Goal: Transaction & Acquisition: Purchase product/service

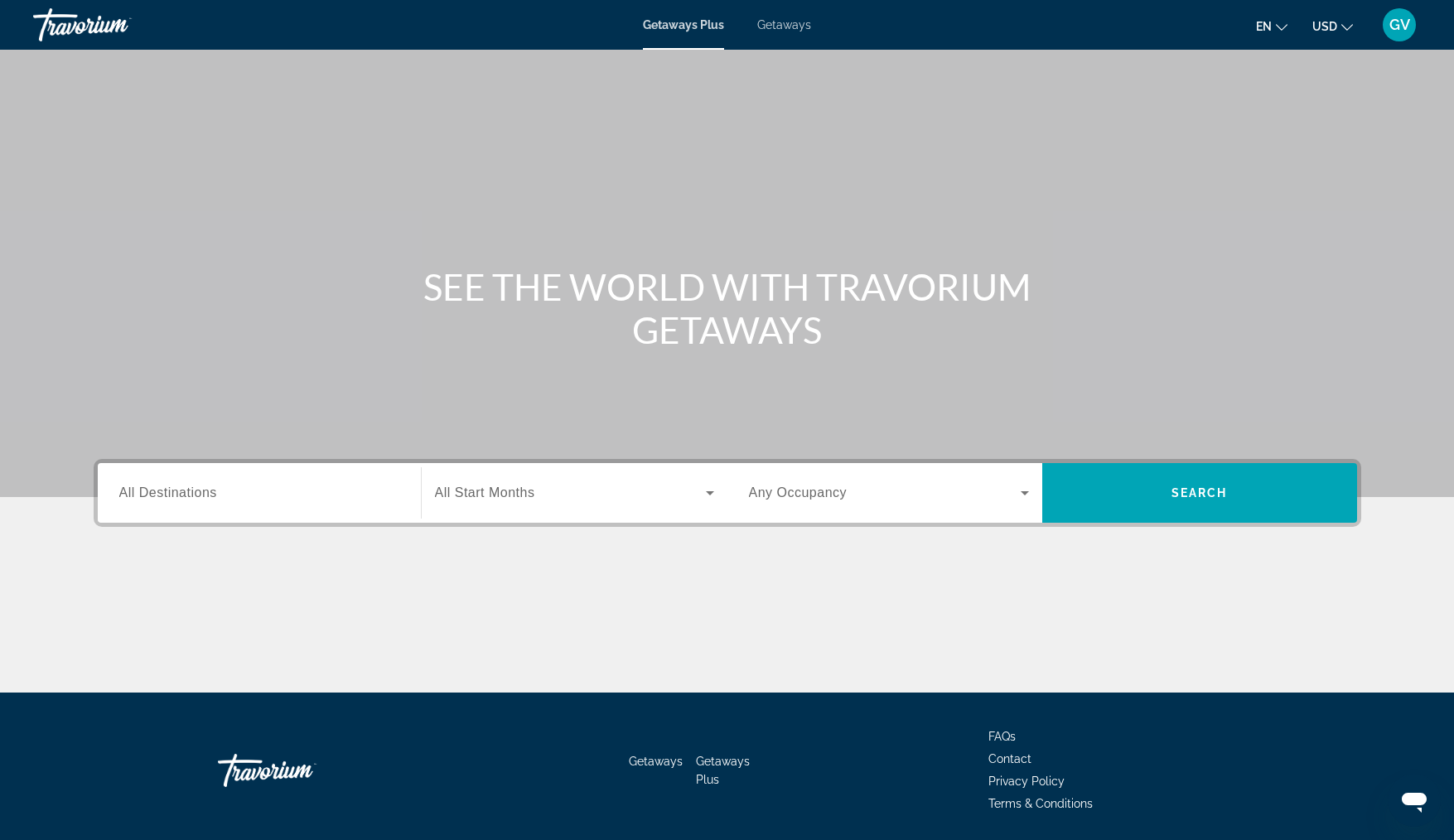
click at [793, 24] on span "Getaways" at bounding box center [784, 24] width 54 height 13
click at [226, 497] on input "Destination All Destinations" at bounding box center [259, 494] width 280 height 20
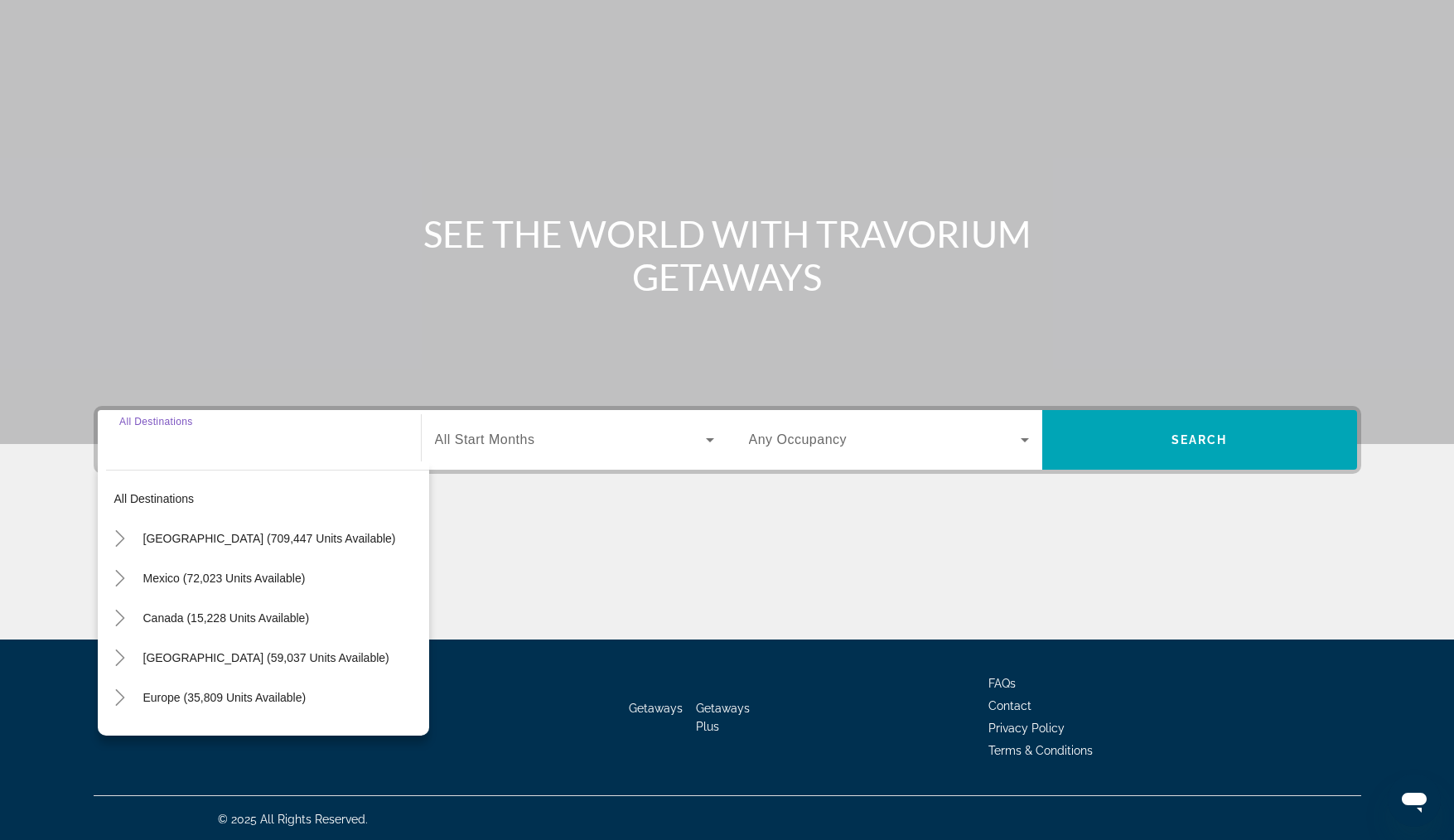
scroll to position [55, 0]
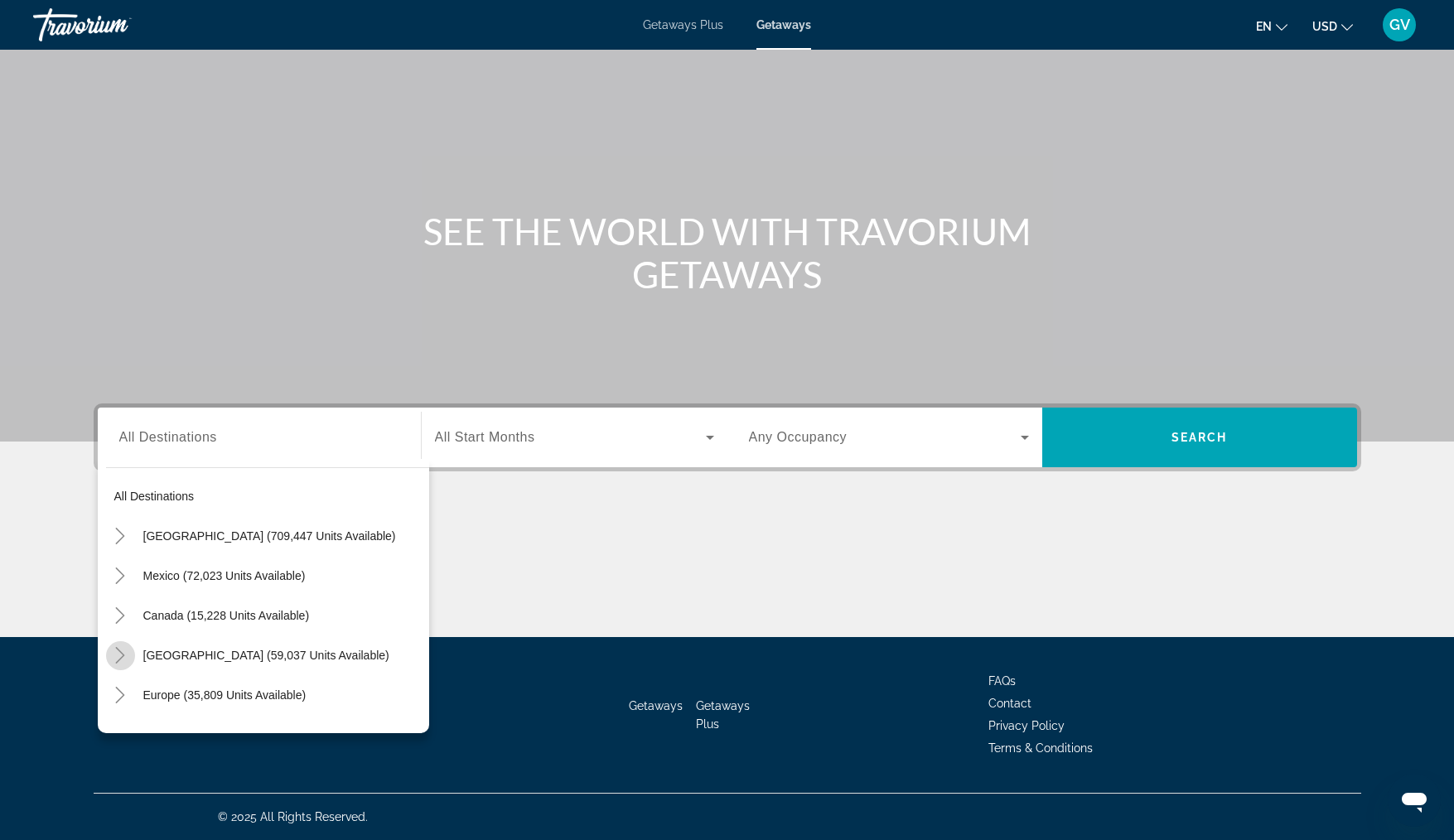
click at [125, 650] on icon "Toggle Caribbean & Atlantic Islands (59,037 units available)" at bounding box center [120, 655] width 17 height 17
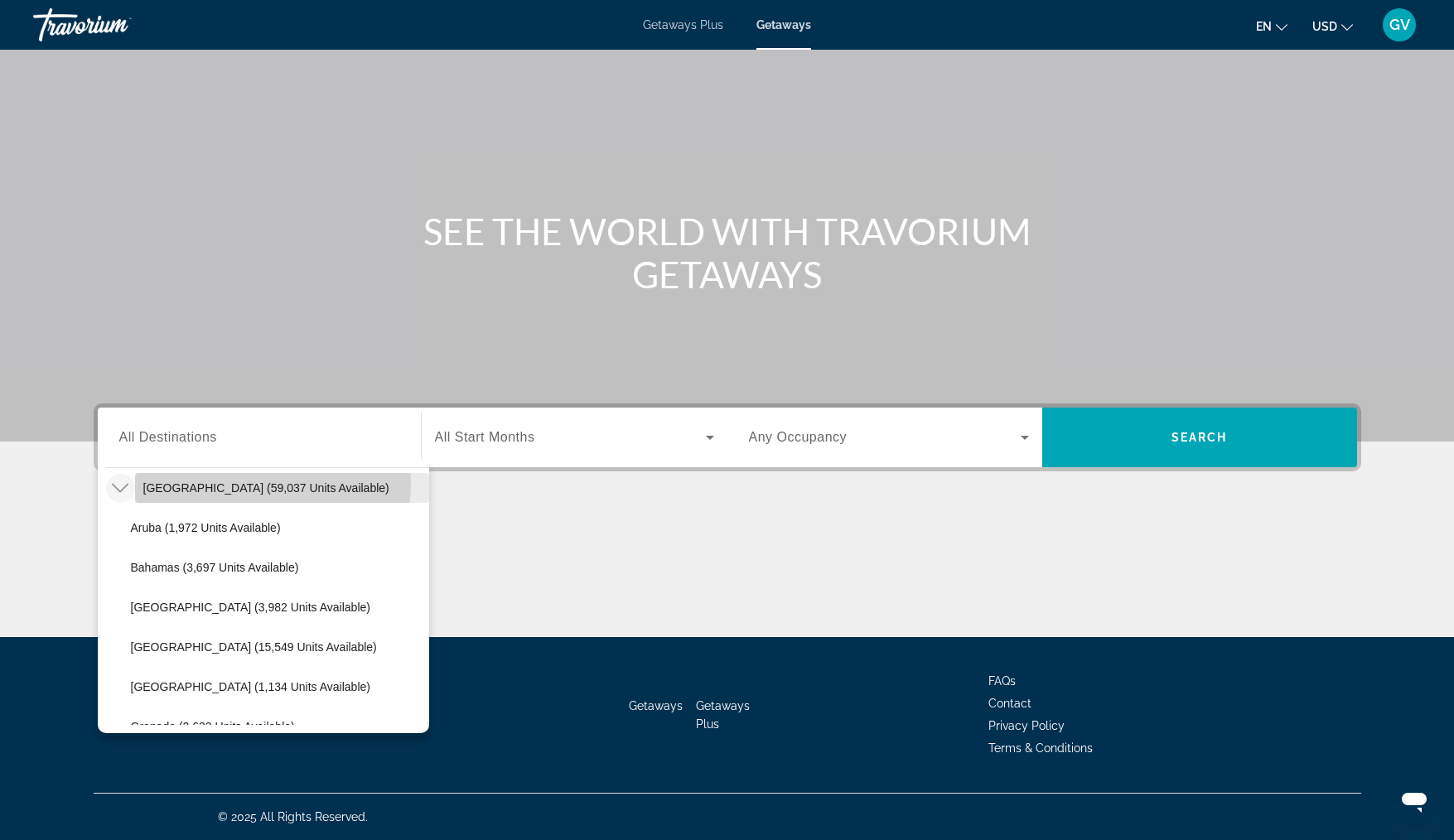
click at [229, 482] on span "[GEOGRAPHIC_DATA] (59,037 units available)" at bounding box center [266, 488] width 246 height 13
type input "**********"
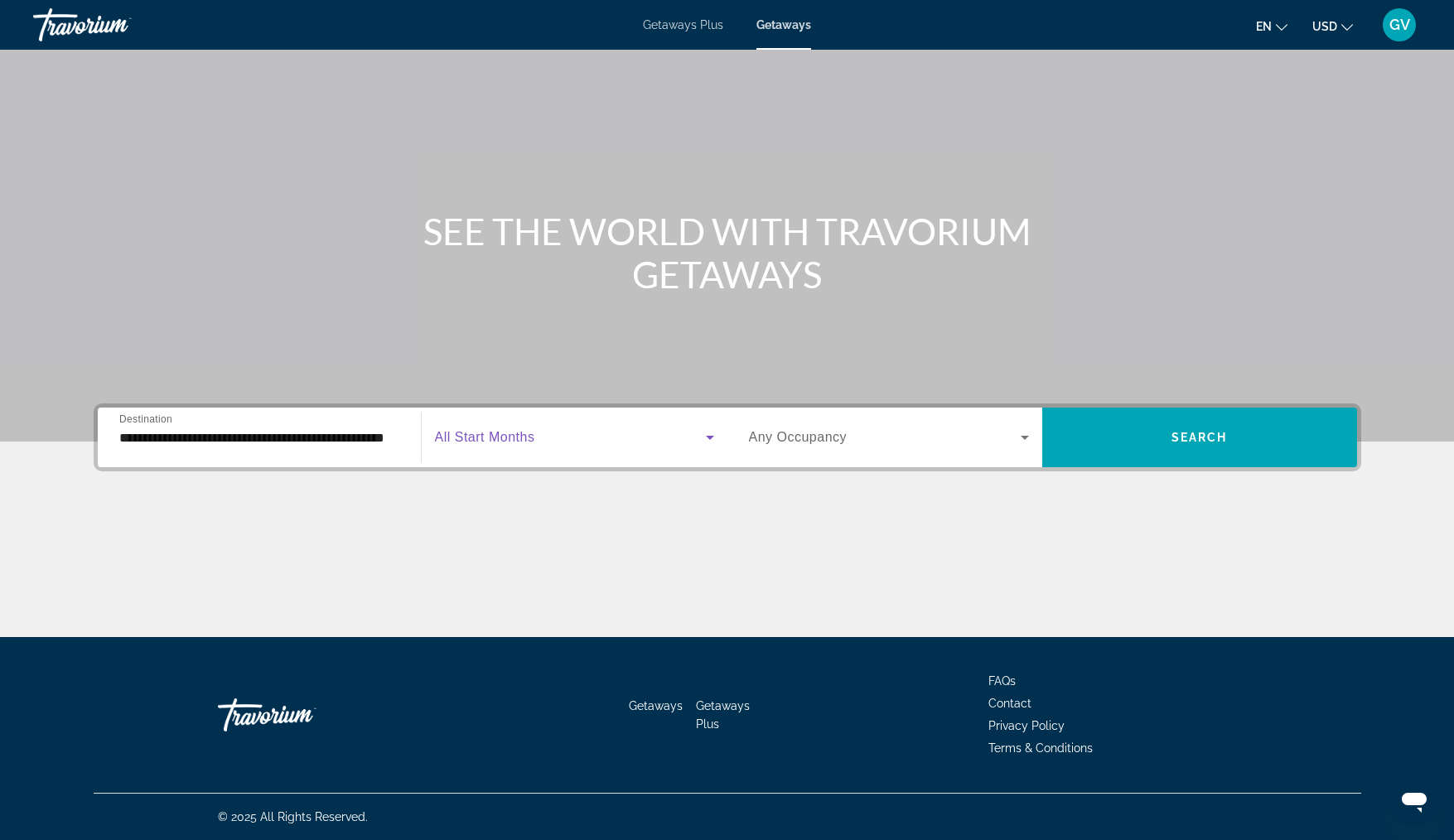
click at [546, 436] on span "Search widget" at bounding box center [570, 437] width 271 height 20
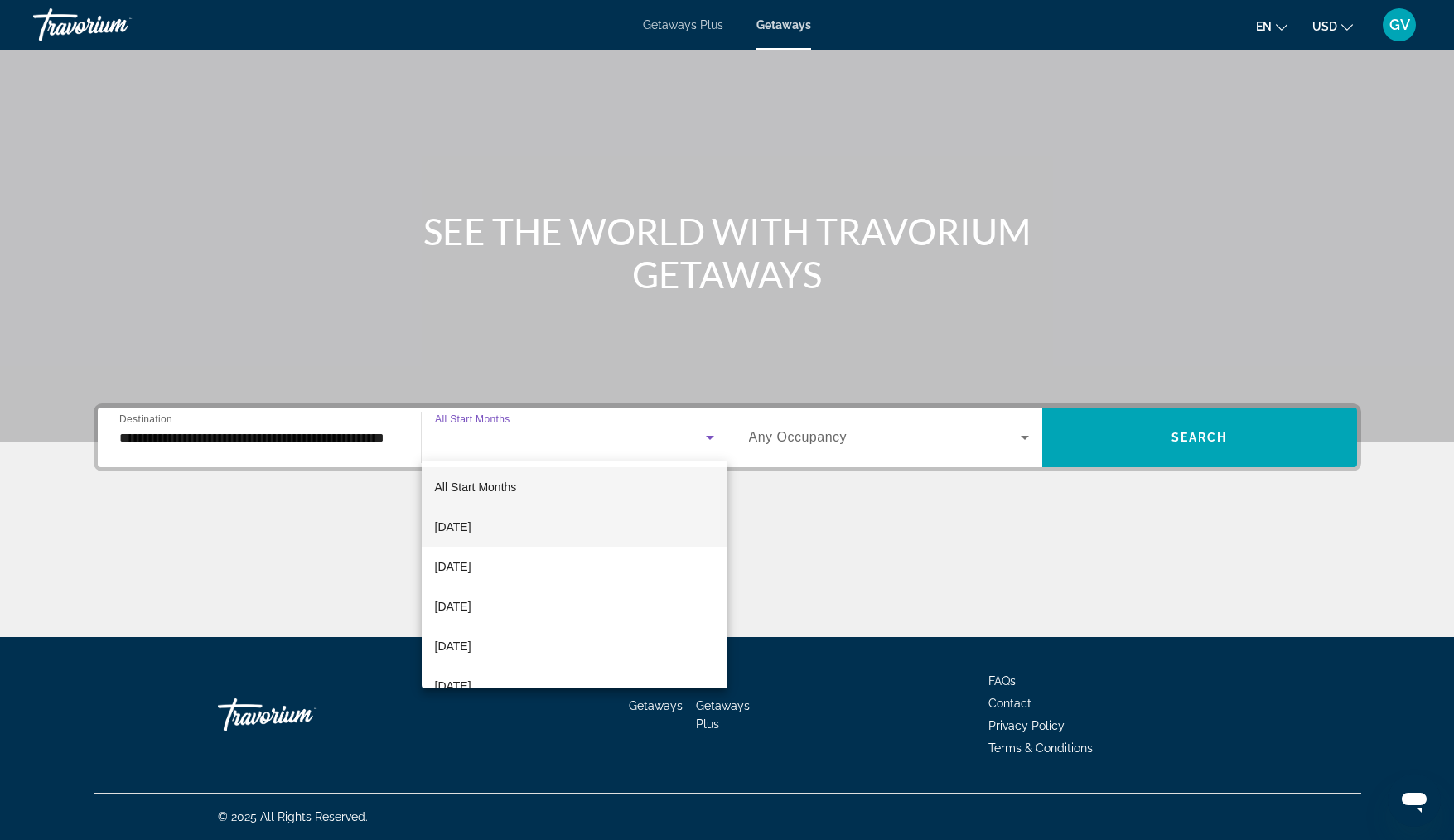
click at [524, 528] on mat-option "[DATE]" at bounding box center [575, 527] width 306 height 40
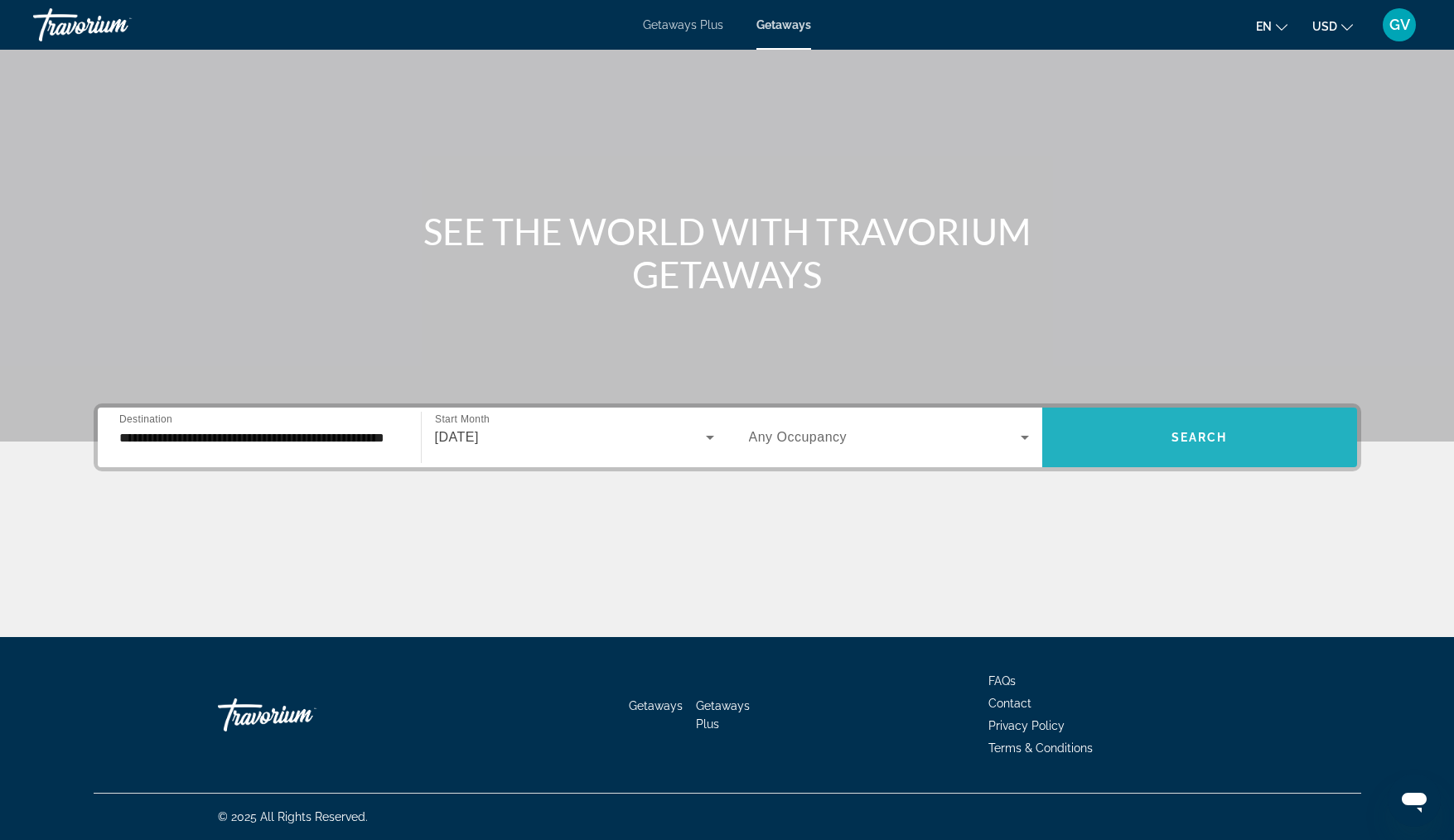
click at [1160, 435] on span "Search widget" at bounding box center [1200, 437] width 315 height 40
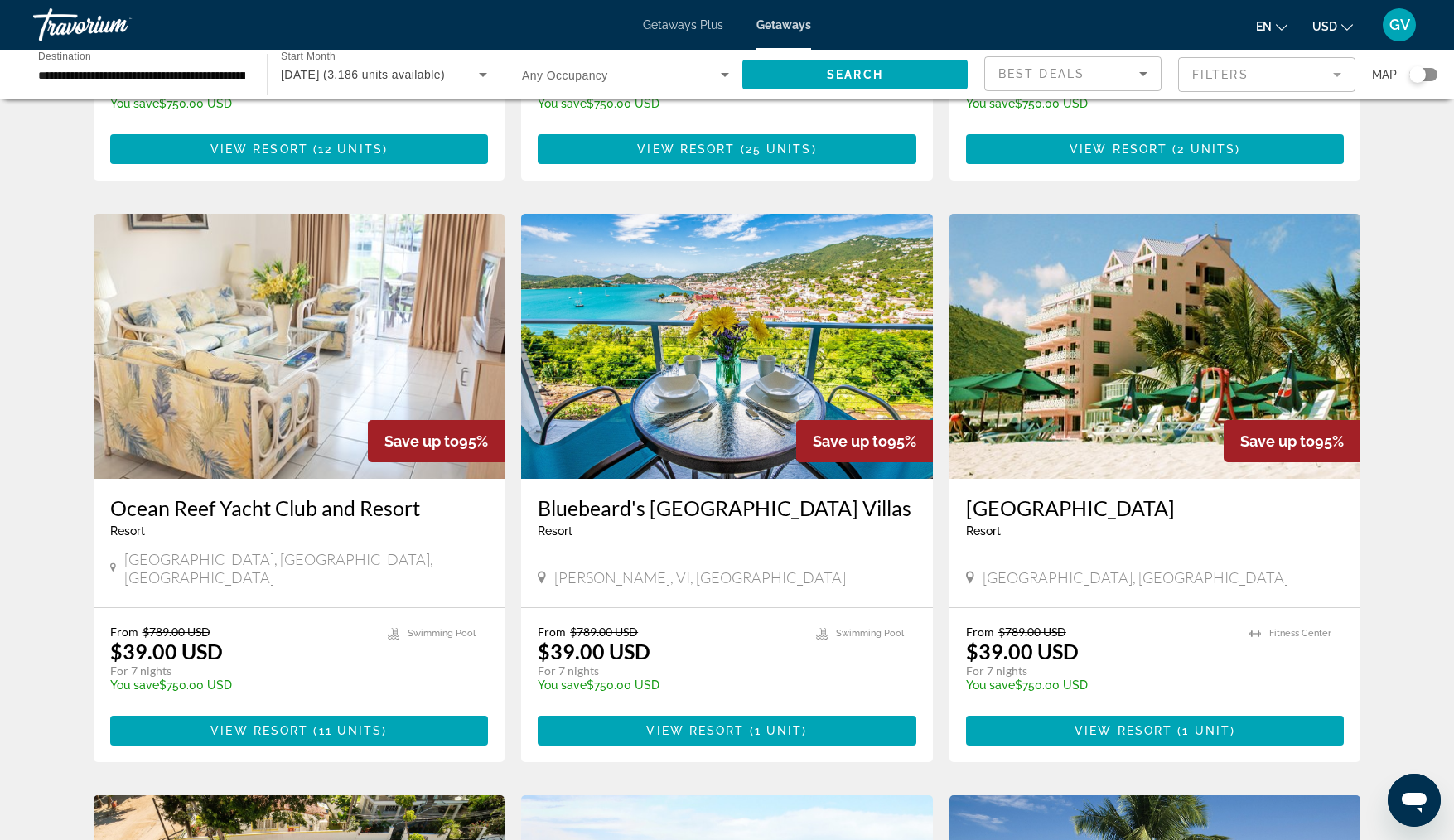
scroll to position [1089, 0]
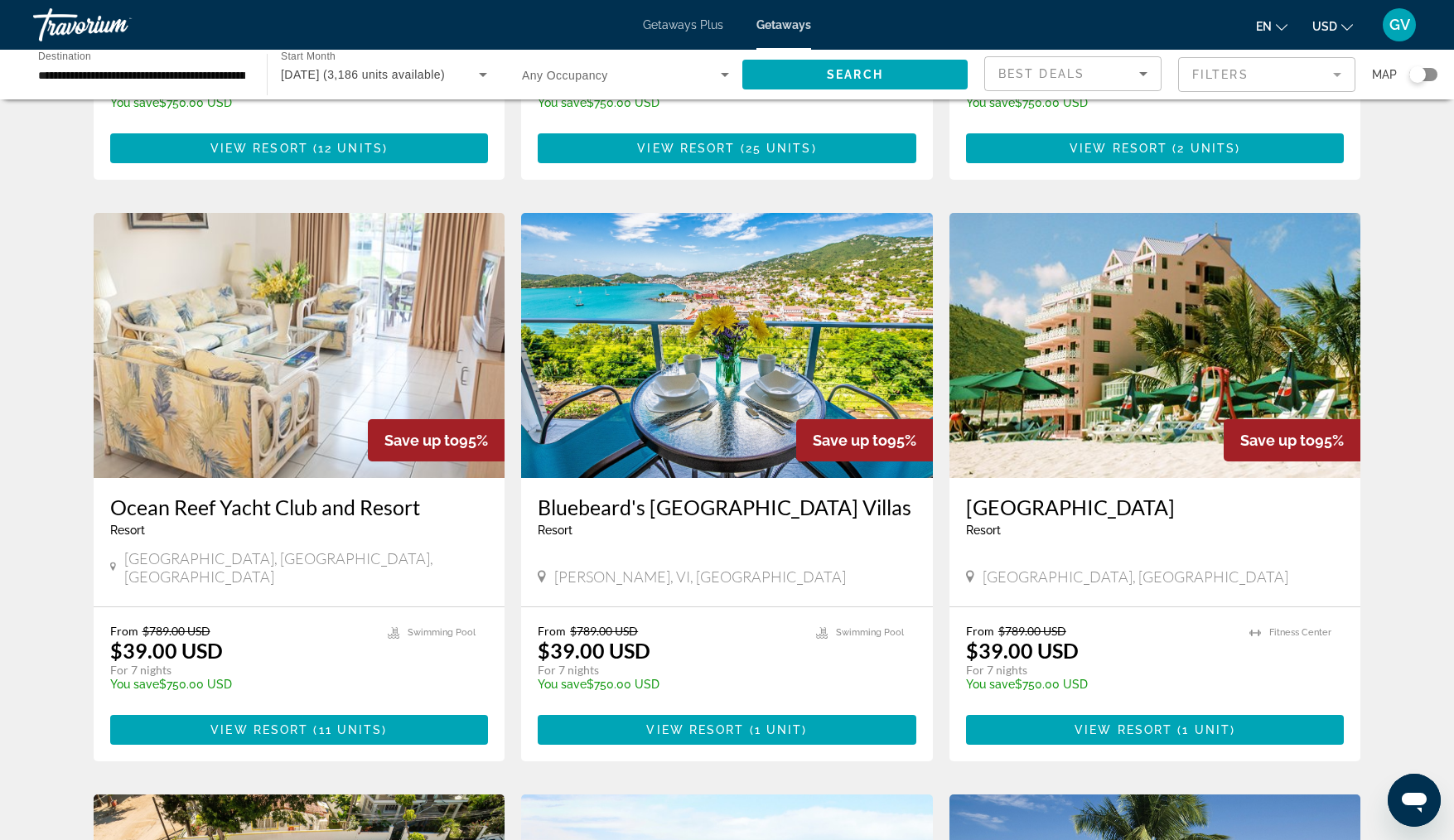
click at [1131, 390] on img "Main content" at bounding box center [1155, 345] width 412 height 265
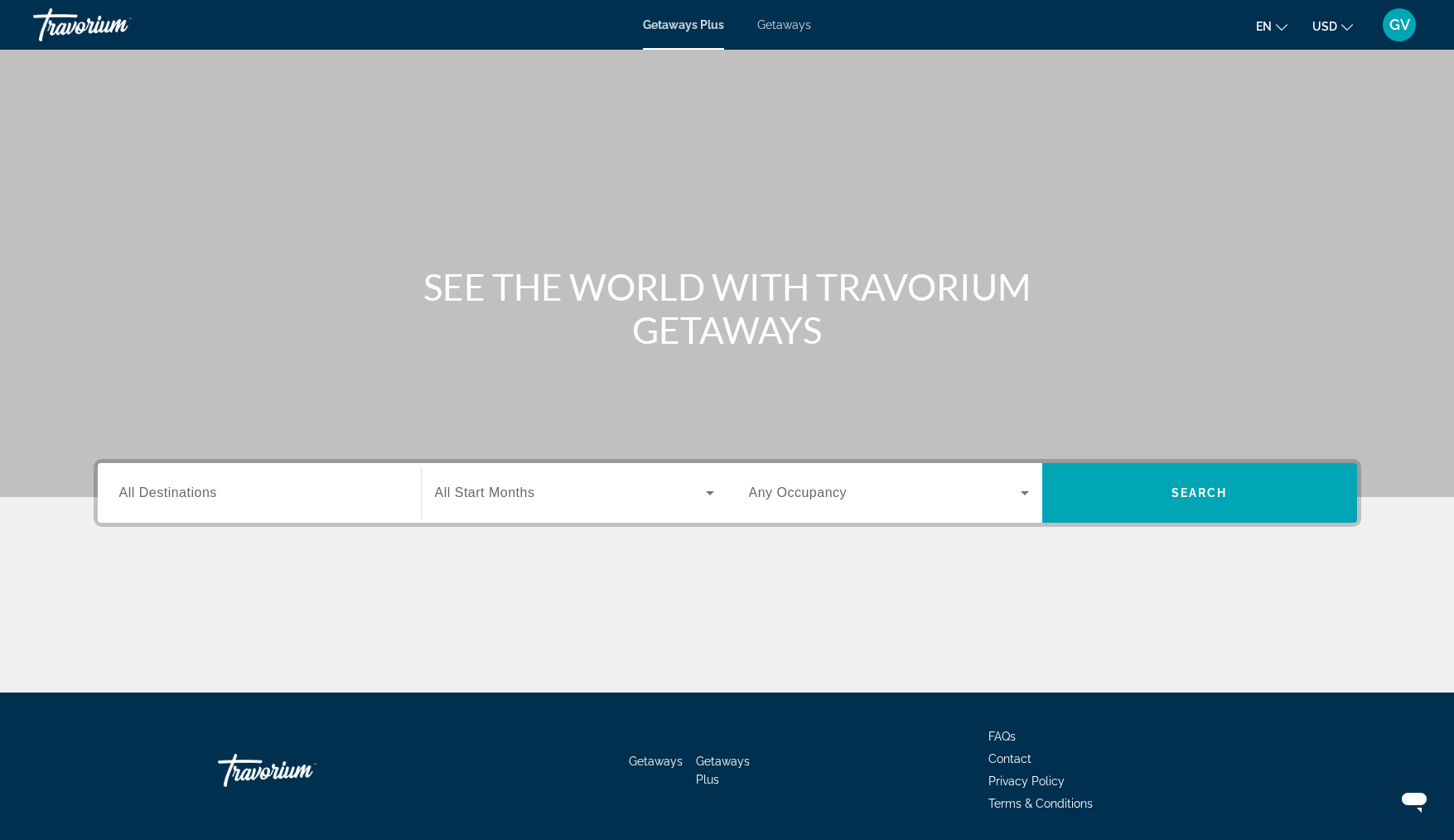
click at [185, 497] on span "All Destinations" at bounding box center [168, 493] width 98 height 14
click at [185, 497] on input "Destination All Destinations" at bounding box center [259, 494] width 280 height 20
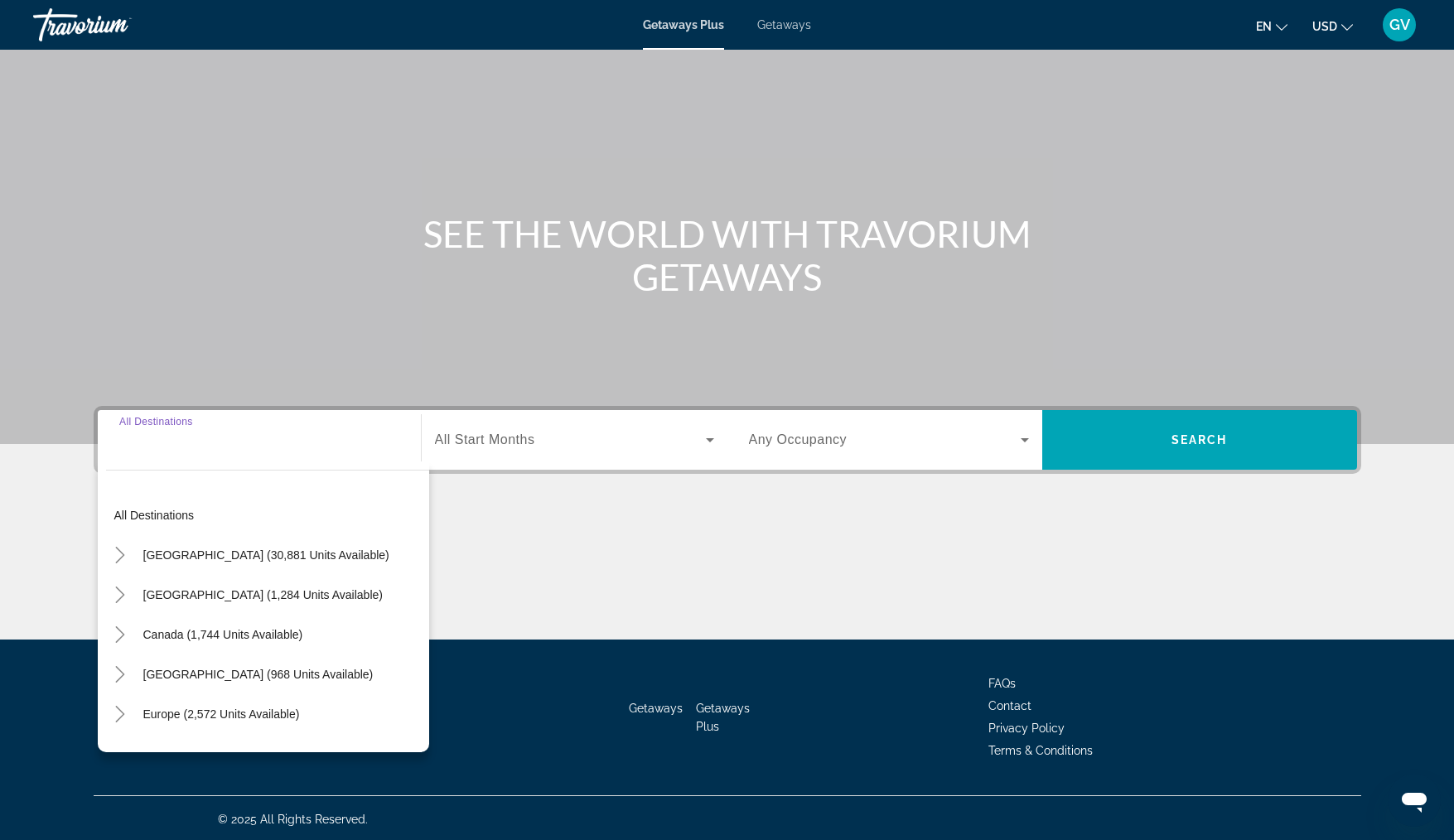
scroll to position [55, 0]
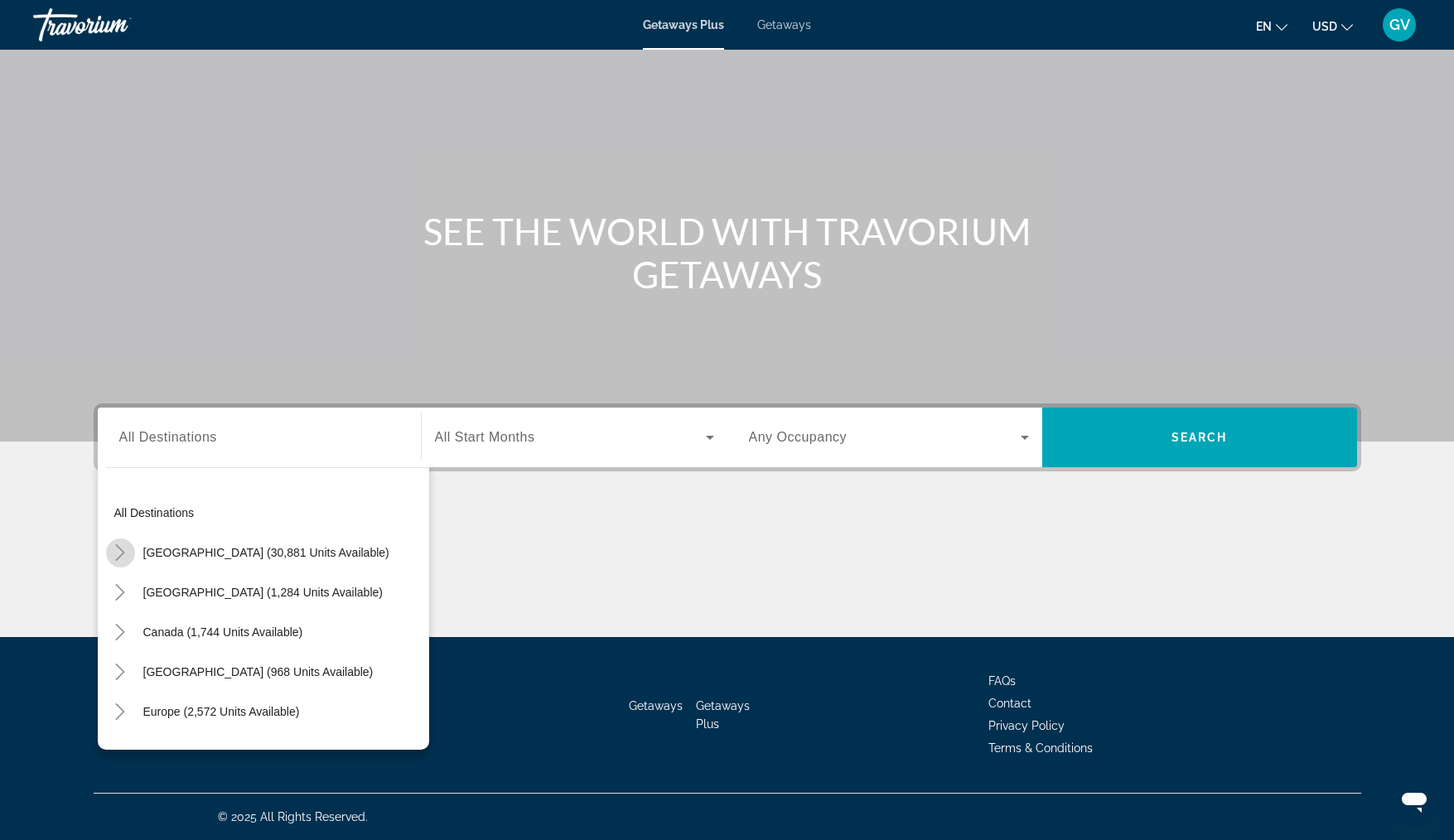
click at [125, 549] on icon "Toggle United States (30,881 units available)" at bounding box center [120, 553] width 17 height 17
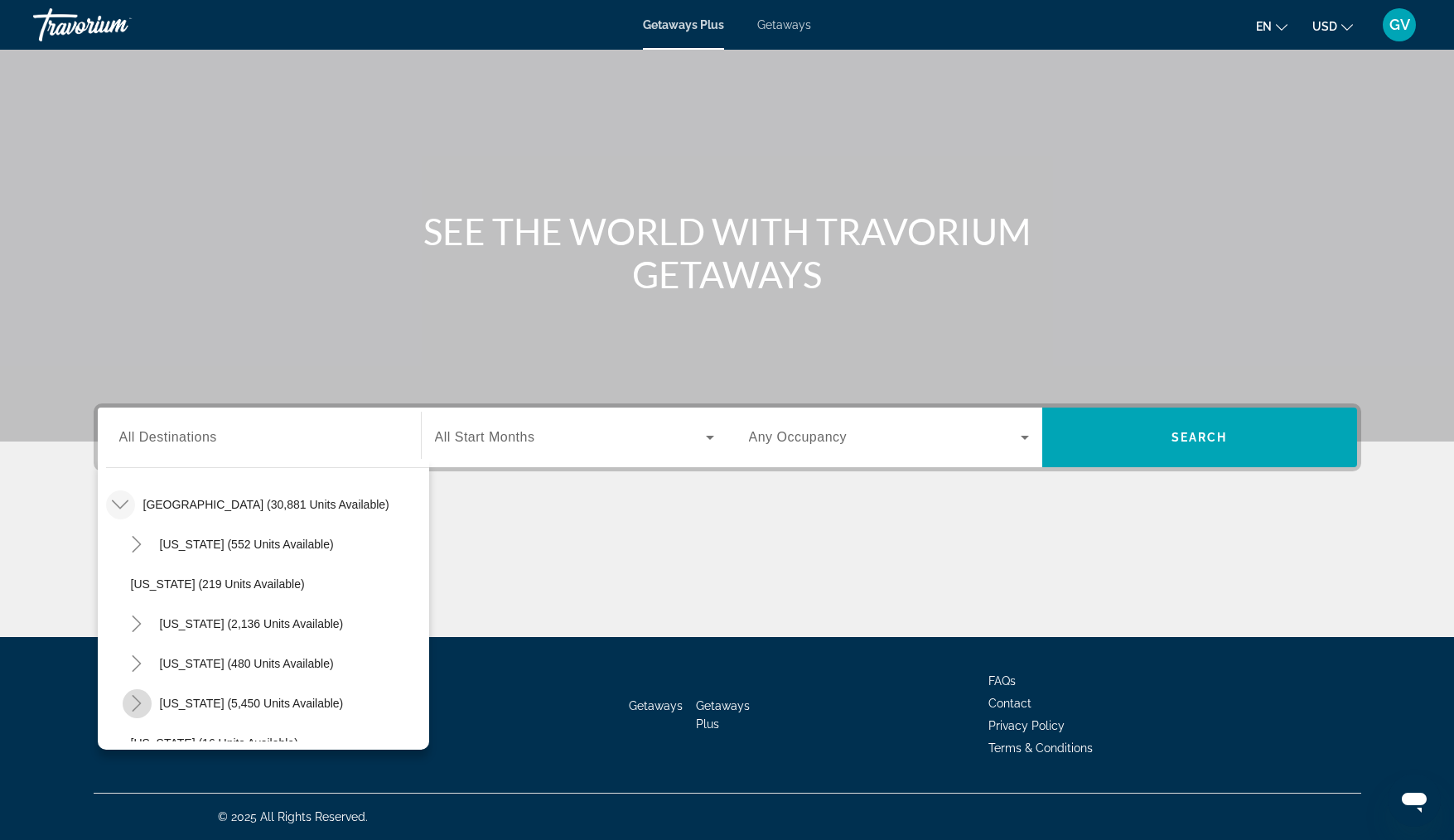
click at [135, 700] on icon "Toggle Florida (5,450 units available)" at bounding box center [136, 703] width 17 height 17
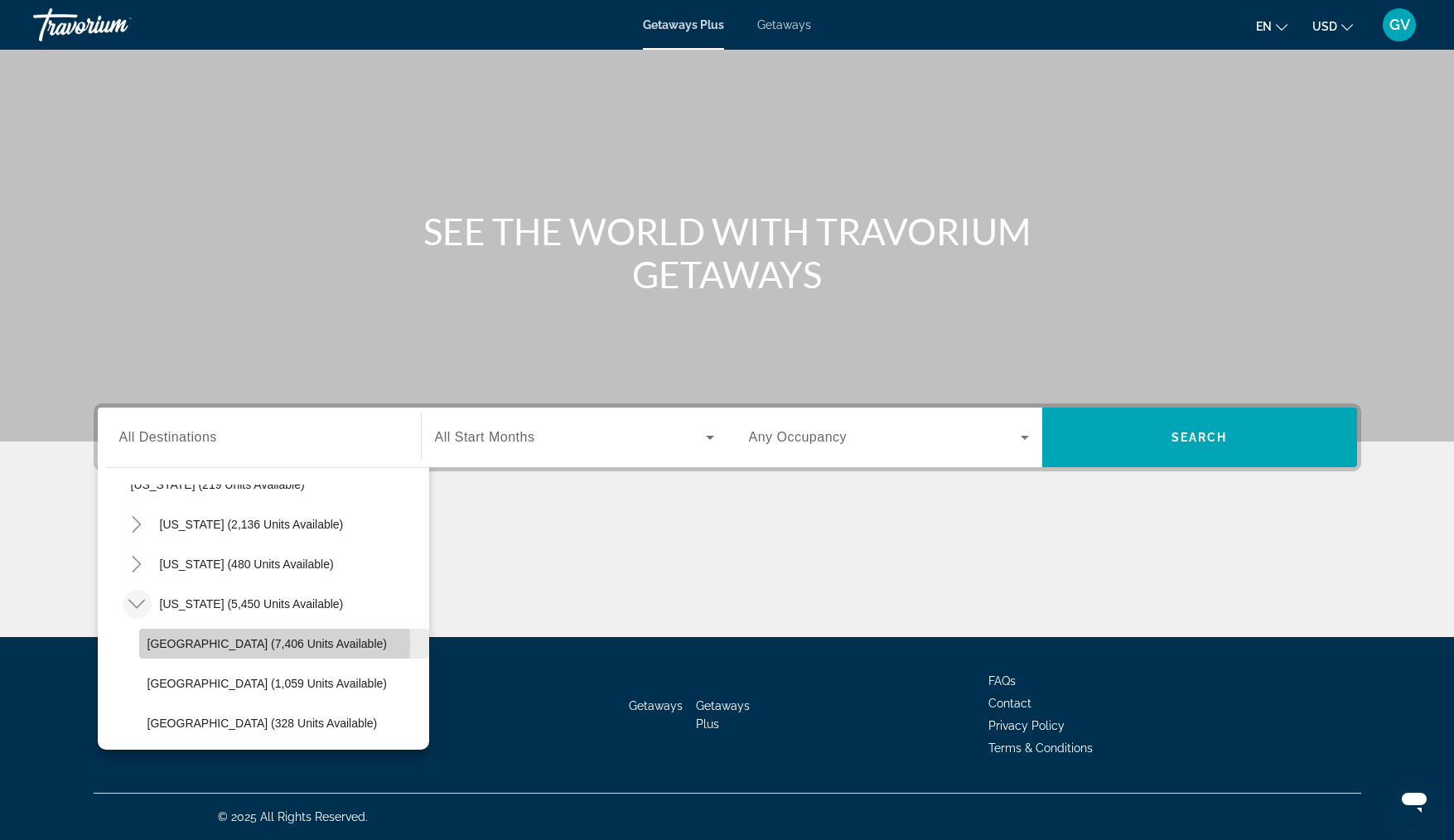
click at [223, 644] on span "[GEOGRAPHIC_DATA] (7,406 units available)" at bounding box center [267, 643] width 239 height 13
type input "**********"
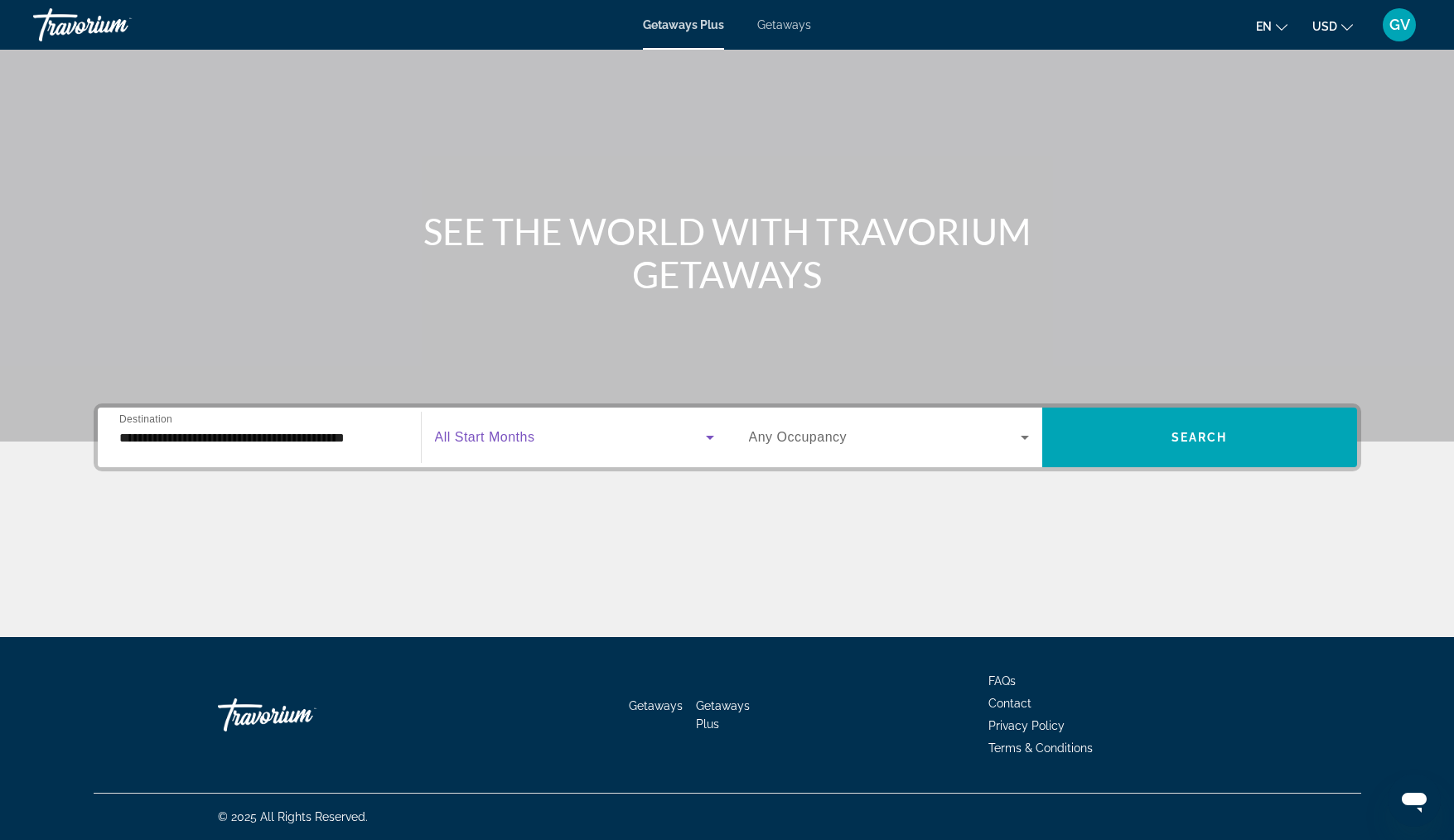
click at [705, 438] on icon "Search widget" at bounding box center [710, 437] width 20 height 20
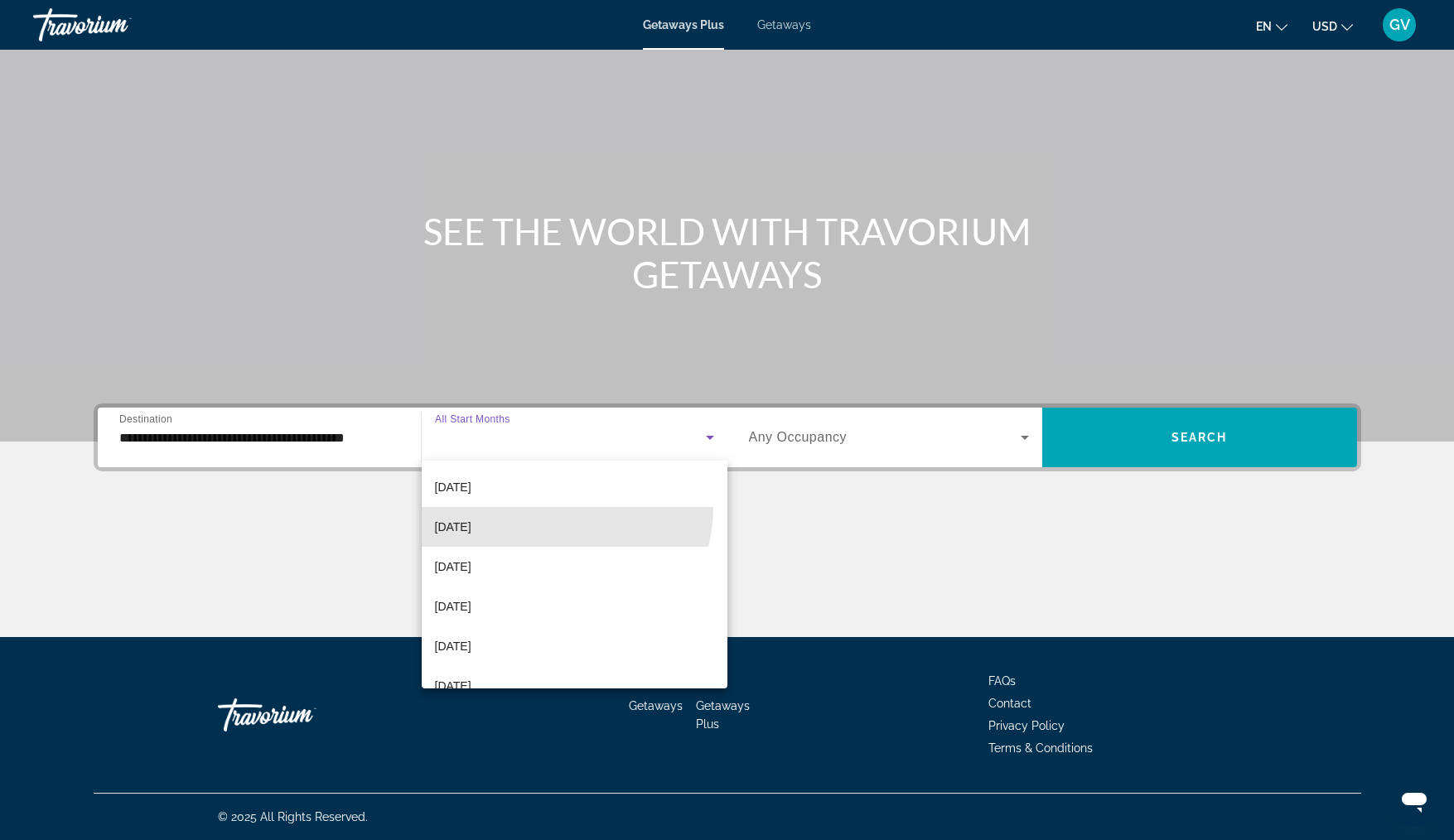
scroll to position [123, 0]
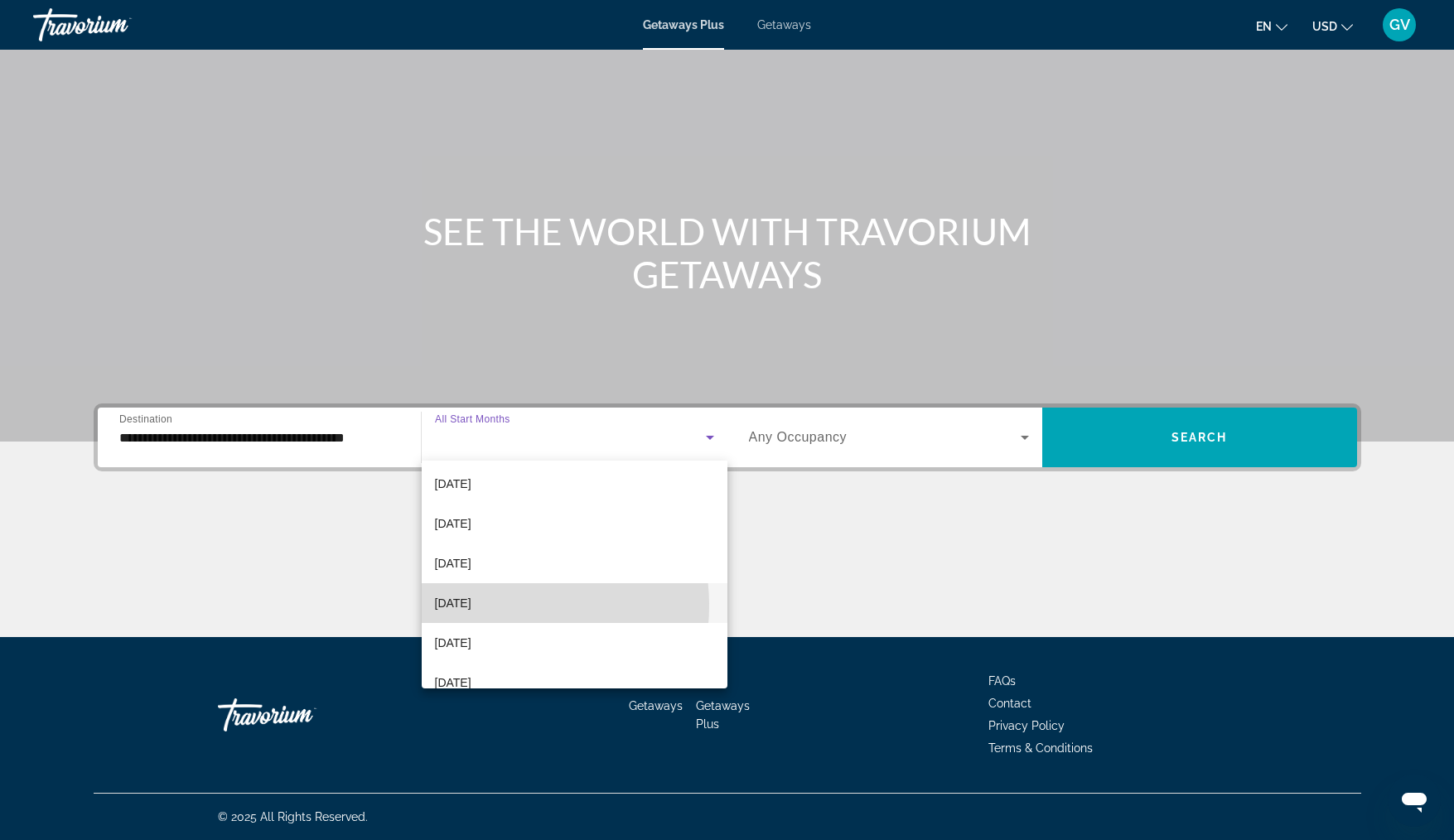
click at [472, 606] on span "[DATE]" at bounding box center [453, 603] width 36 height 20
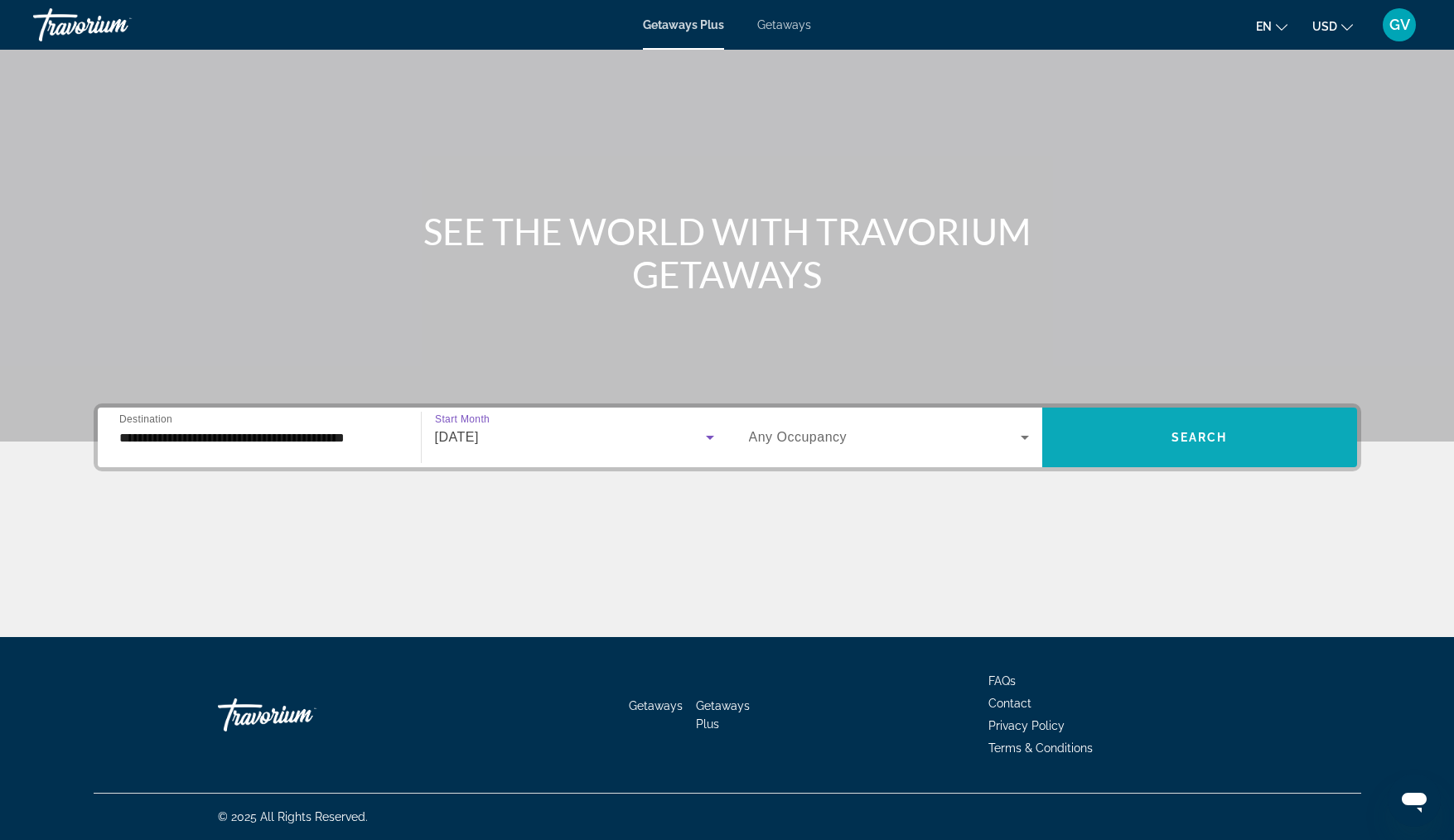
click at [1214, 438] on span "Search" at bounding box center [1199, 437] width 56 height 13
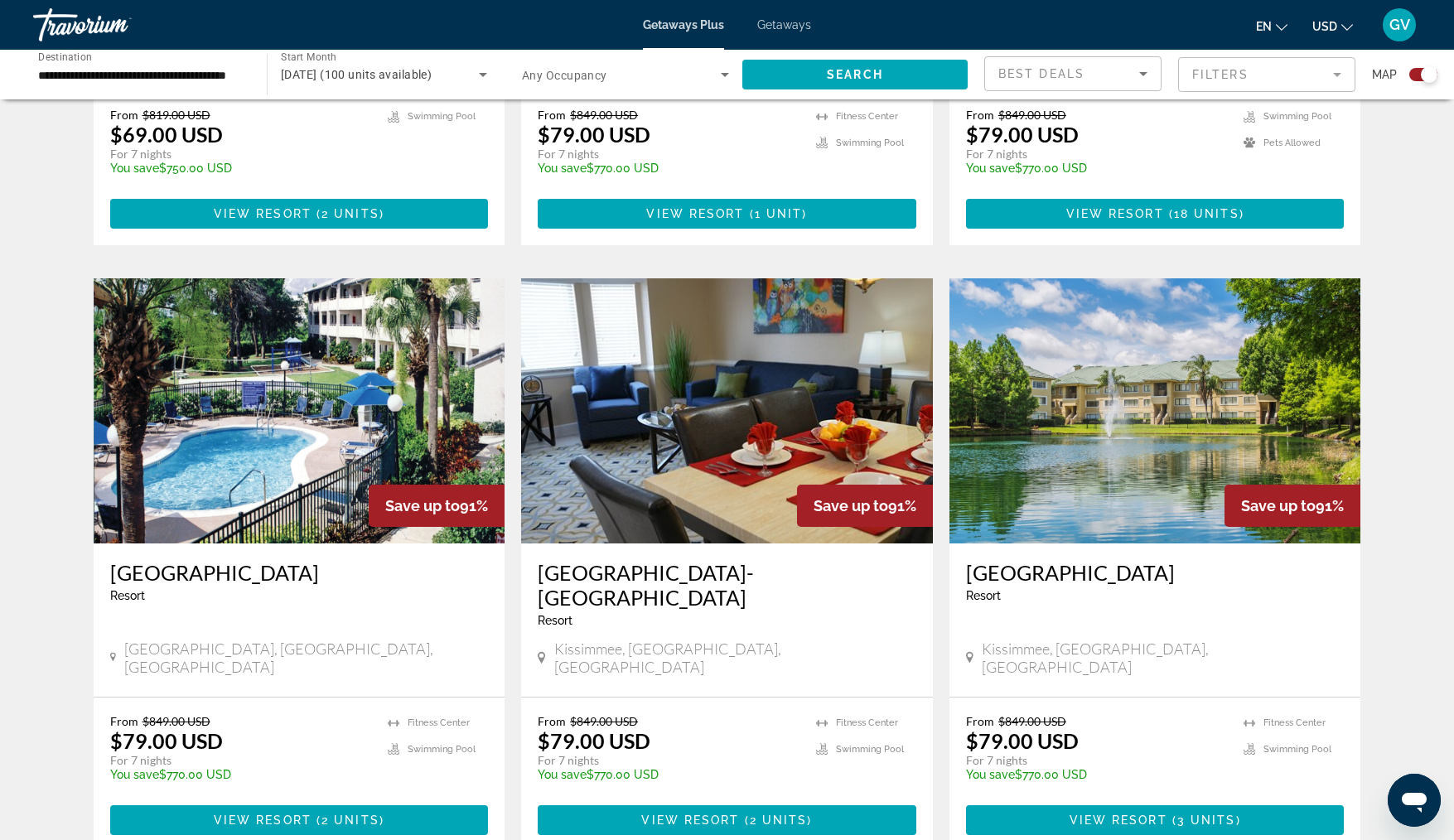
scroll to position [2213, 0]
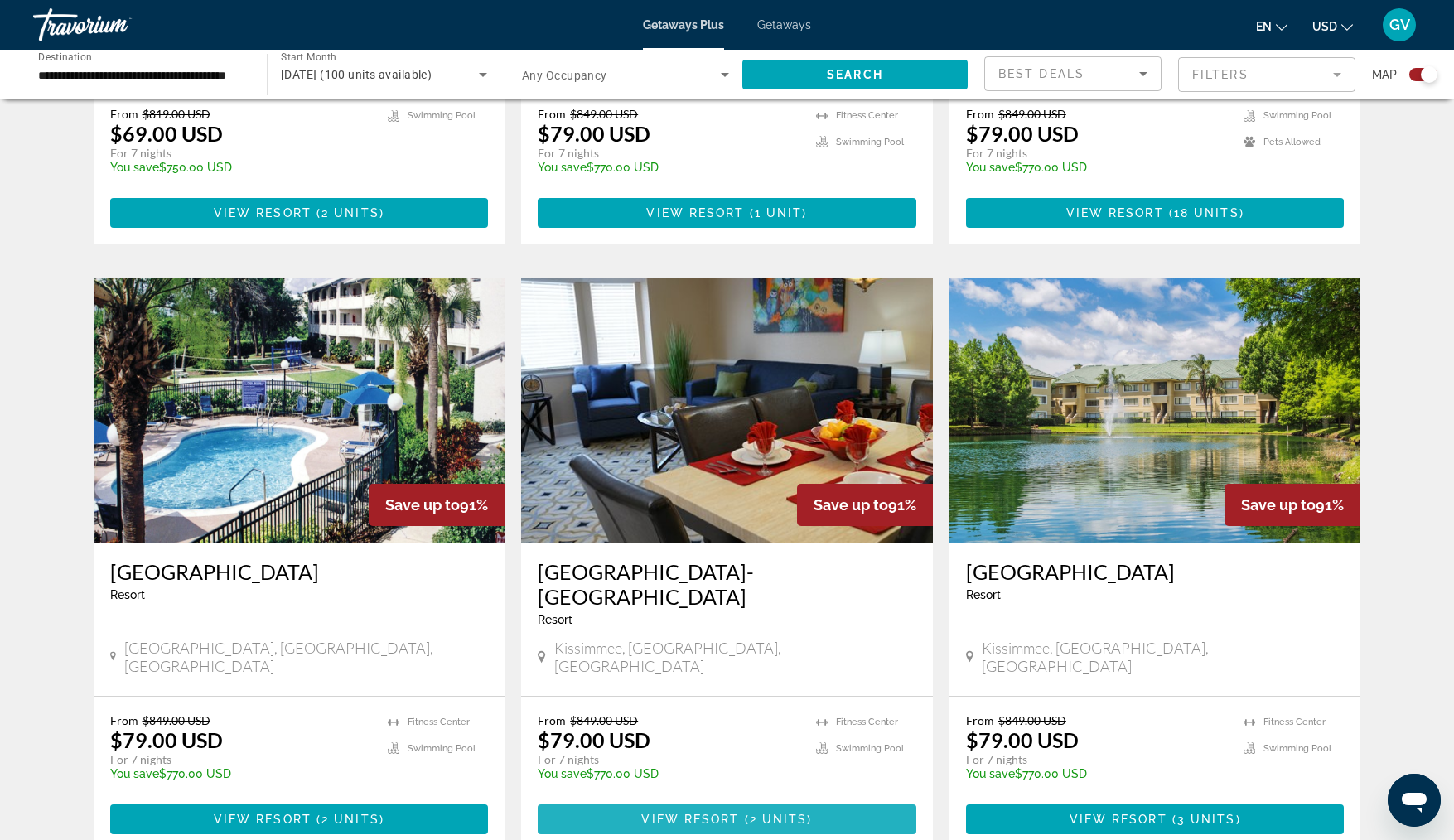
click at [739, 812] on span "( 2 units )" at bounding box center [776, 819] width 73 height 13
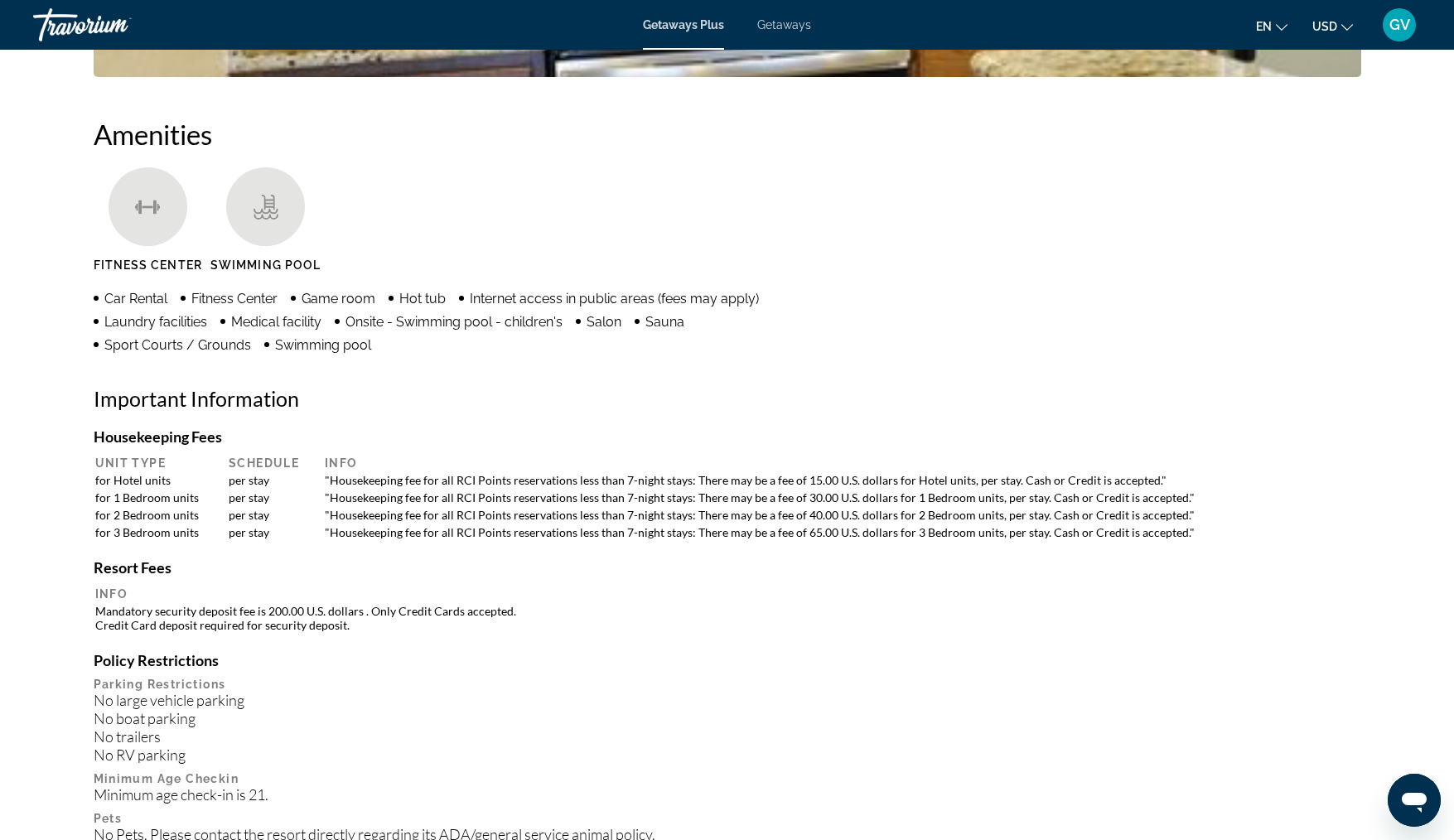
scroll to position [1216, 0]
click at [791, 8] on div "Getaways Plus Getaways en English Español Français Italiano Português русский U…" at bounding box center [727, 25] width 1454 height 43
click at [781, 20] on span "Getaways" at bounding box center [784, 24] width 54 height 13
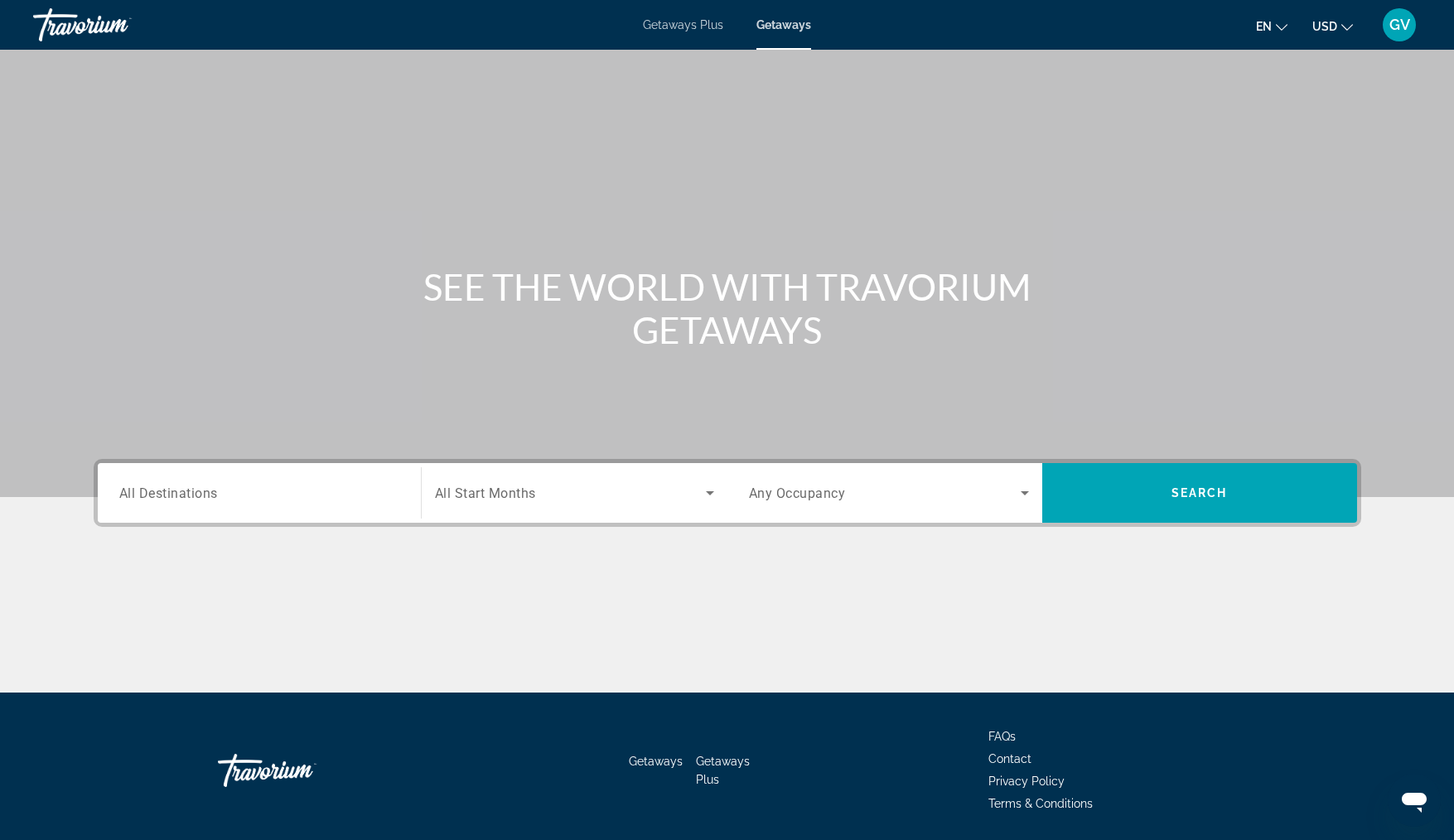
click at [277, 494] on input "Destination All Destinations" at bounding box center [259, 494] width 280 height 20
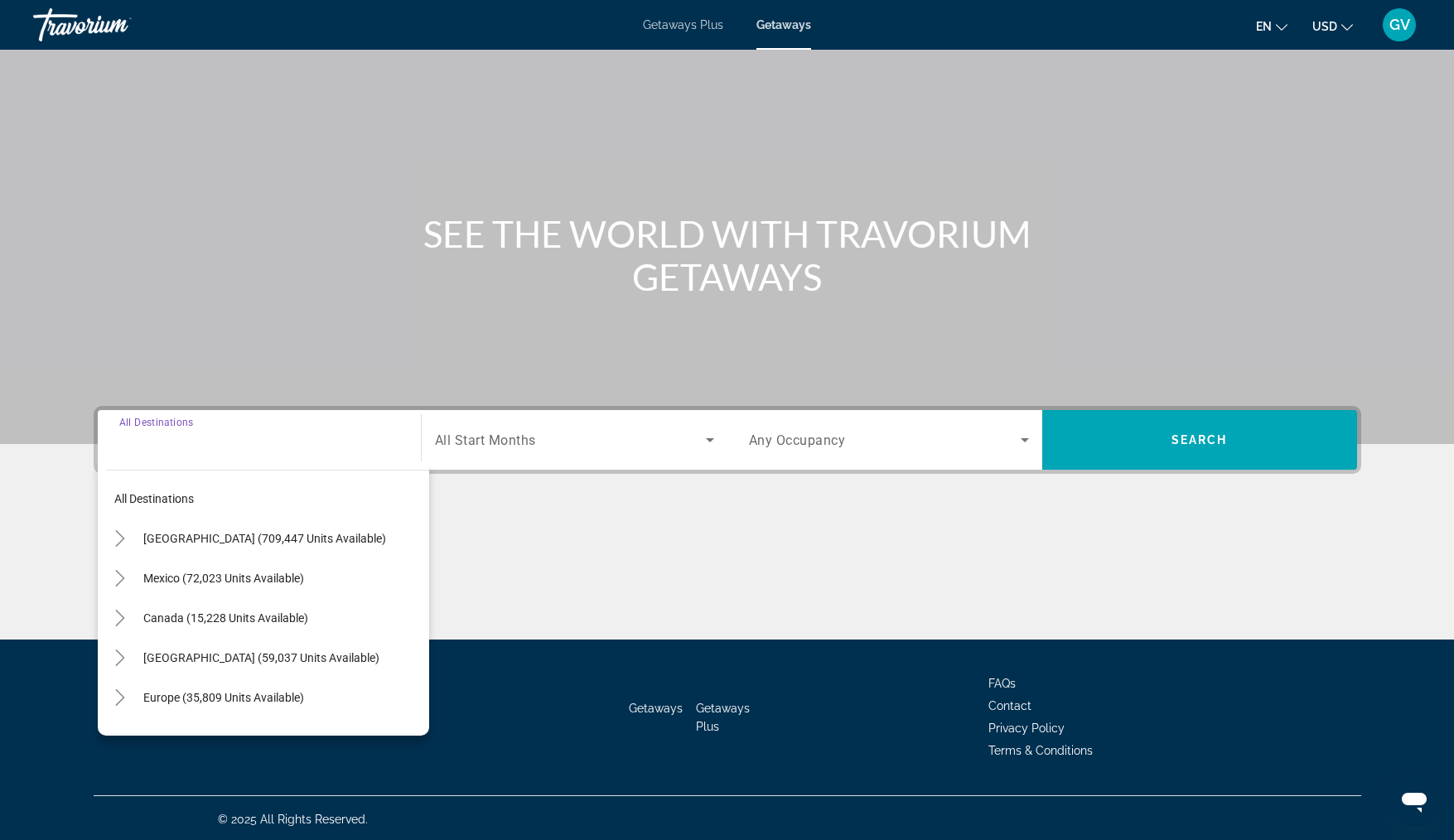
scroll to position [55, 0]
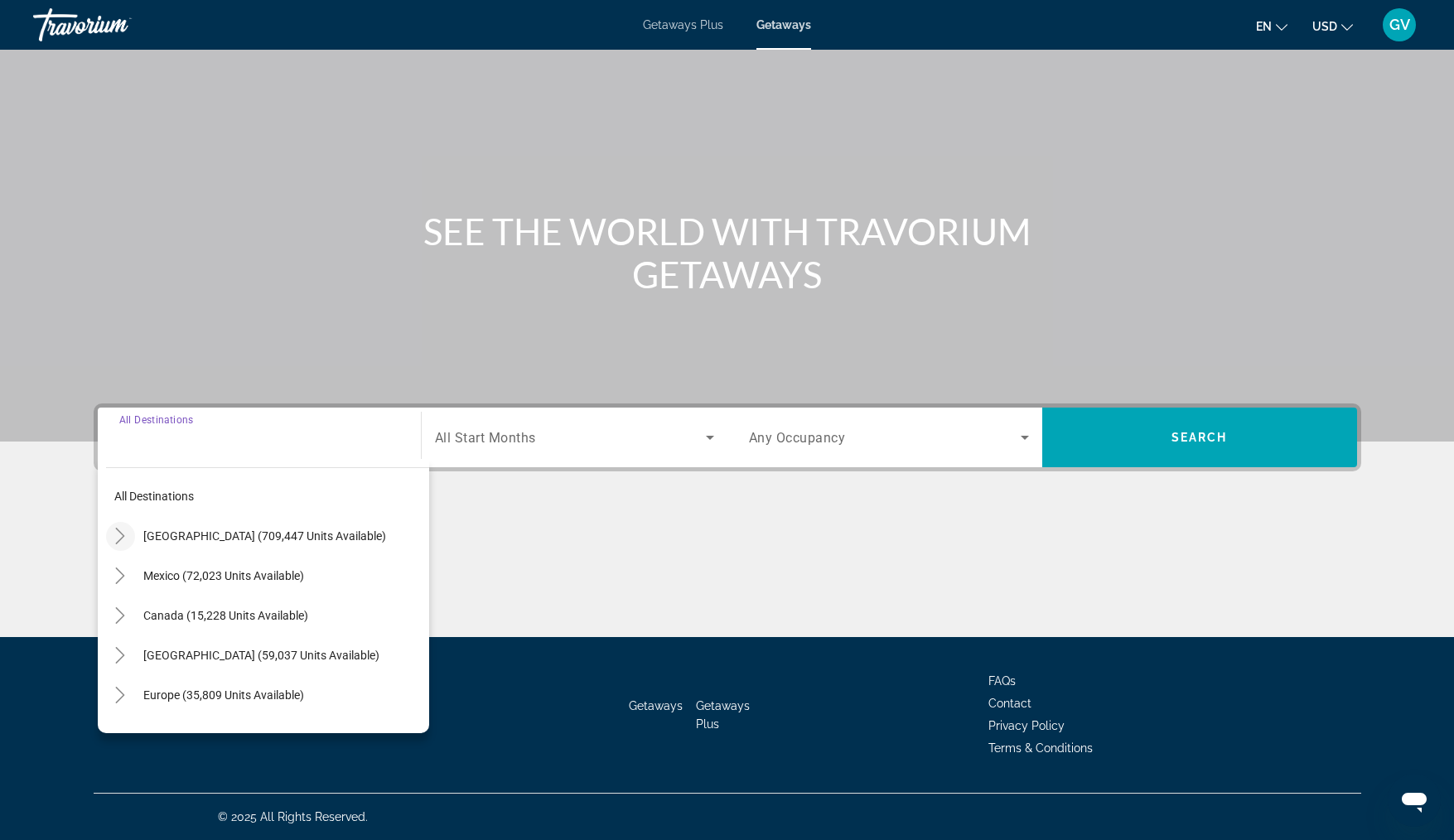
click at [122, 528] on icon "Toggle United States (709,447 units available)" at bounding box center [120, 536] width 17 height 17
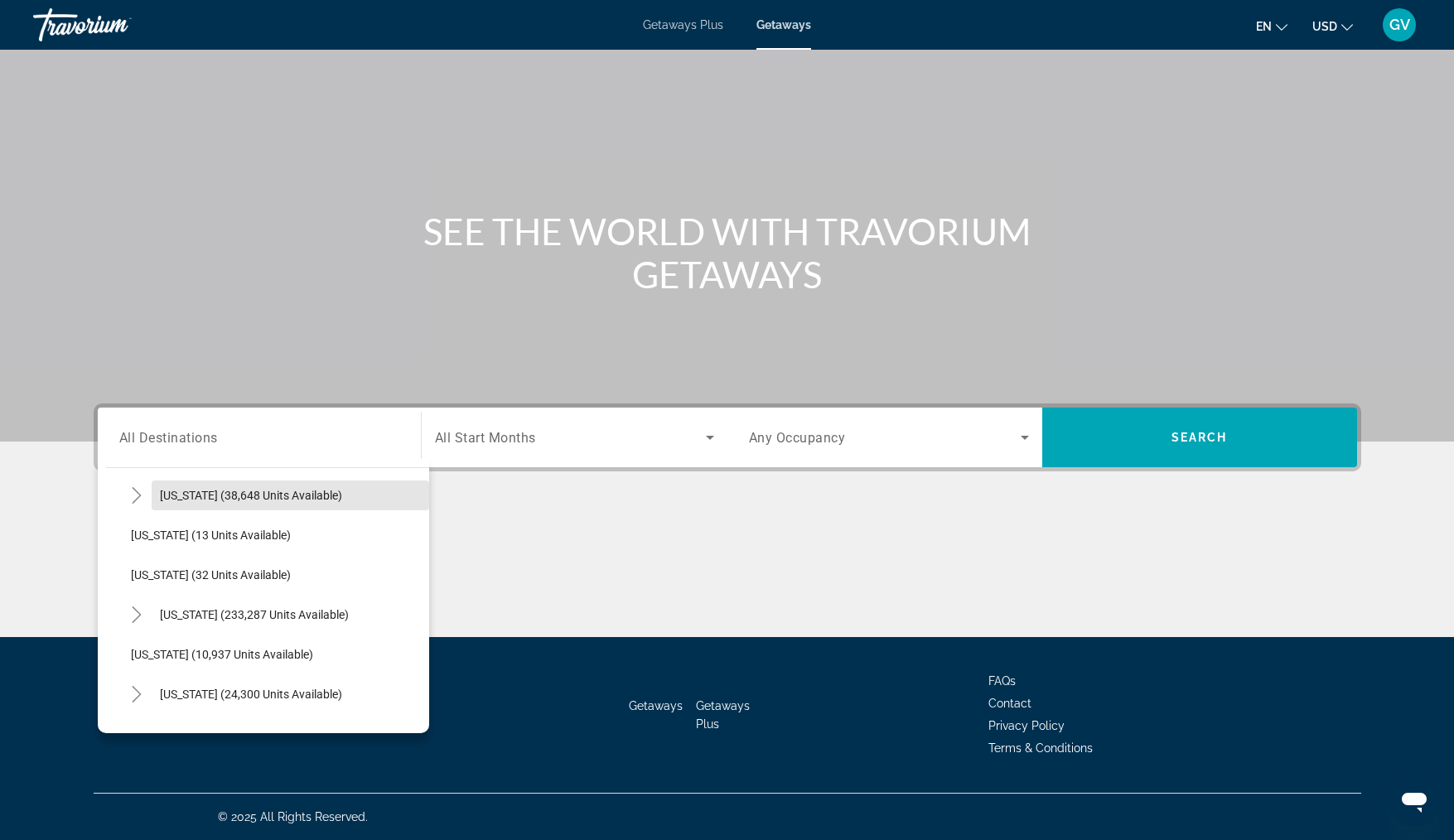
scroll to position [210, 0]
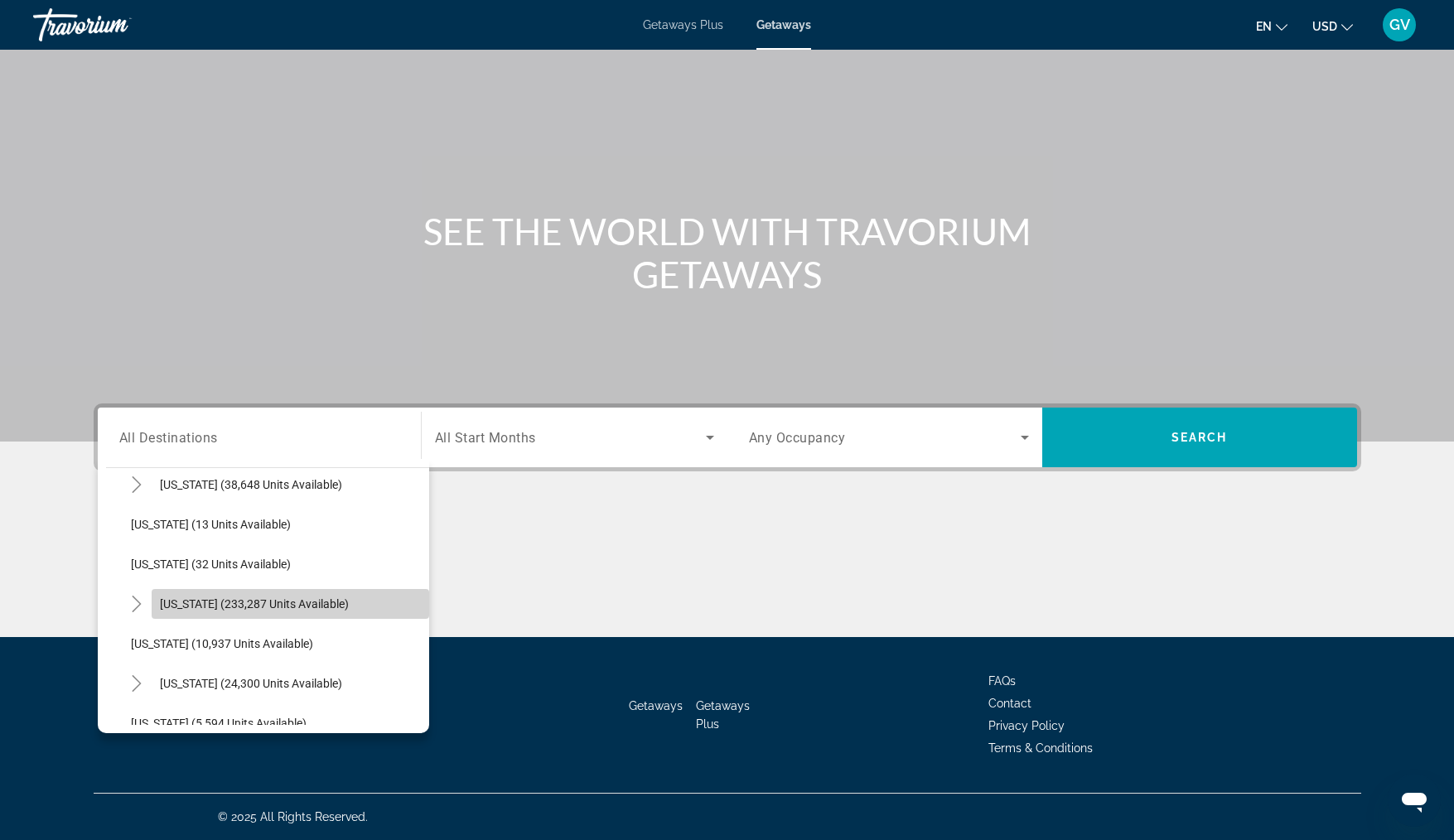
click at [330, 613] on span "Search widget" at bounding box center [290, 603] width 278 height 40
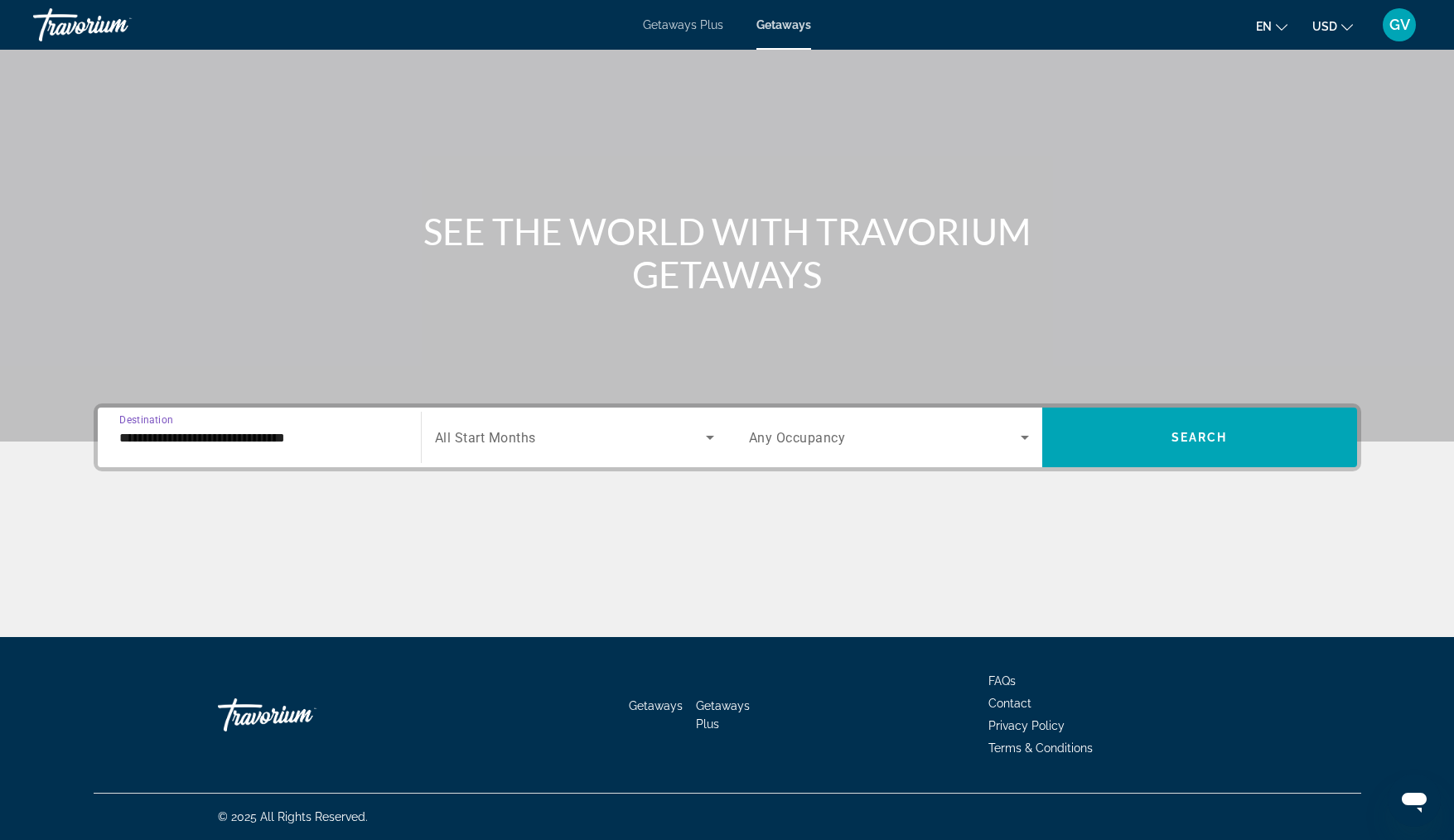
click at [305, 447] on input "**********" at bounding box center [259, 438] width 280 height 20
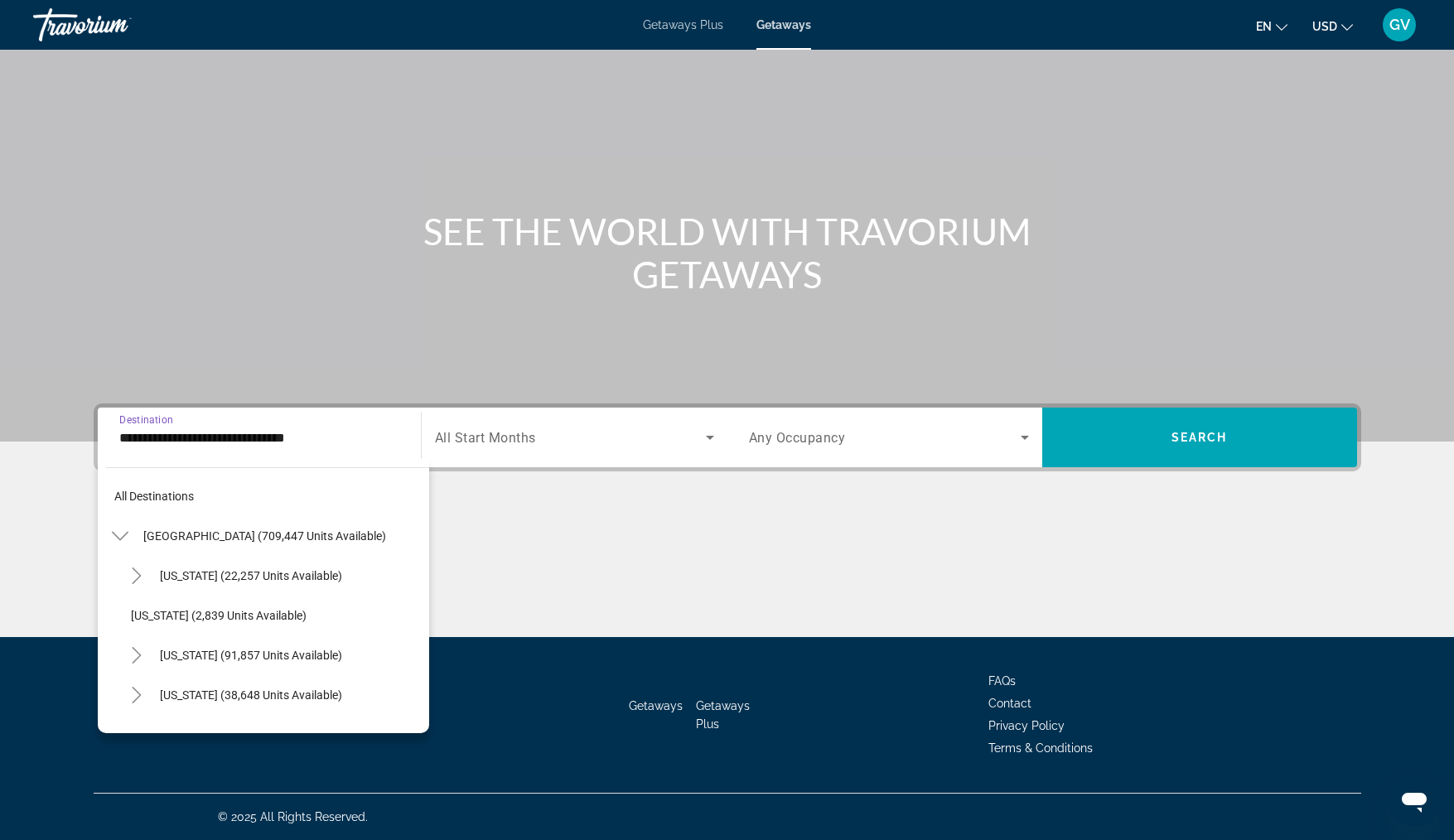
scroll to position [218, 0]
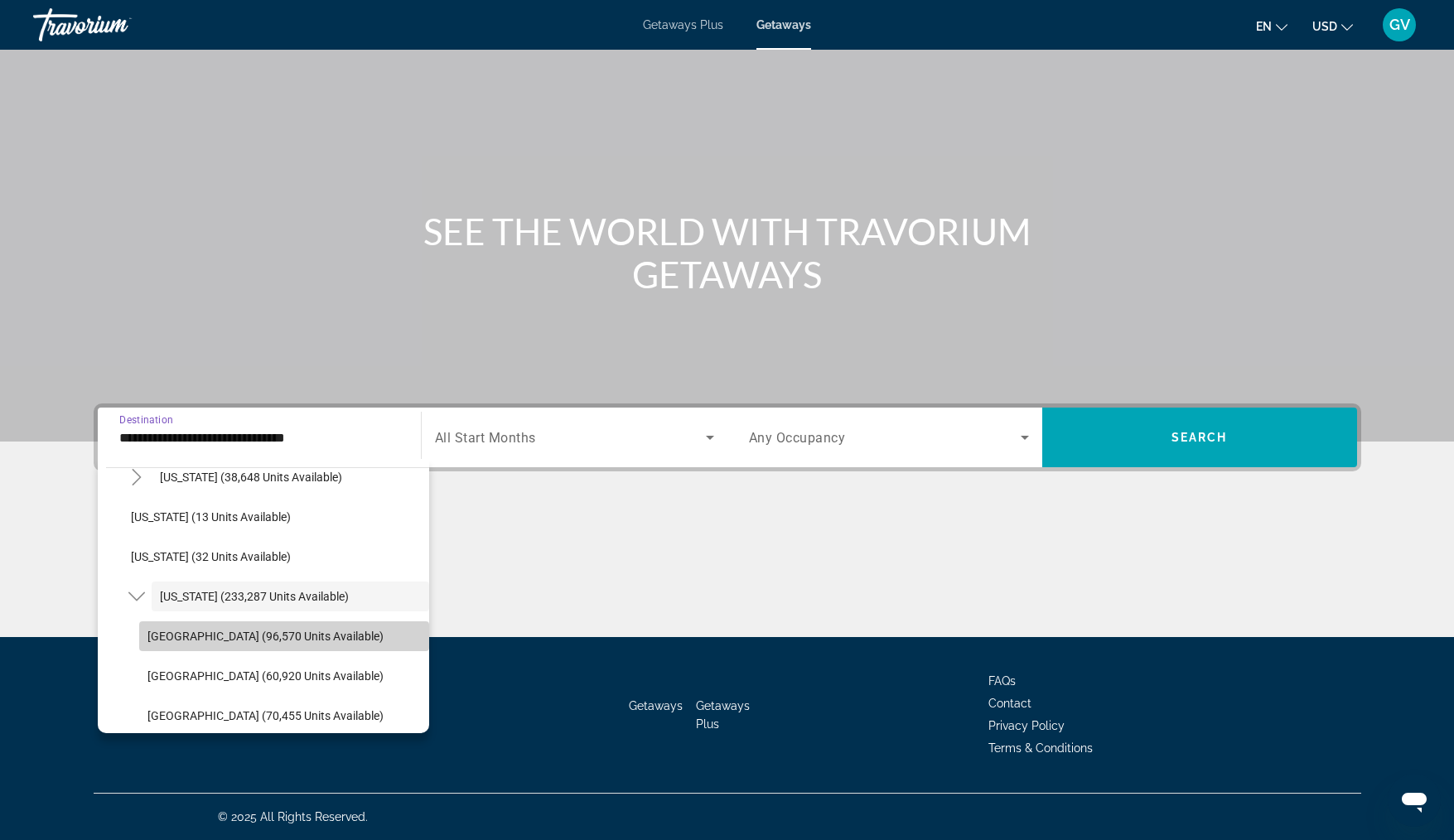
click at [297, 655] on span "Search widget" at bounding box center [284, 636] width 290 height 40
type input "**********"
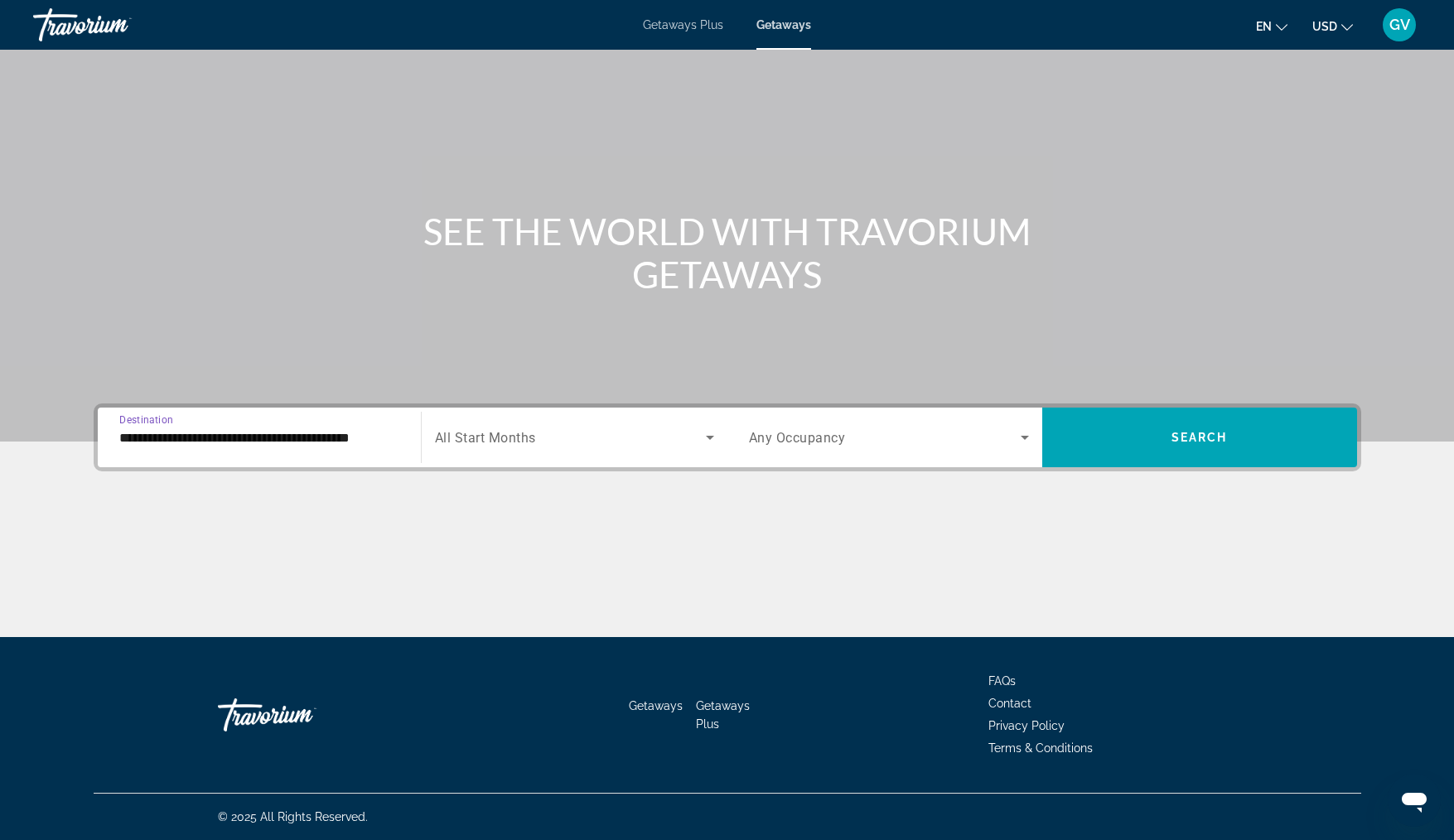
click at [577, 439] on span "Search widget" at bounding box center [570, 437] width 271 height 20
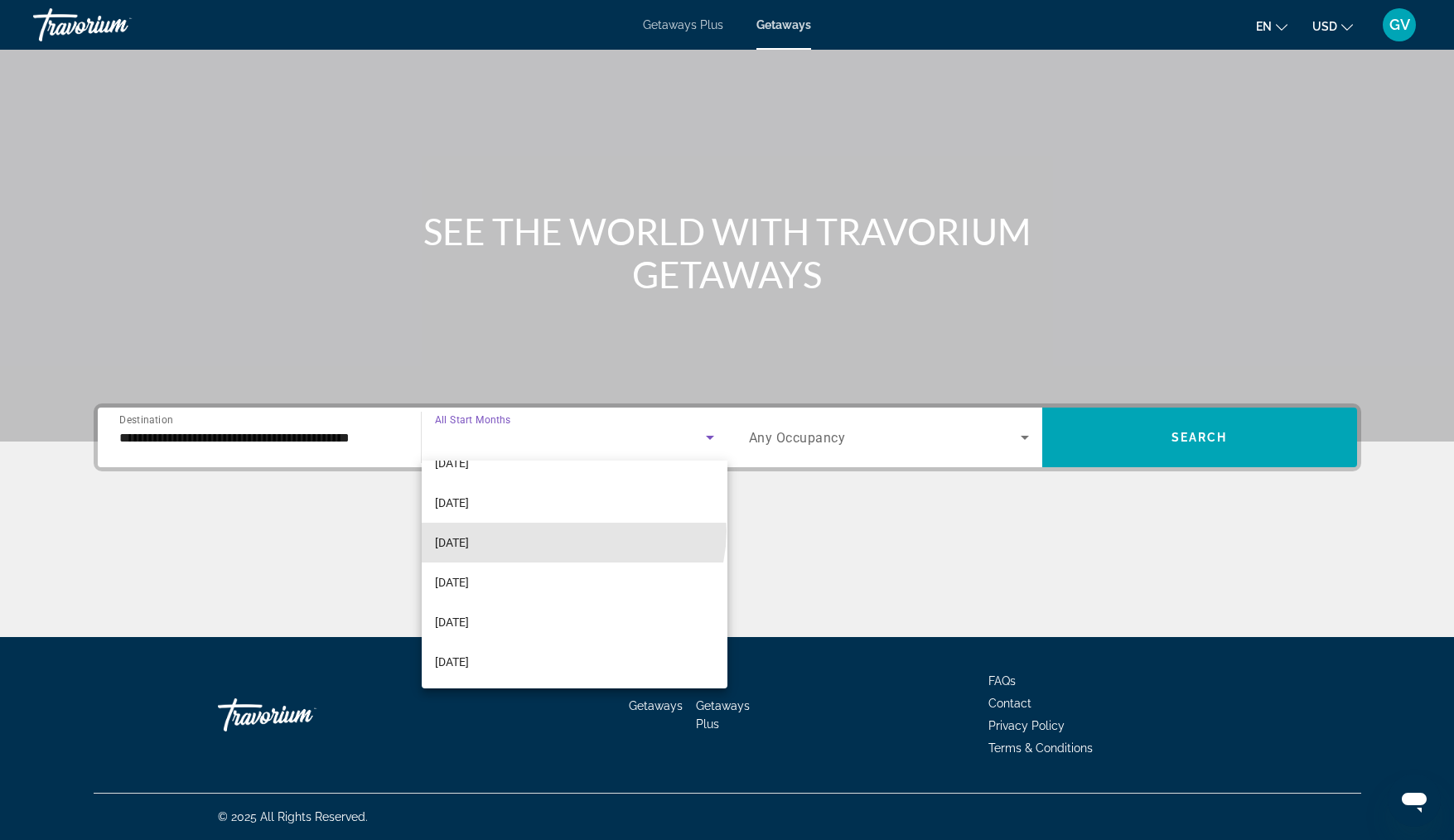
scroll to position [113, 0]
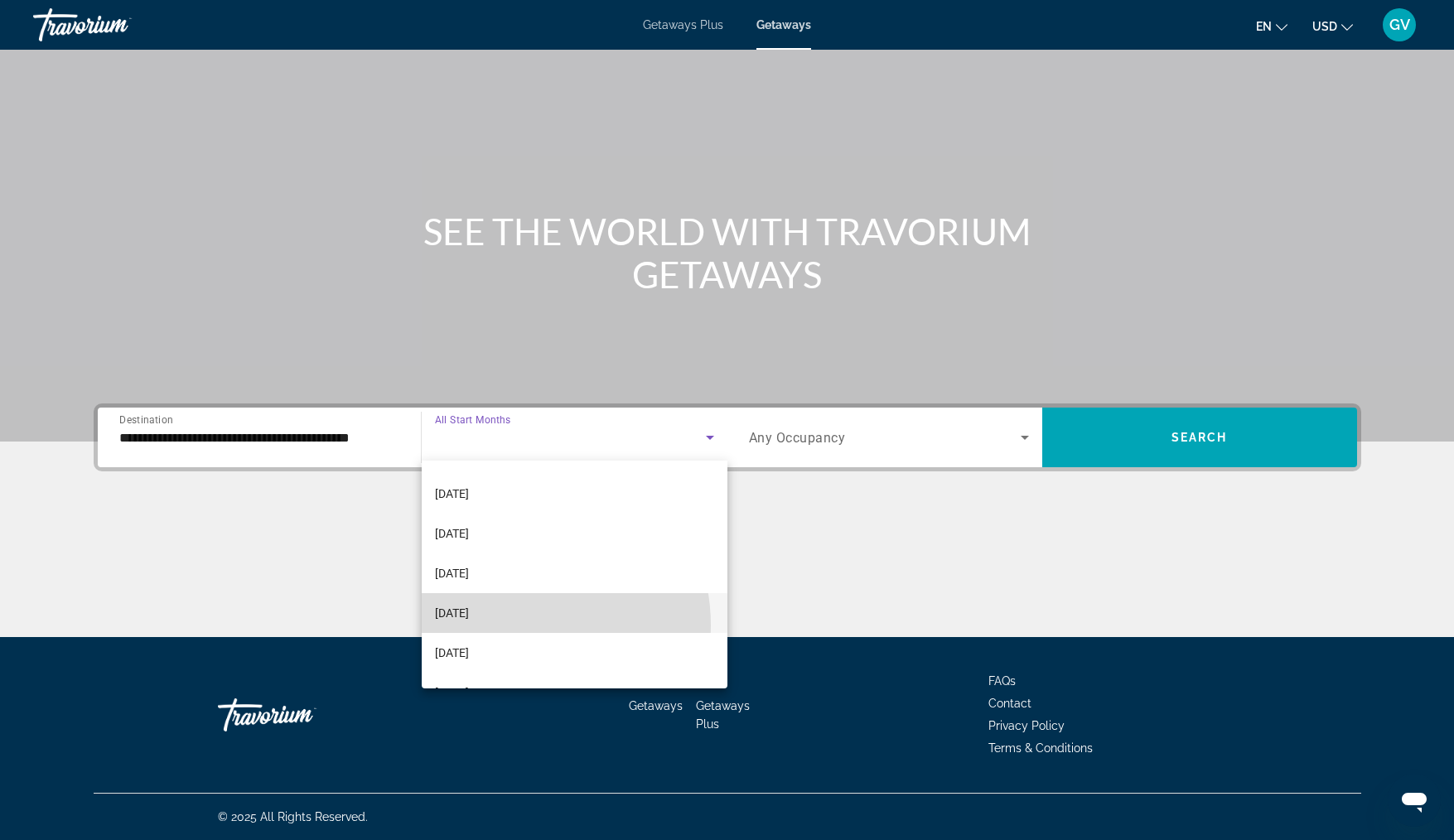
click at [509, 626] on mat-option "[DATE]" at bounding box center [575, 613] width 306 height 40
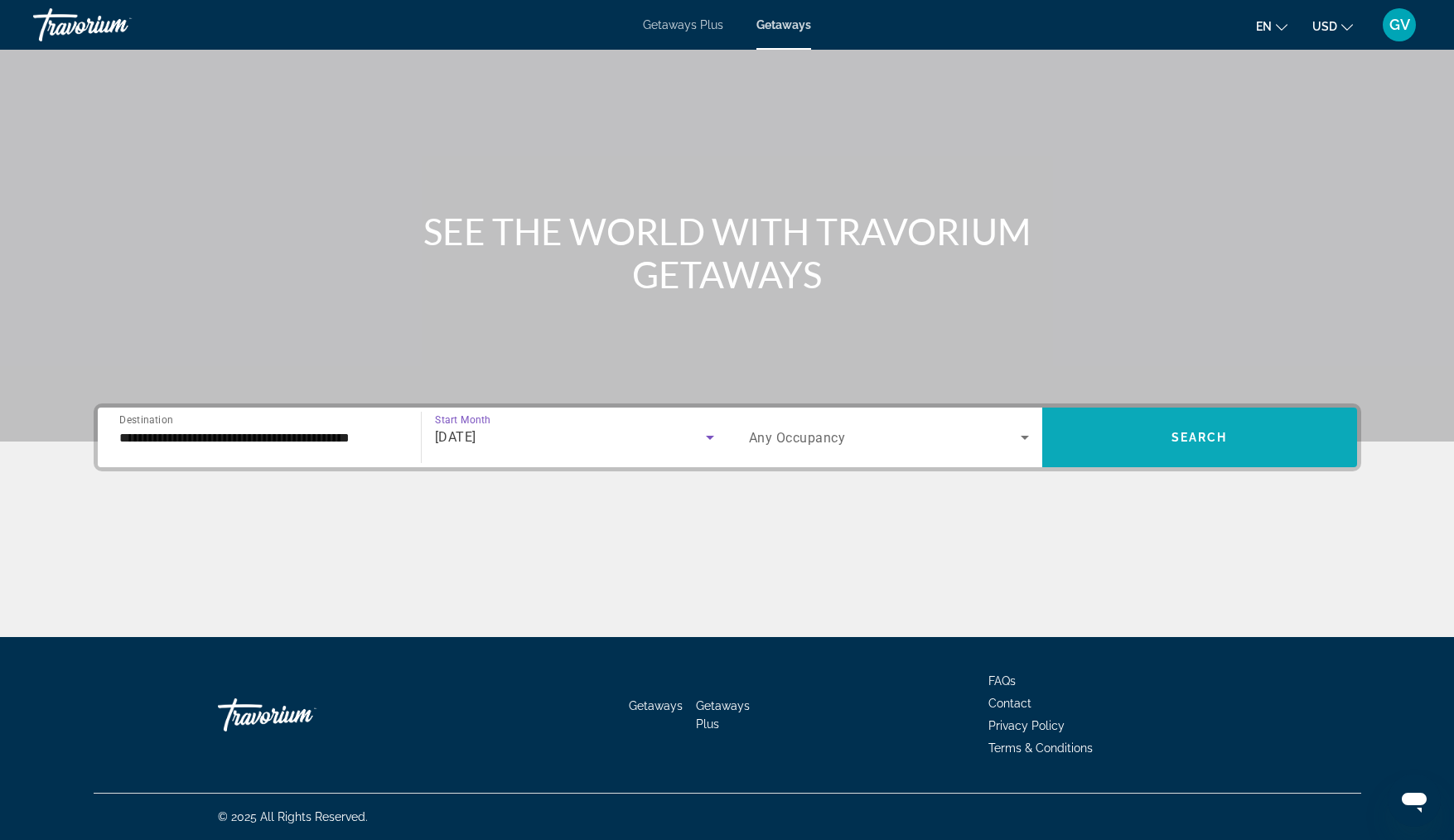
click at [1223, 448] on span "Search widget" at bounding box center [1200, 437] width 315 height 40
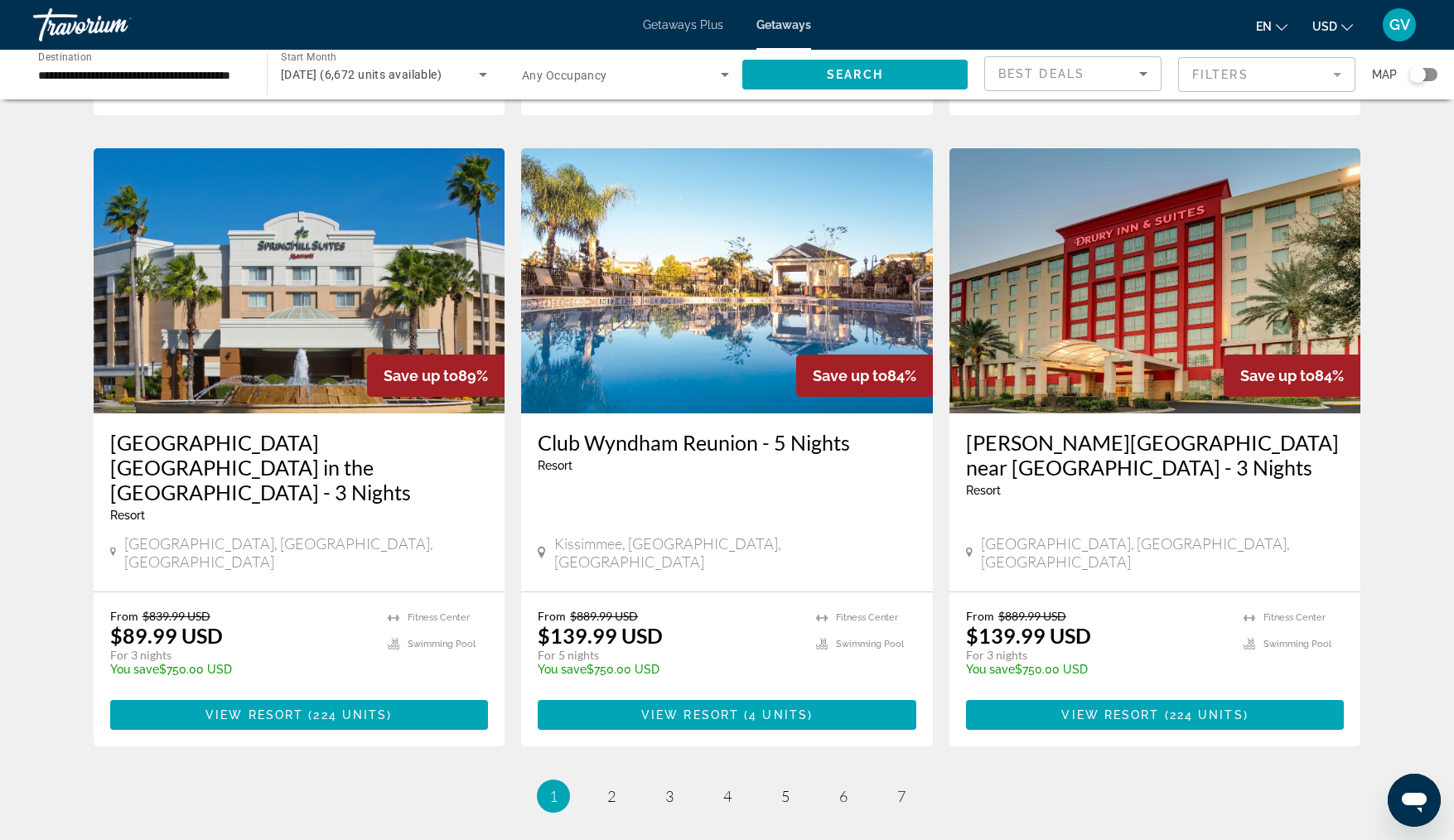
scroll to position [1940, 0]
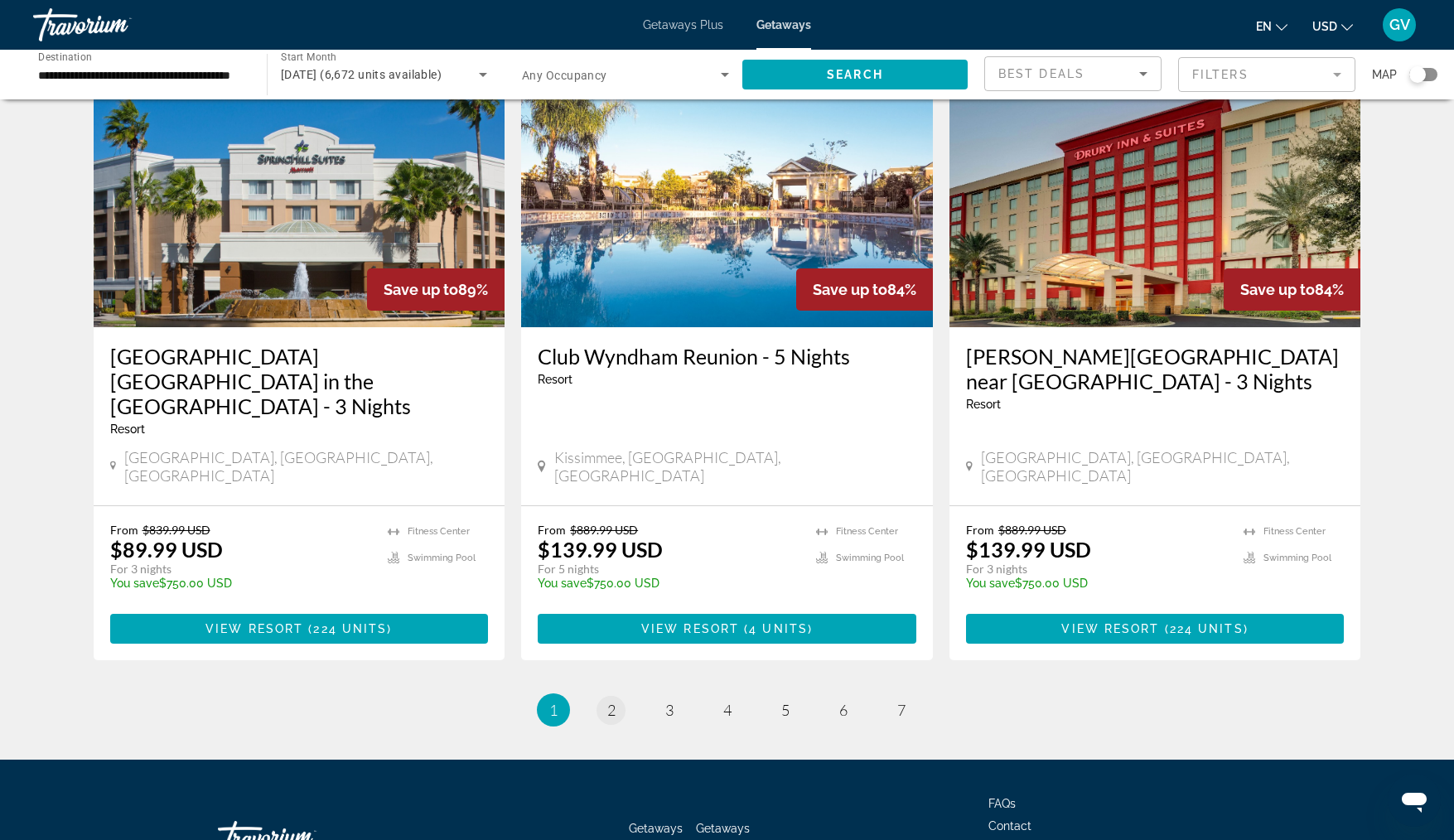
click at [610, 701] on span "2" at bounding box center [610, 710] width 8 height 18
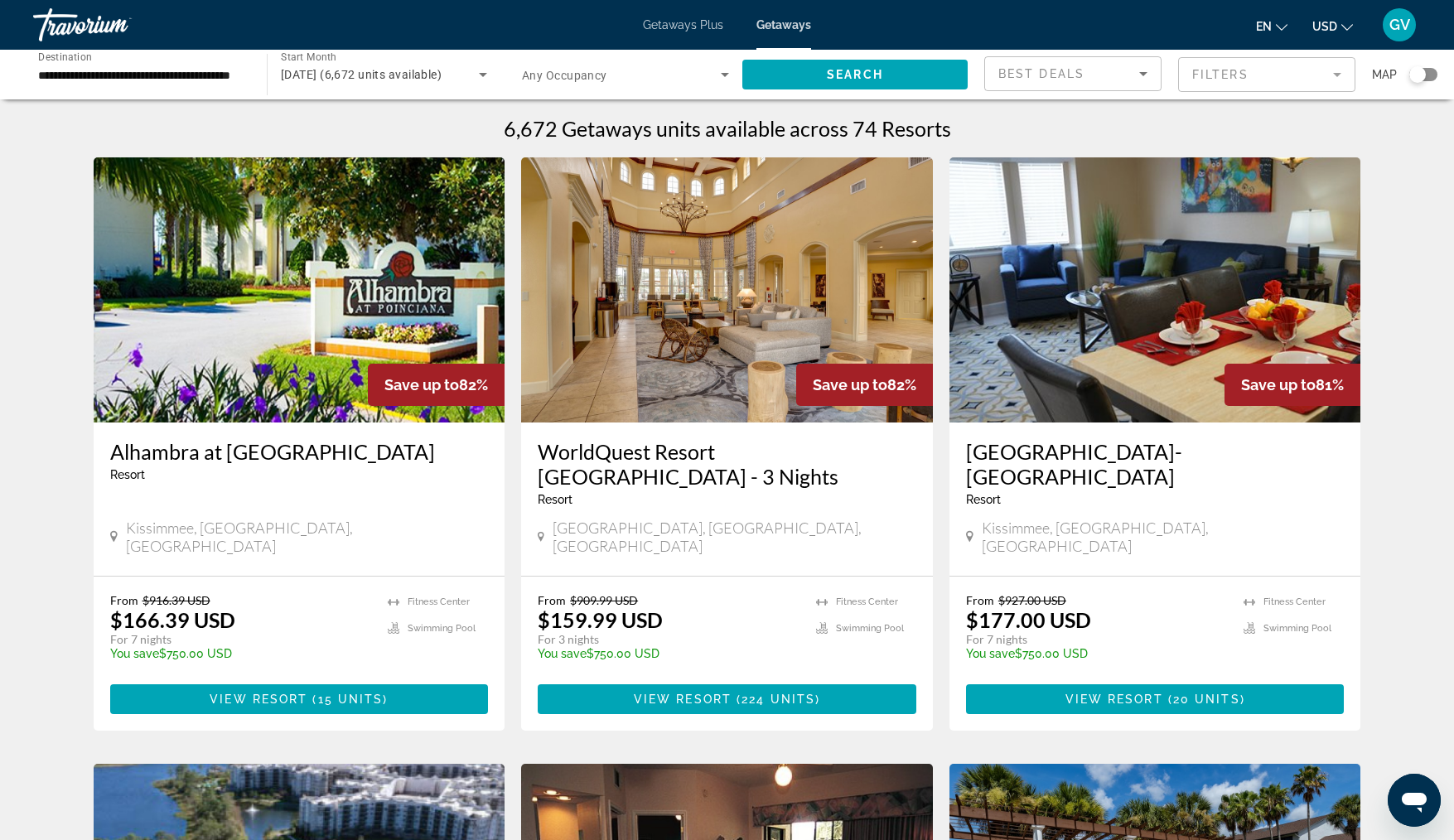
click at [1251, 596] on icon "Main content" at bounding box center [1248, 602] width 12 height 12
click at [1228, 519] on div "Kissimmee, [GEOGRAPHIC_DATA], [GEOGRAPHIC_DATA]" at bounding box center [1155, 537] width 378 height 36
click at [1189, 692] on span "20 units" at bounding box center [1206, 699] width 67 height 13
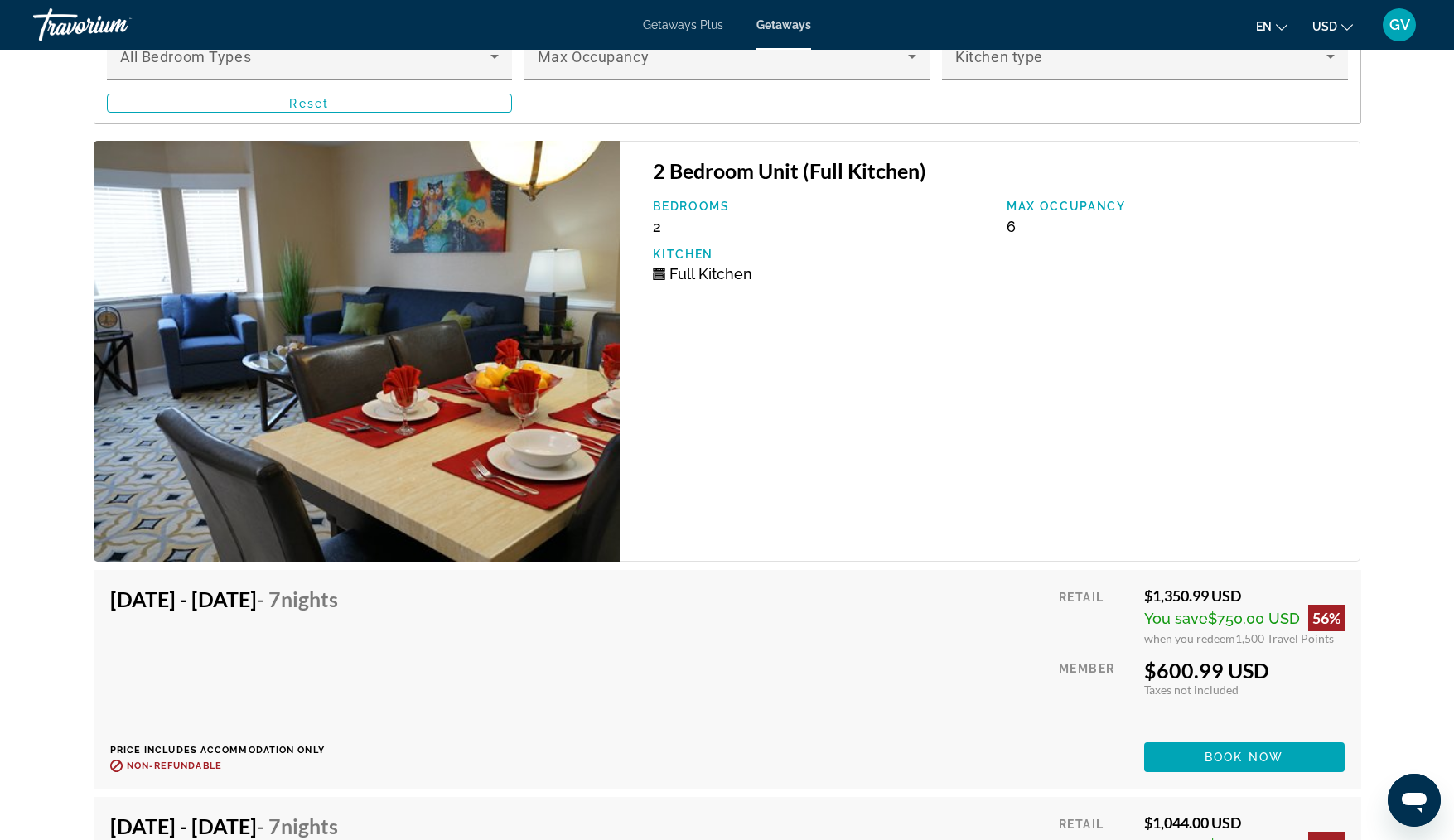
scroll to position [3213, 0]
click at [922, 699] on div "[DATE] - [DATE] - 7 Nights Price includes accommodation only Refundable until :…" at bounding box center [727, 680] width 1234 height 186
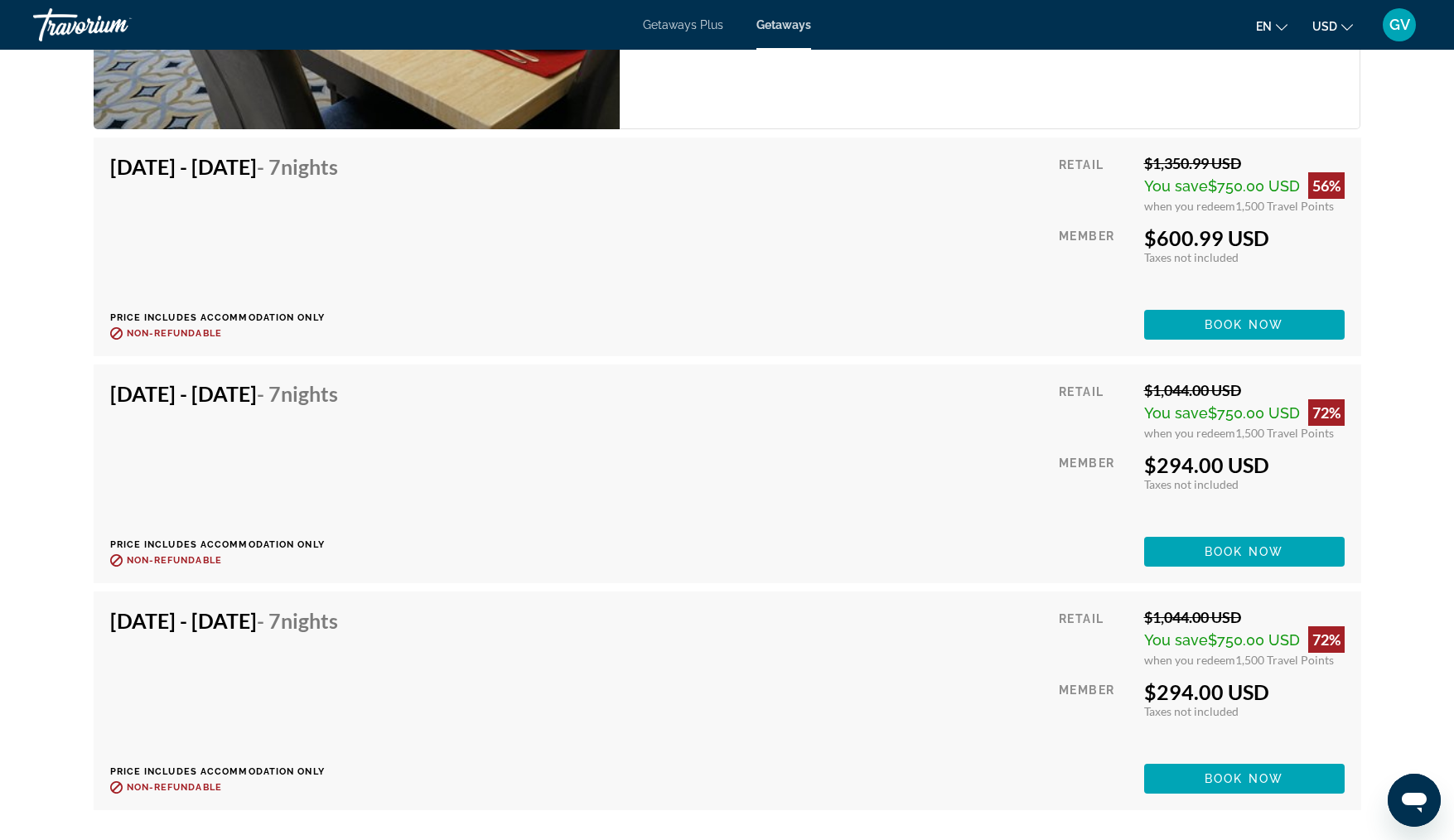
scroll to position [3652, 0]
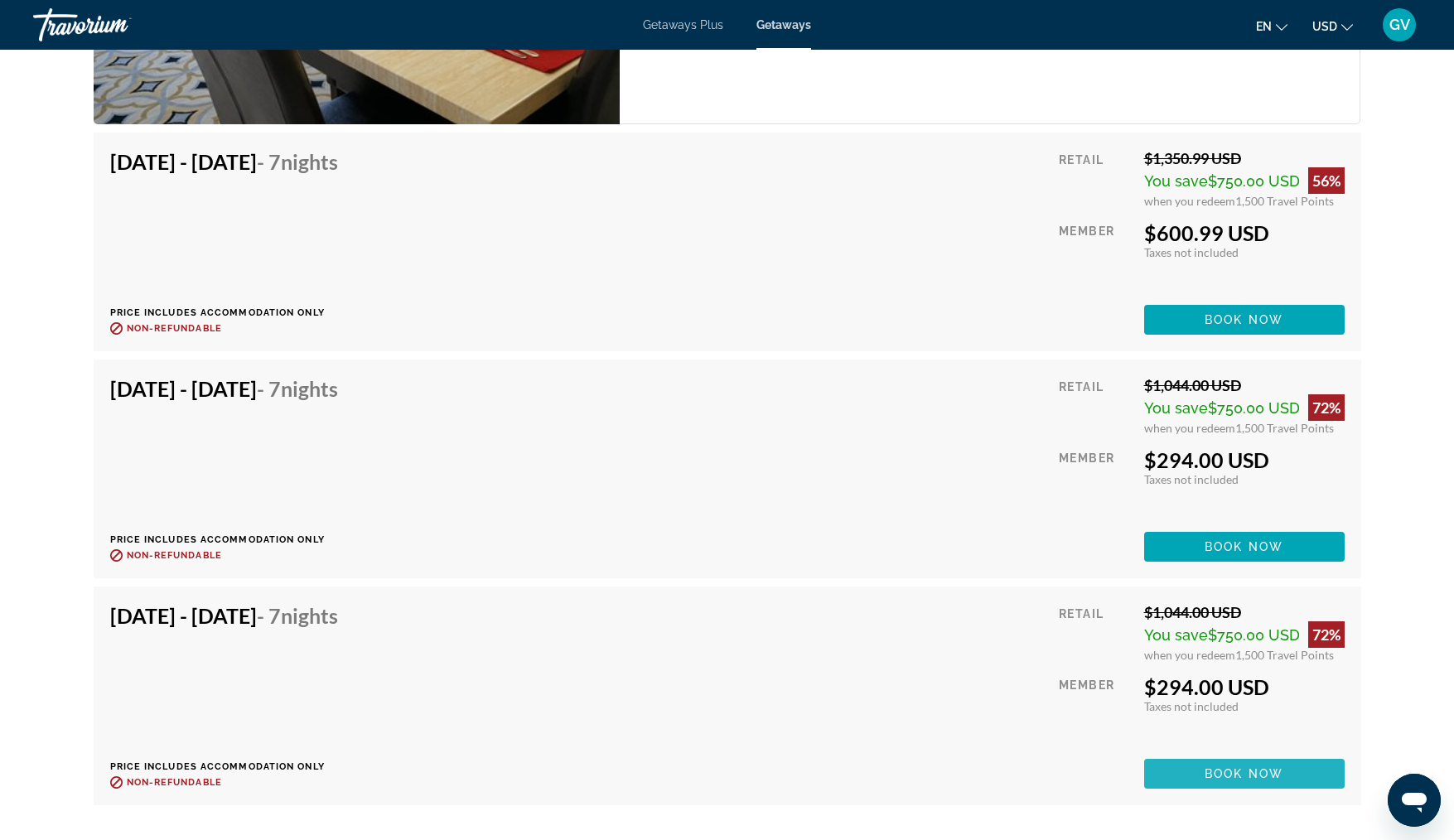
click at [1250, 767] on span "Book now" at bounding box center [1244, 773] width 78 height 13
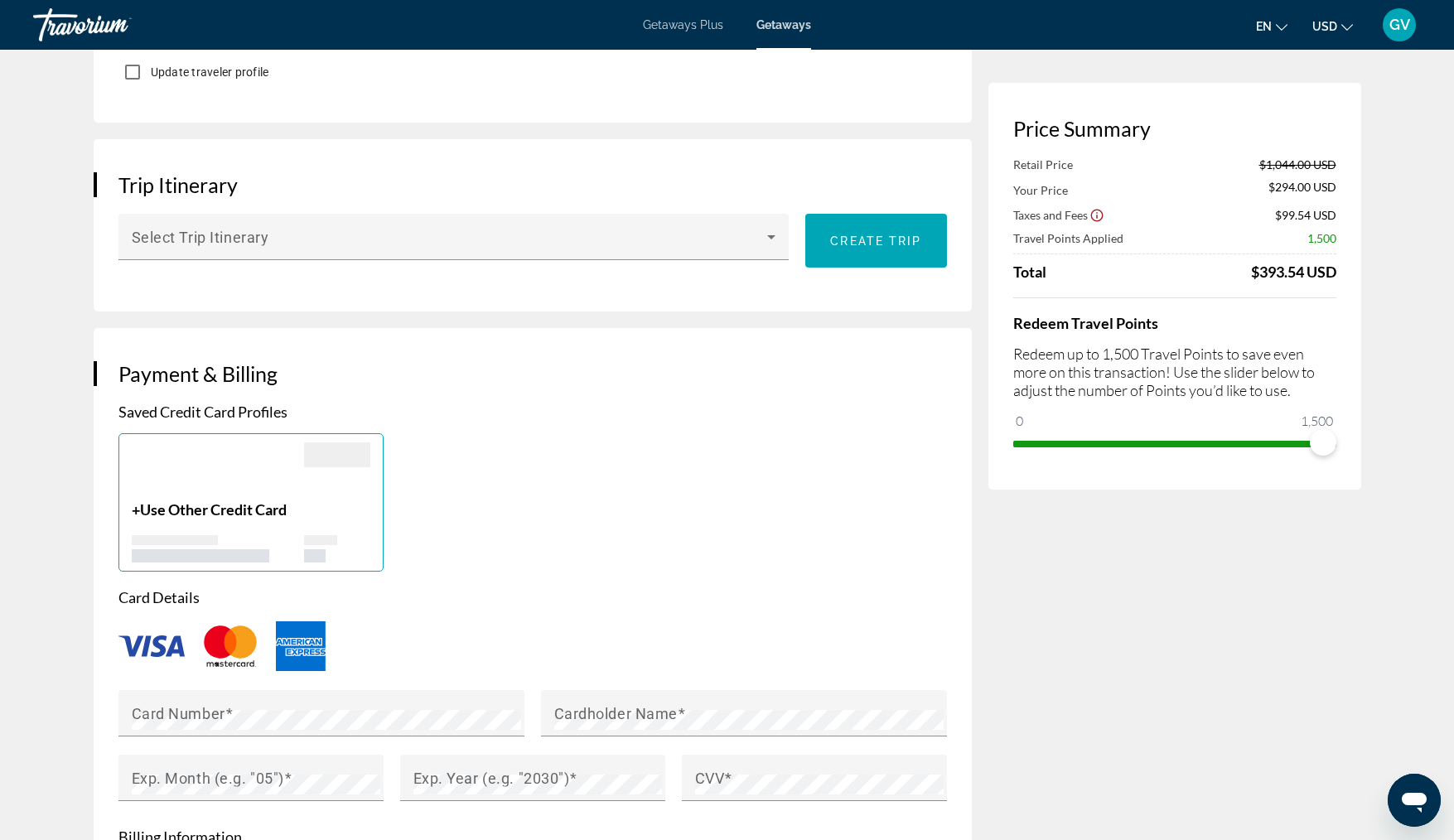
scroll to position [904, 0]
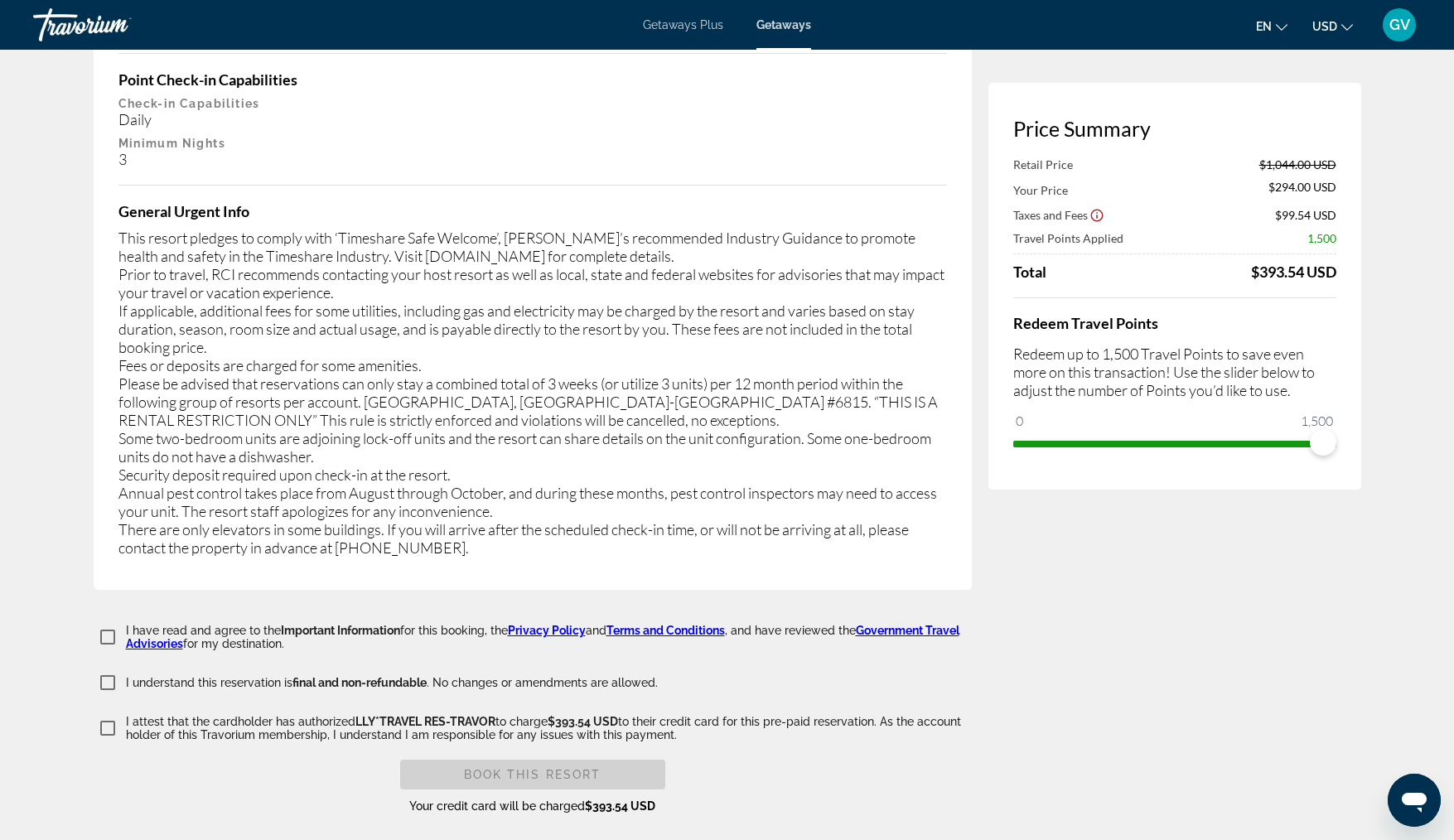
scroll to position [3056, 0]
click at [532, 527] on div "Important Information Housekeeping Fees Unit Type Schedule Info for Hotel units…" at bounding box center [532, 19] width 878 height 1140
click at [514, 754] on span "Main content" at bounding box center [533, 773] width 265 height 40
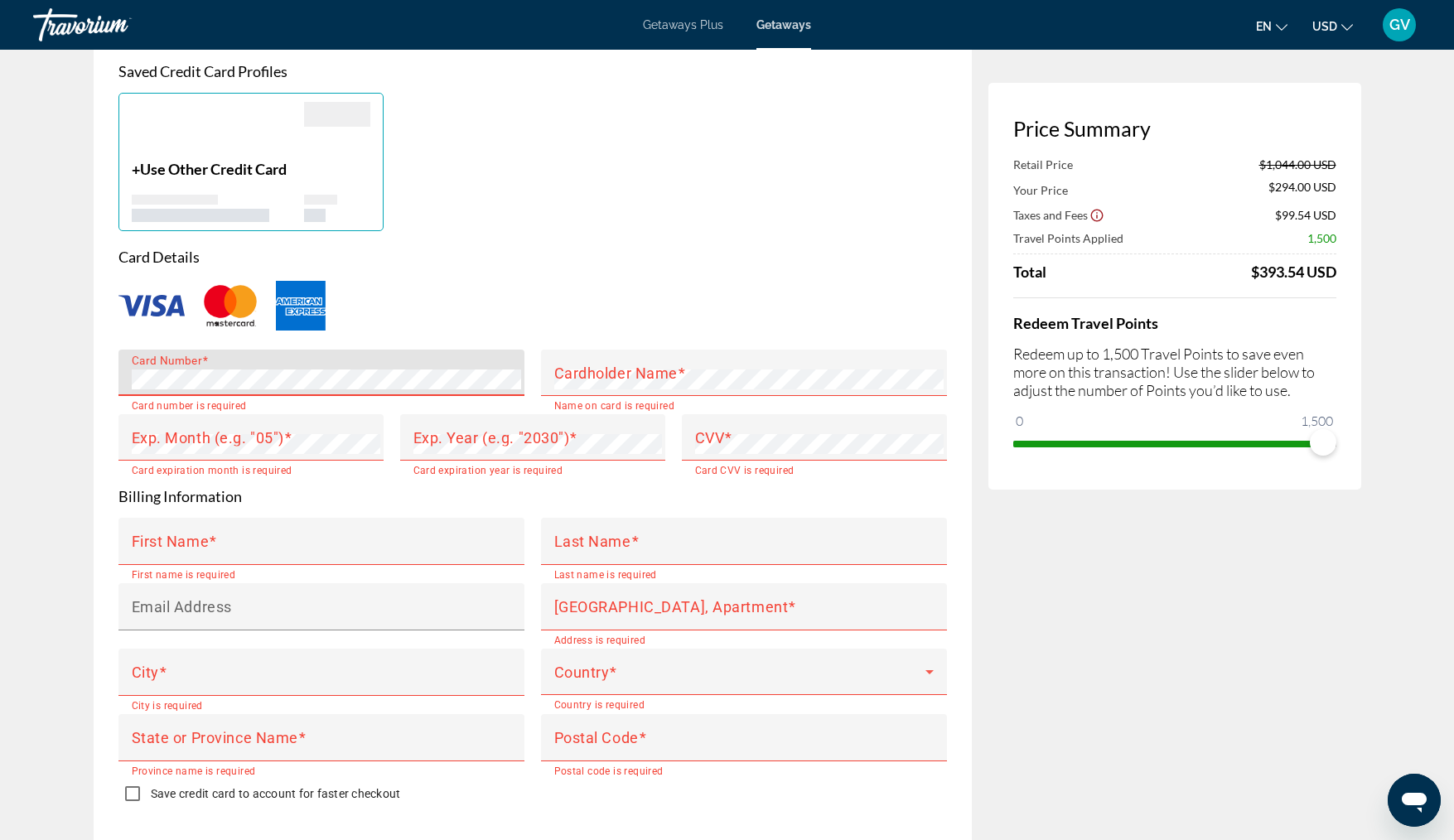
scroll to position [1203, 0]
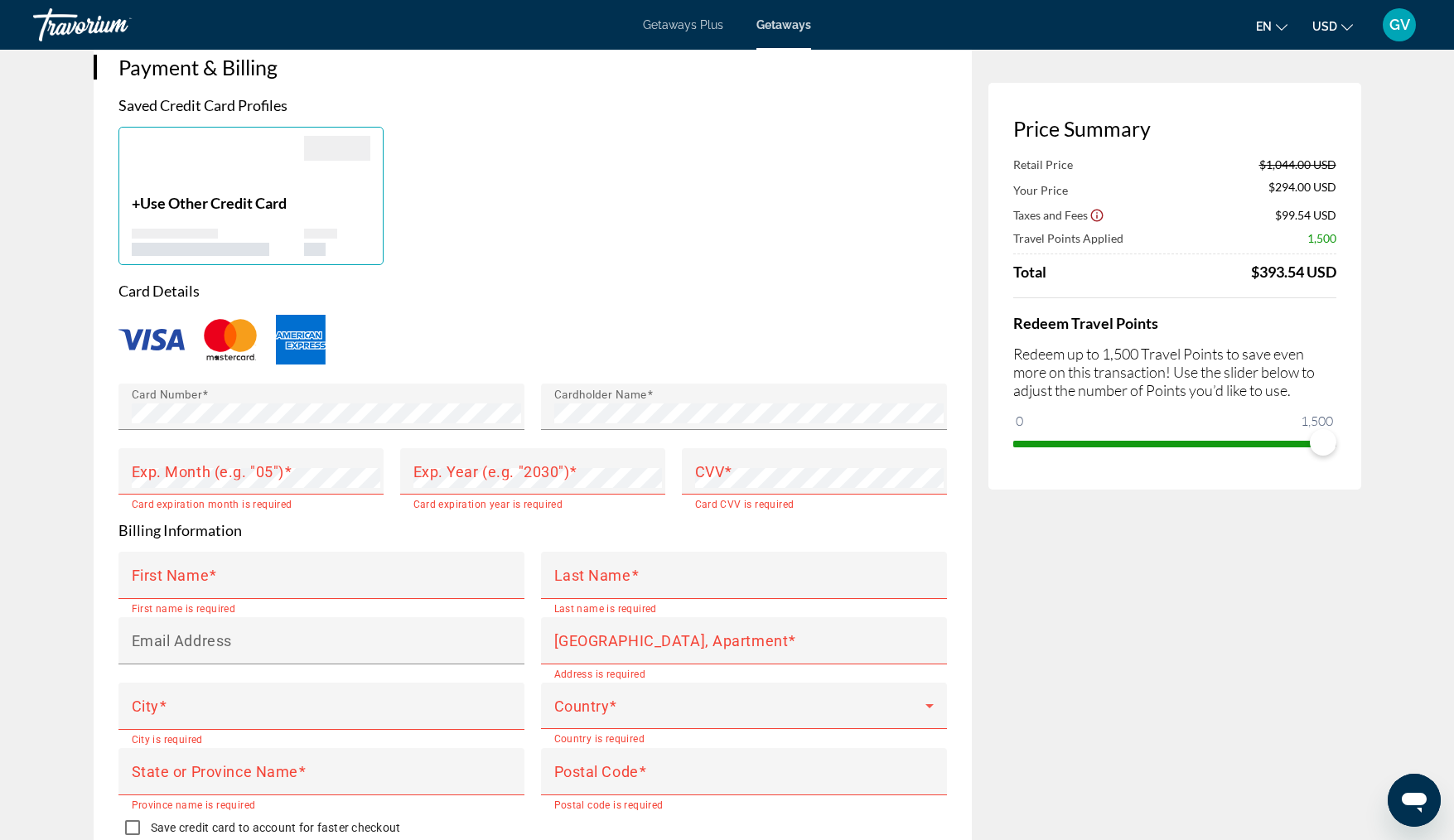
click at [377, 521] on form "Card Details Card Number Cardholder Name Exp. Month (e.g. "05") Card expiration…" at bounding box center [532, 564] width 828 height 564
click at [175, 463] on mat-label "Exp. Month (e.g. "05")" at bounding box center [207, 472] width 152 height 18
click at [474, 463] on mat-label "Exp. Year (e.g. "2030")" at bounding box center [492, 472] width 157 height 18
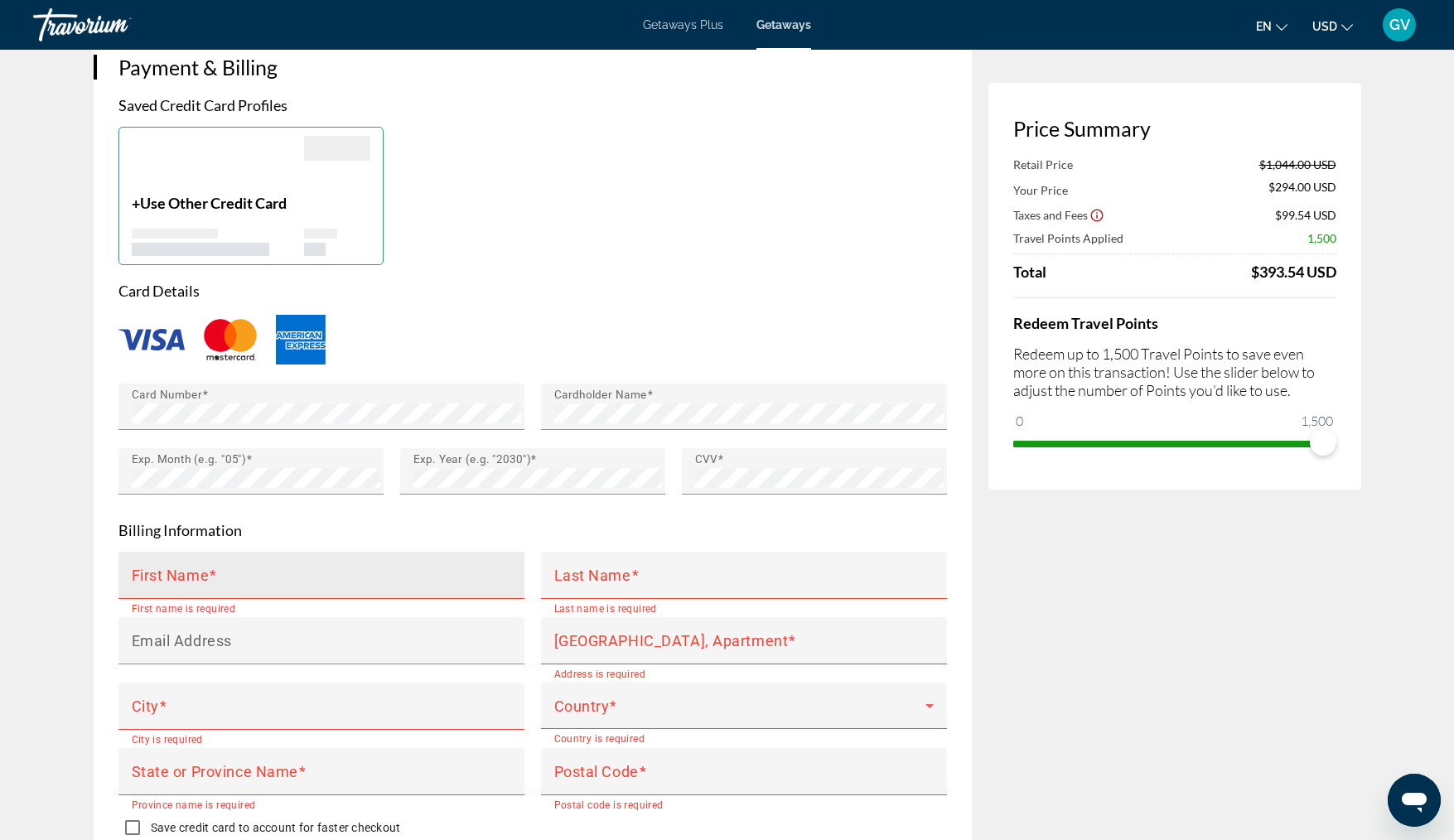
click at [206, 566] on mat-label "First Name" at bounding box center [171, 575] width 78 height 18
click at [206, 572] on input "First Name" at bounding box center [327, 582] width 390 height 20
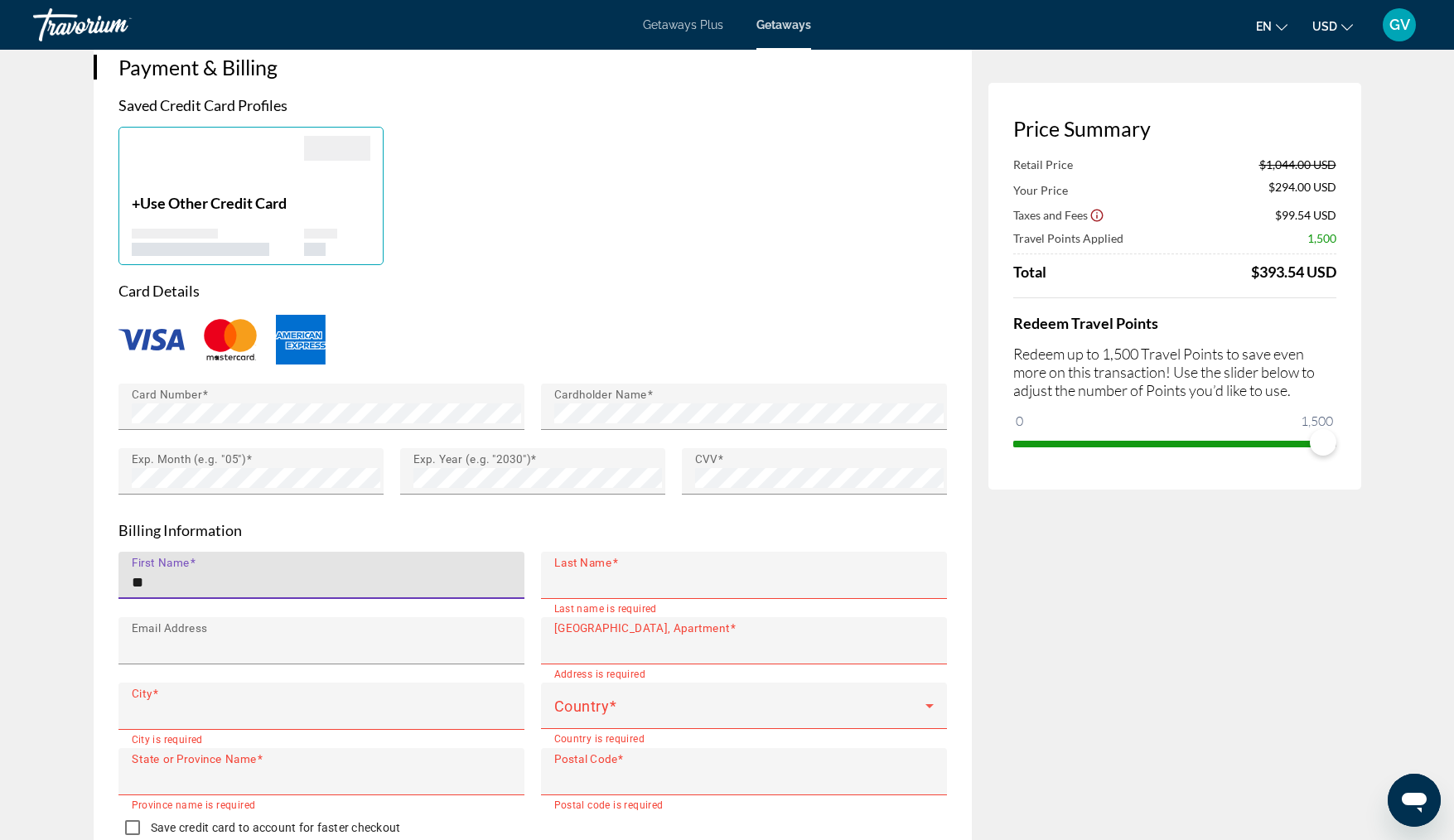
type input "******"
type input "*********"
type input "**********"
type input "********"
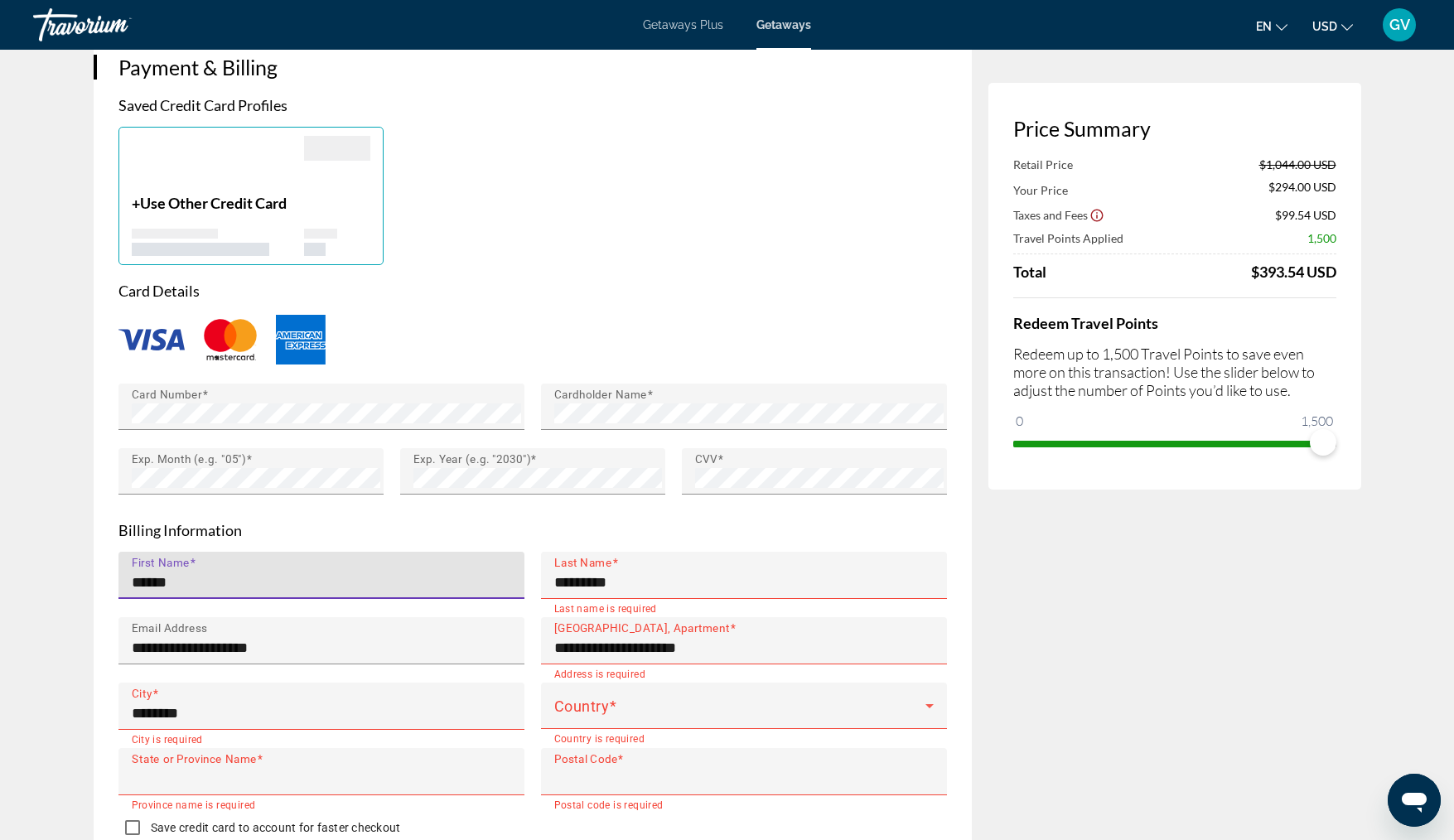
type input "**"
type input "*****"
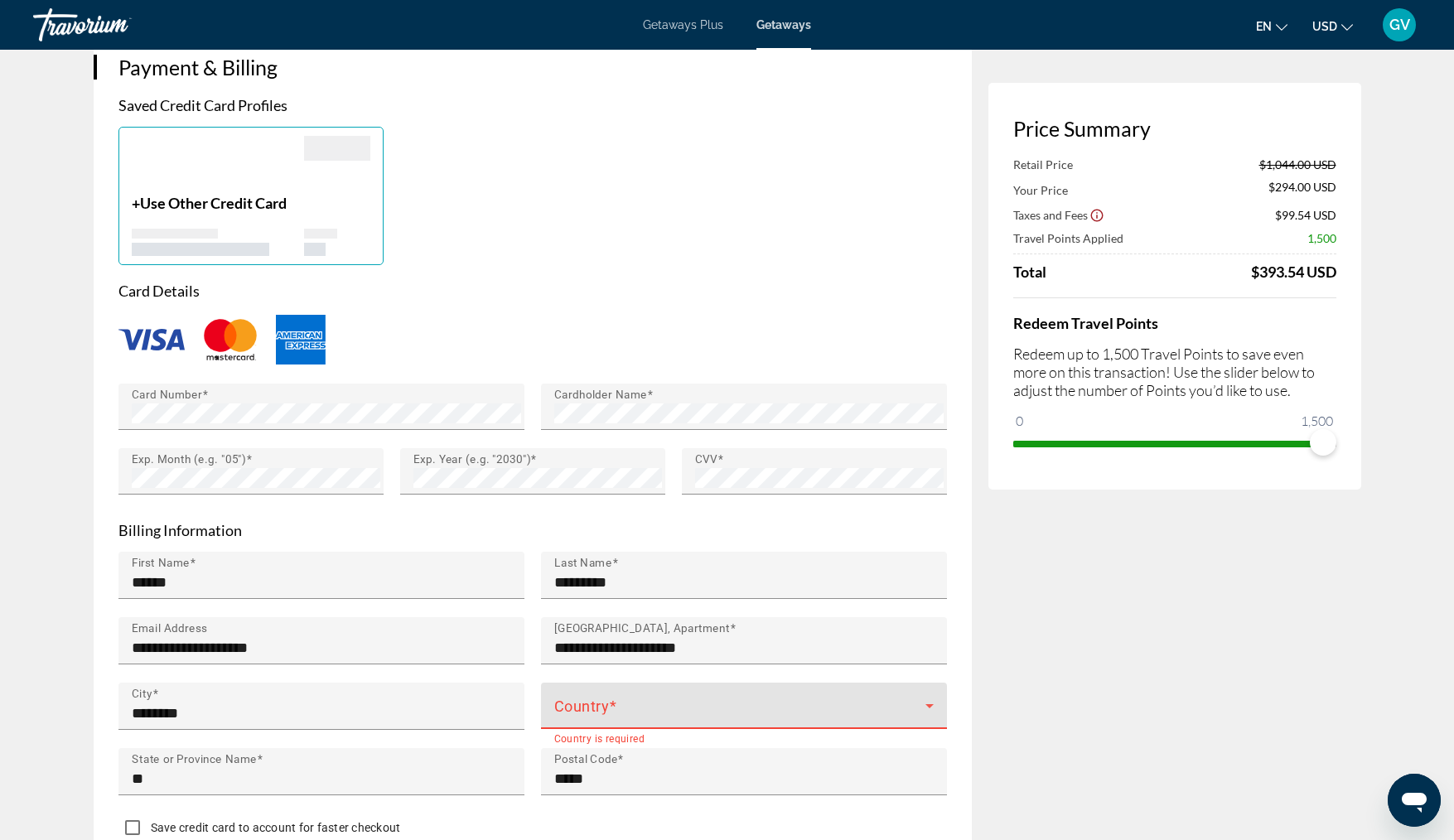
click at [933, 696] on icon "Main content" at bounding box center [929, 706] width 20 height 20
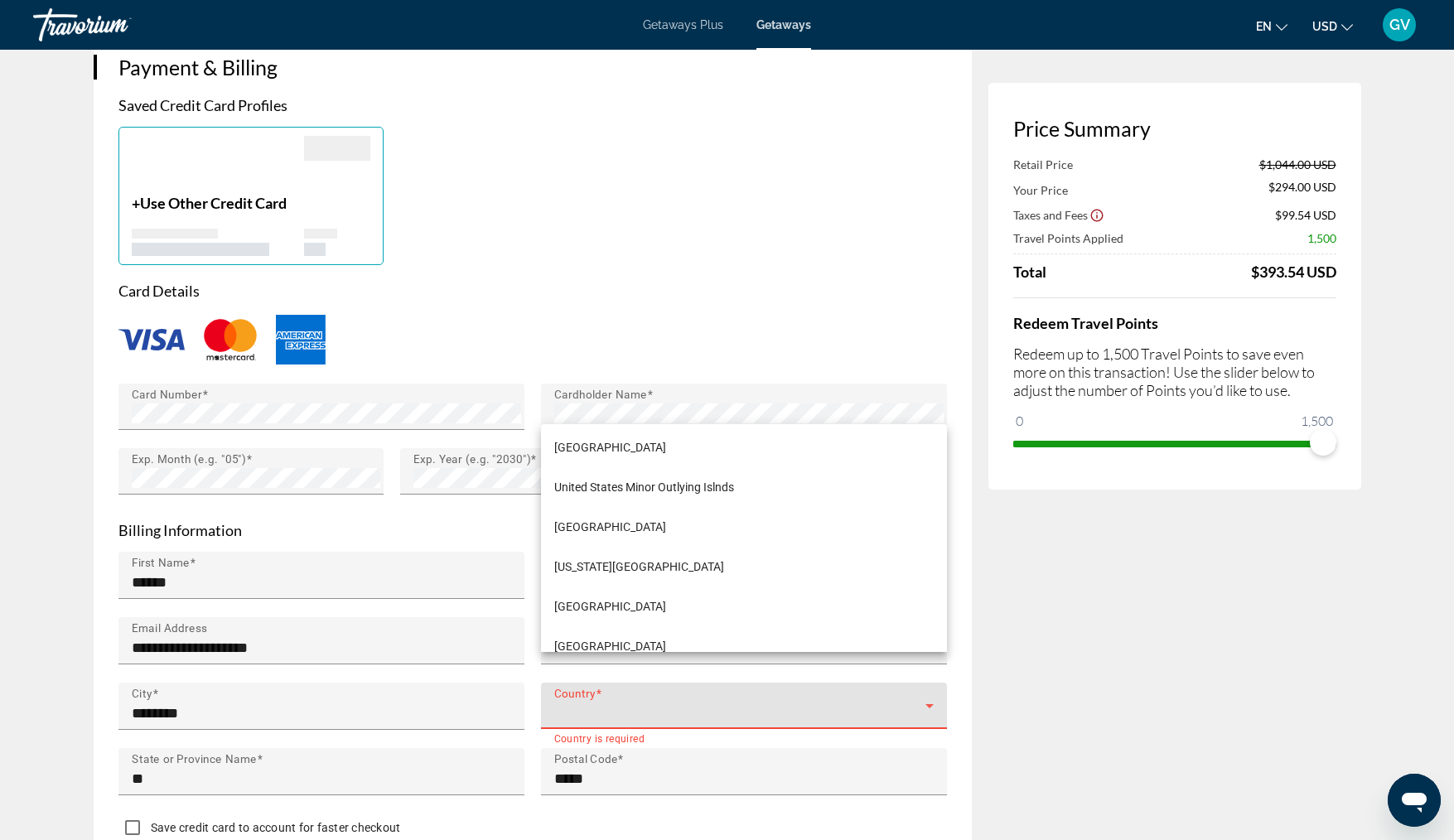
scroll to position [9577, 0]
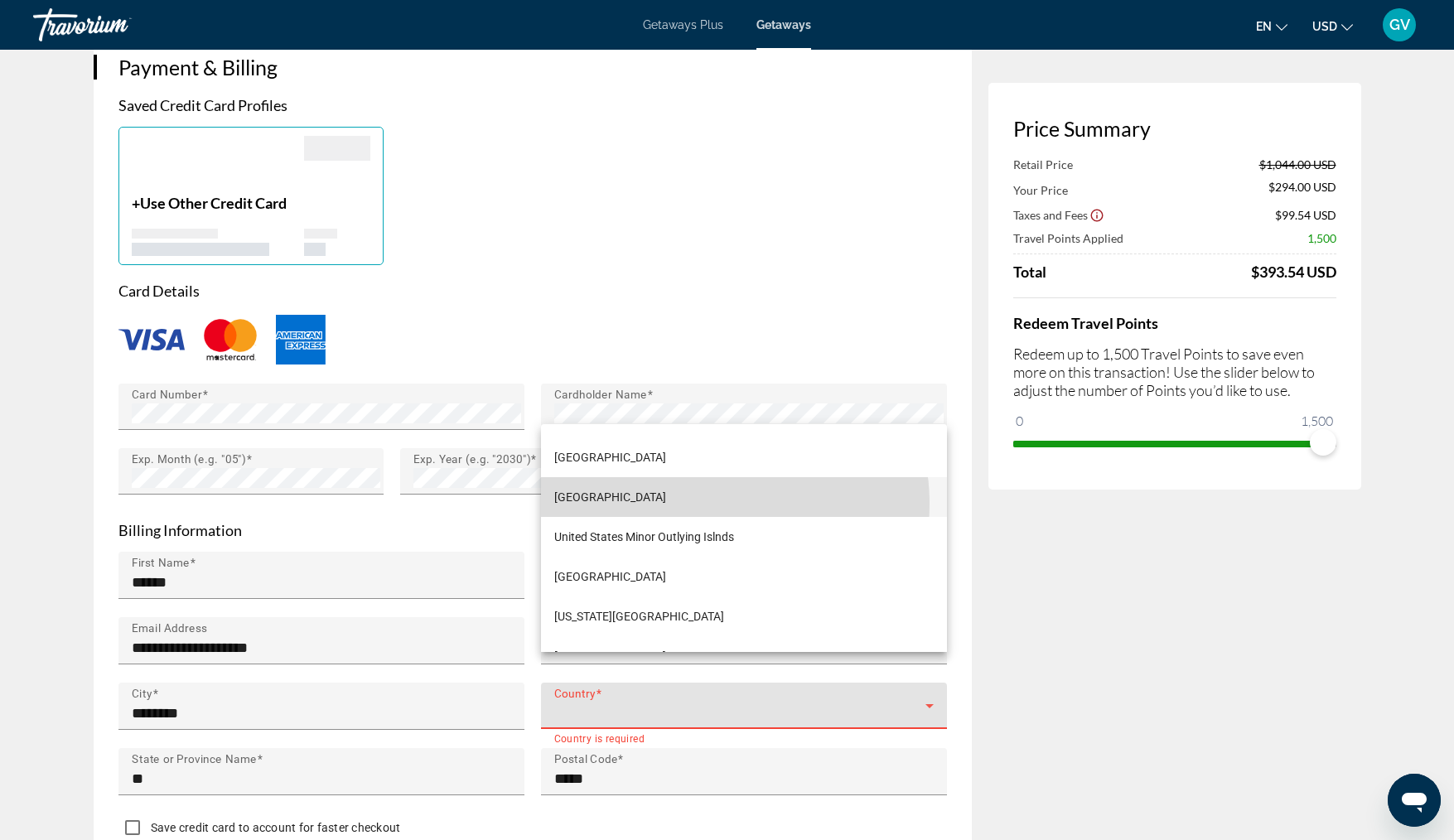
click at [714, 504] on mat-option "[GEOGRAPHIC_DATA]" at bounding box center [744, 497] width 406 height 40
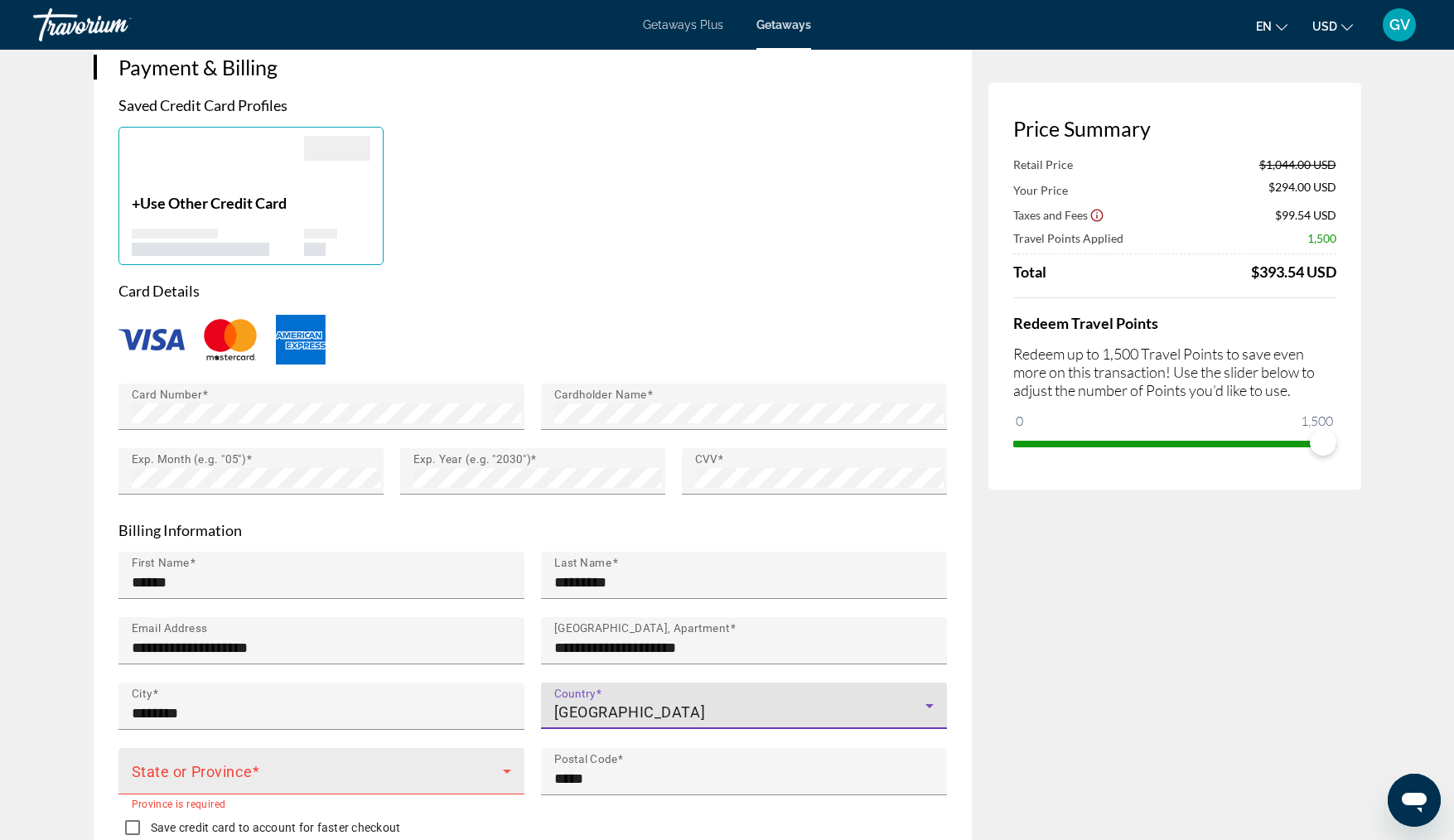
click at [511, 762] on icon "Main content" at bounding box center [507, 771] width 20 height 20
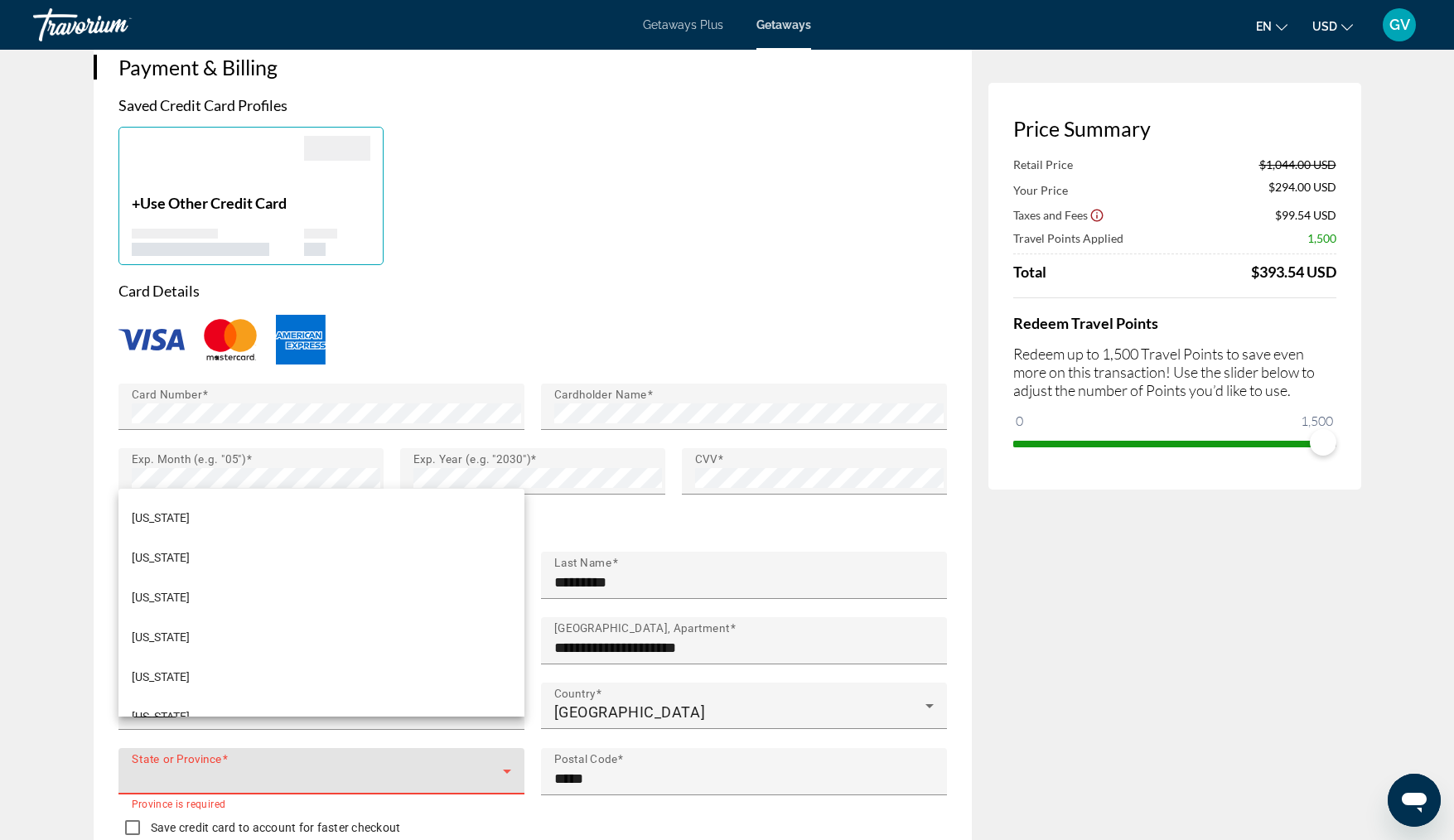
scroll to position [1159, 0]
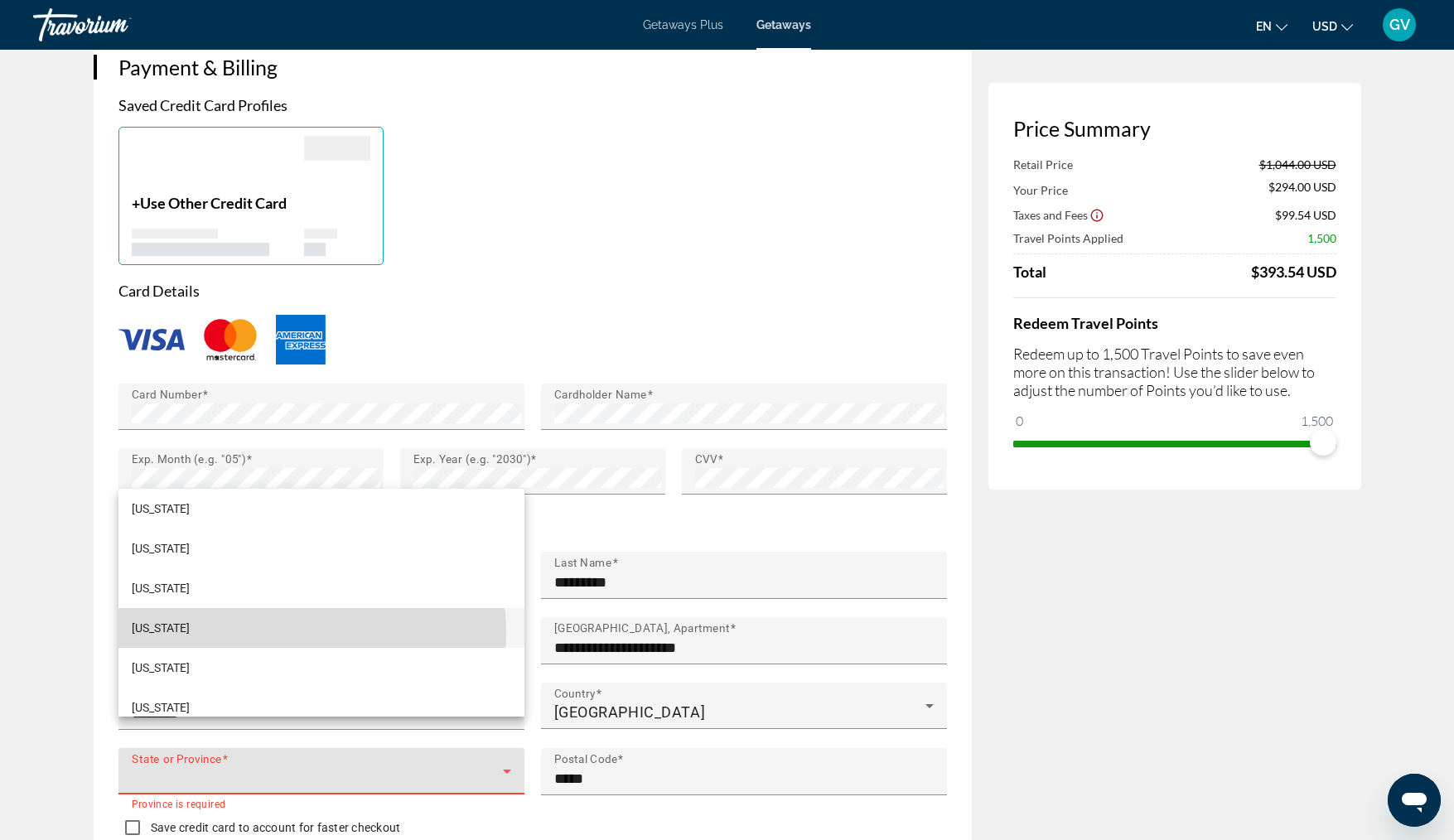
click at [282, 633] on mat-option "[US_STATE]" at bounding box center [321, 627] width 406 height 40
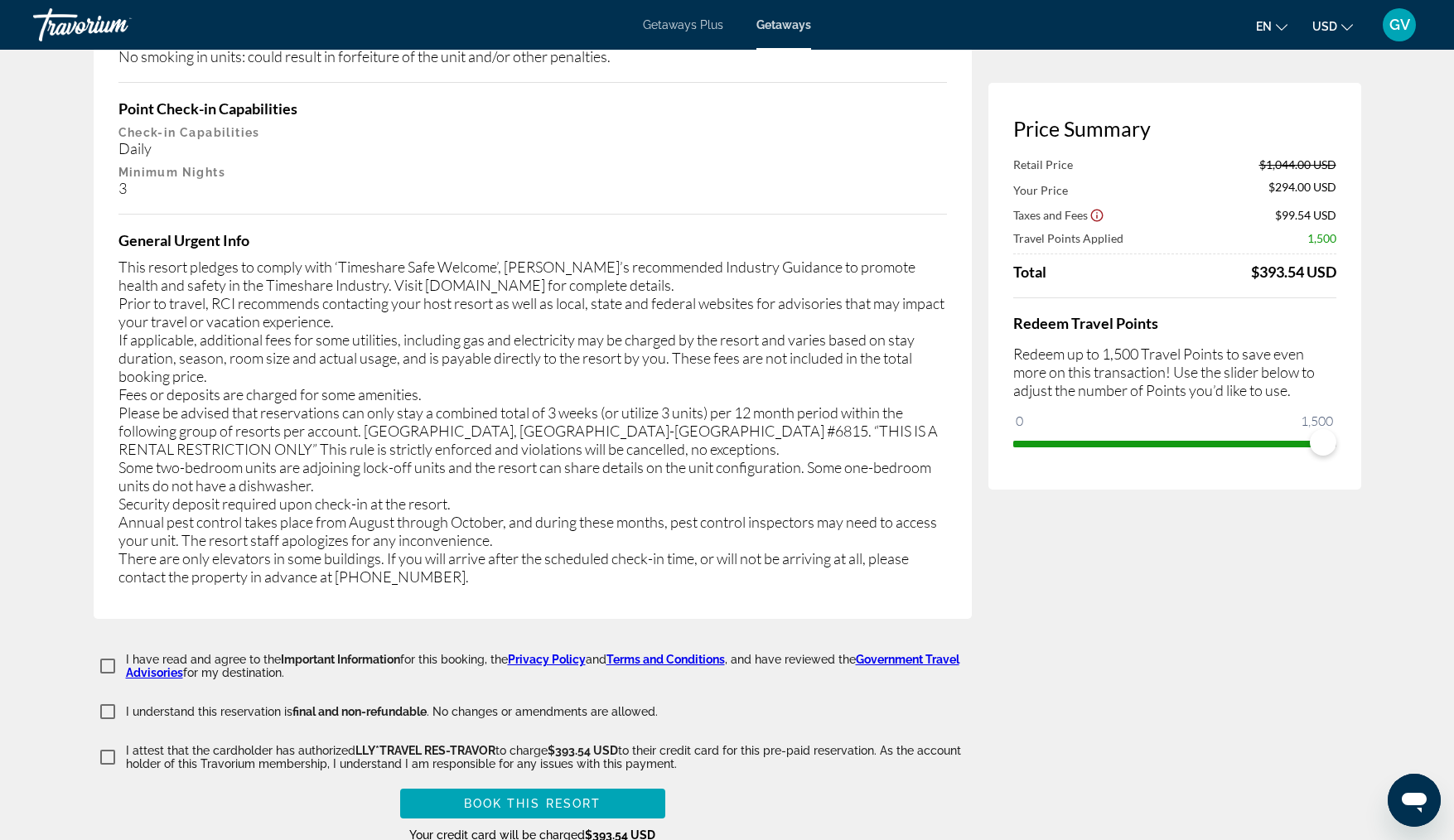
scroll to position [3218, 0]
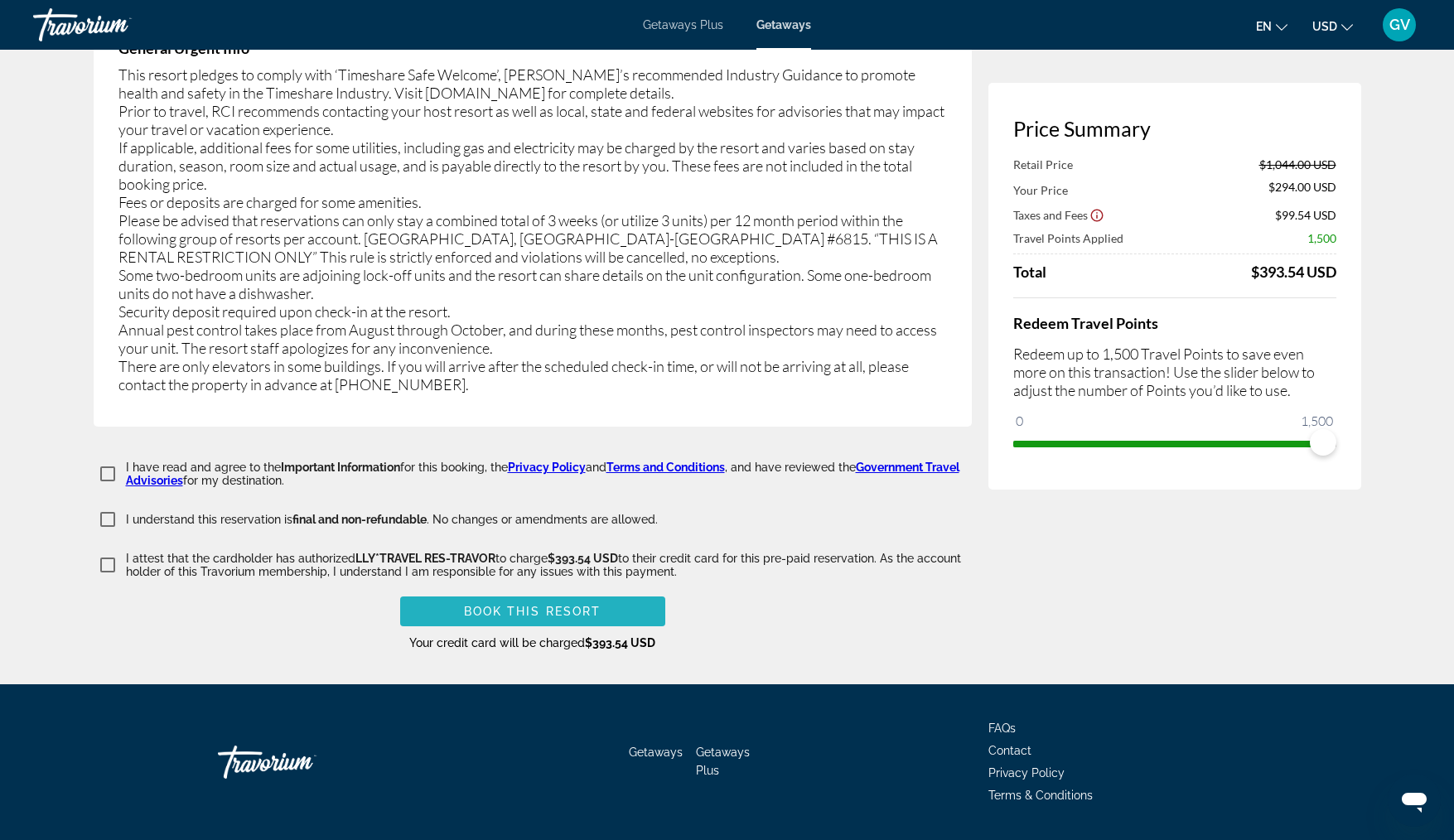
click at [580, 592] on span "Main content" at bounding box center [533, 611] width 265 height 40
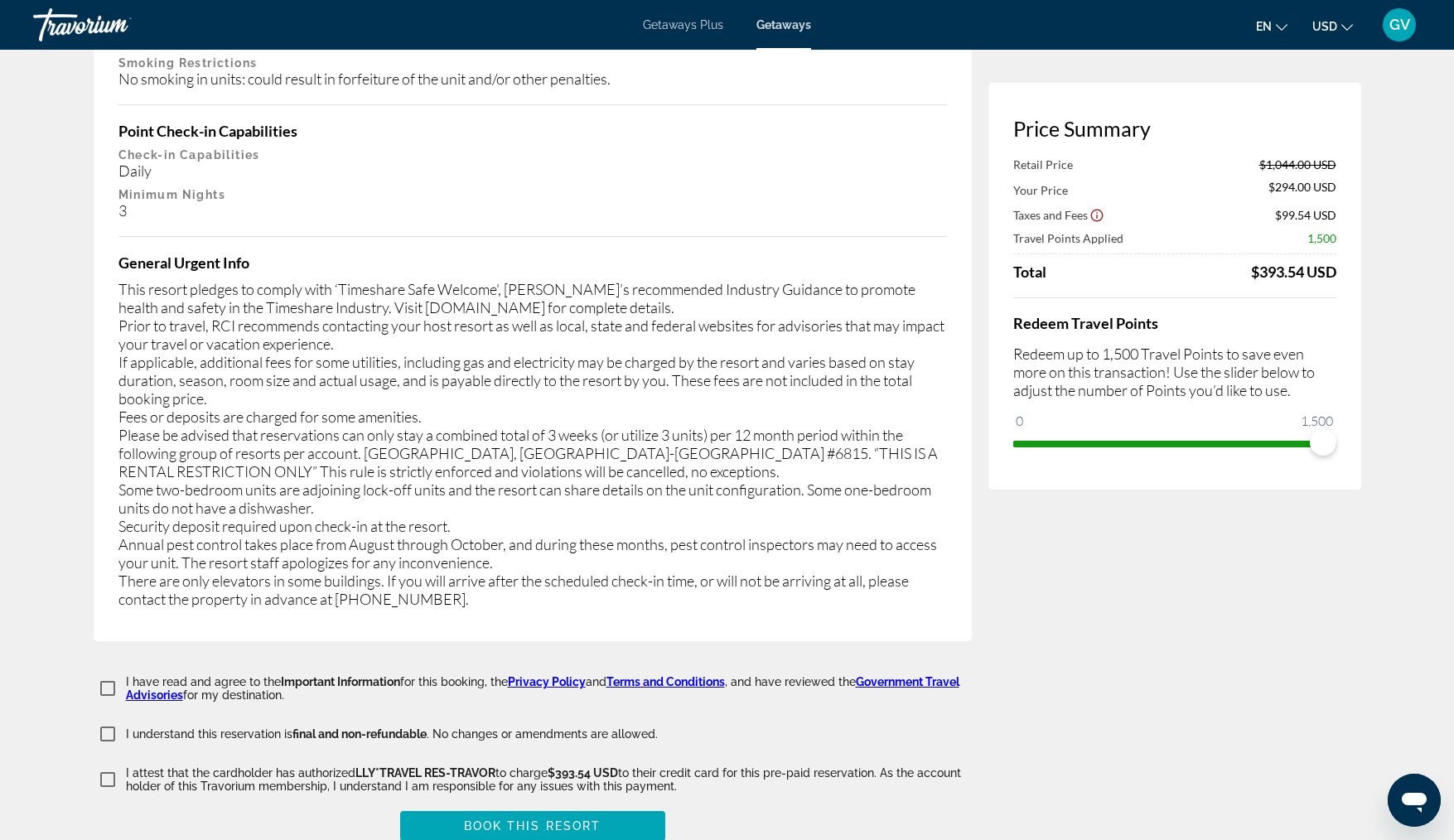
scroll to position [3060, 0]
click at [570, 822] on span "Book this Resort" at bounding box center [532, 828] width 138 height 13
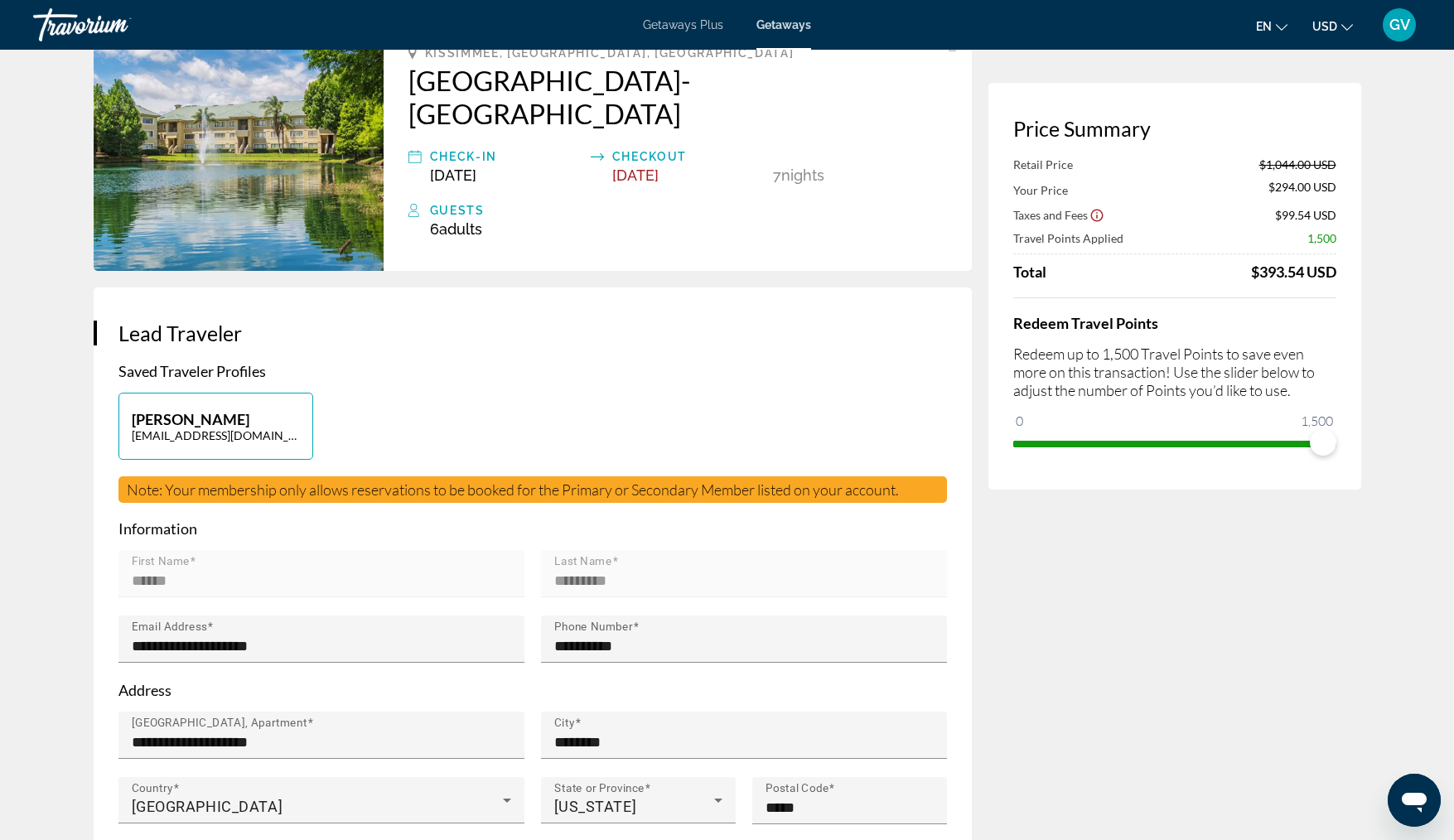
scroll to position [0, 0]
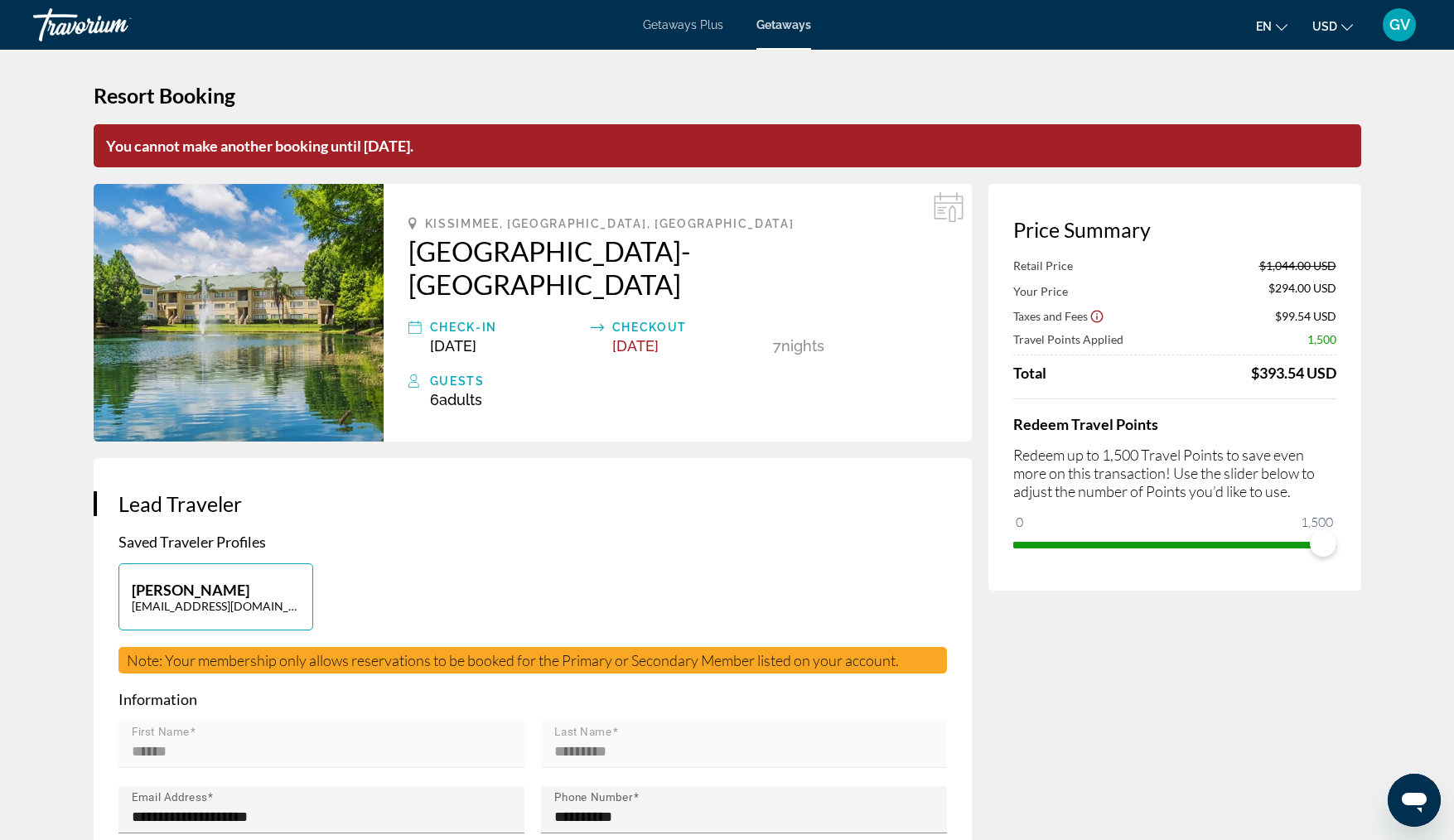
click at [695, 28] on span "Getaways Plus" at bounding box center [683, 24] width 80 height 13
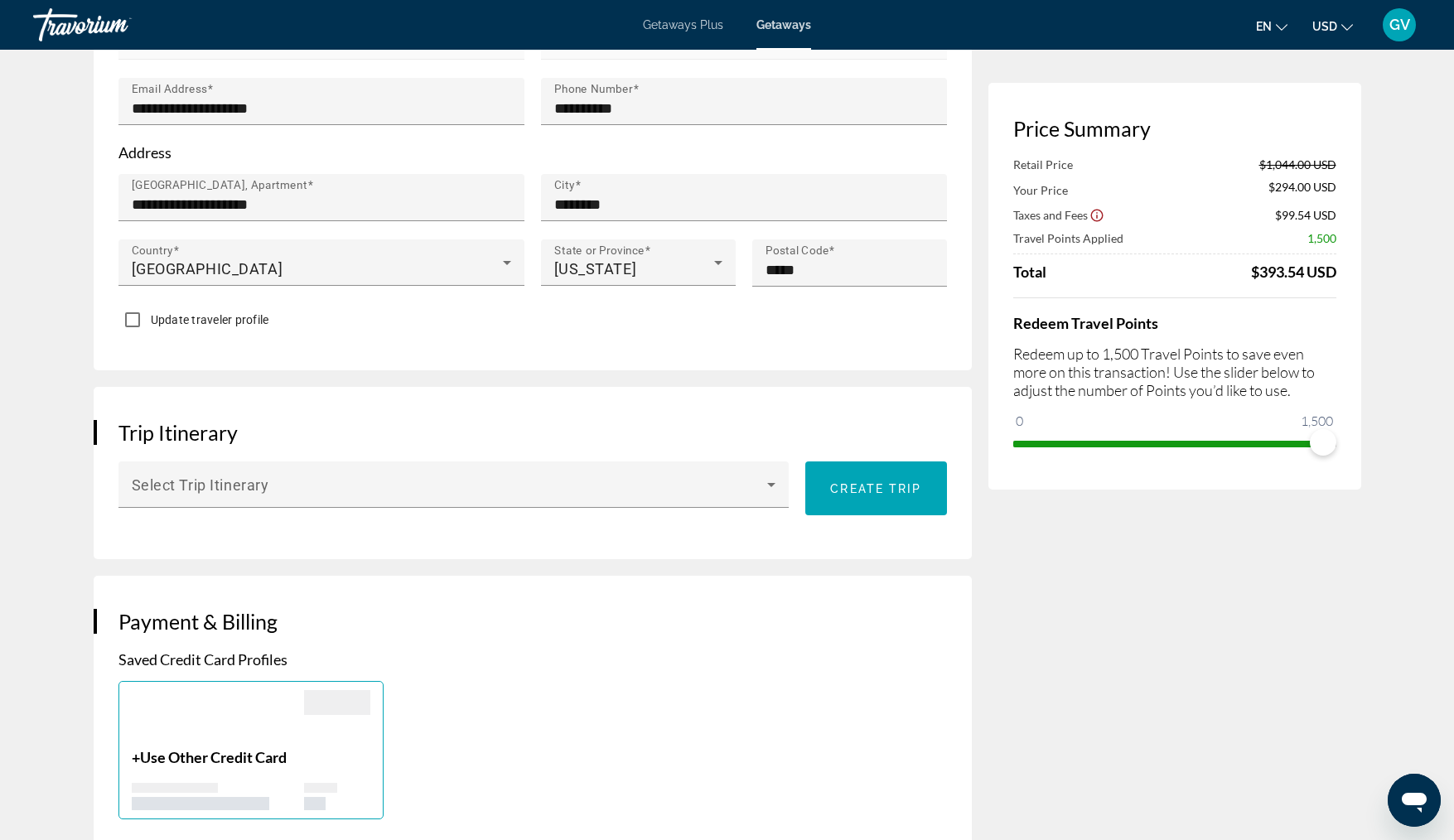
scroll to position [652, 0]
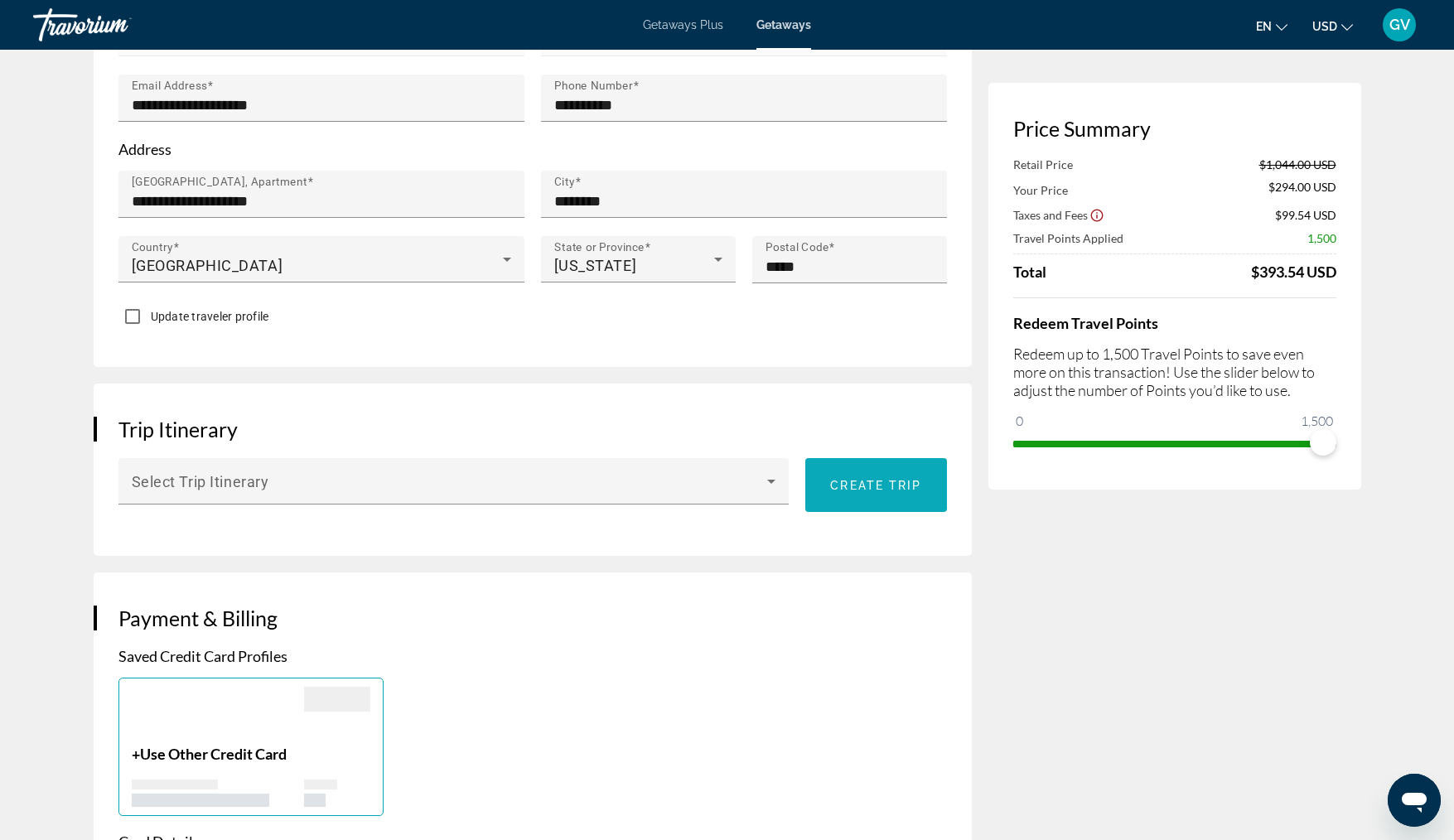
click at [910, 479] on span "Create trip" at bounding box center [876, 485] width 91 height 13
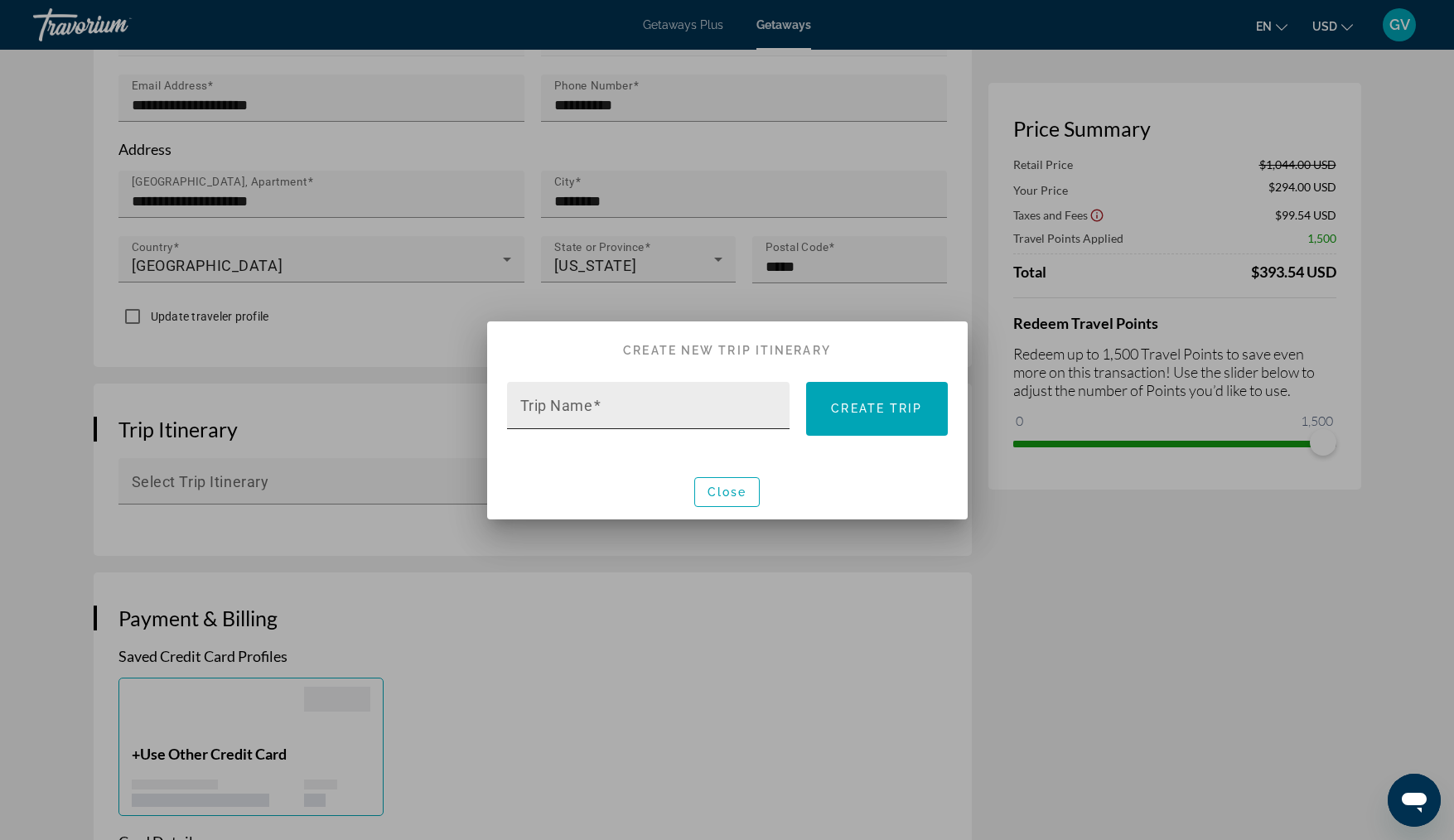
click at [757, 418] on input "Trip Name" at bounding box center [654, 412] width 267 height 20
click at [889, 487] on div "Close" at bounding box center [727, 491] width 481 height 55
click at [868, 344] on h2 "Create New Trip Itinerary" at bounding box center [727, 343] width 481 height 43
click at [816, 384] on span at bounding box center [876, 408] width 141 height 54
click at [748, 513] on div "Close" at bounding box center [727, 491] width 481 height 55
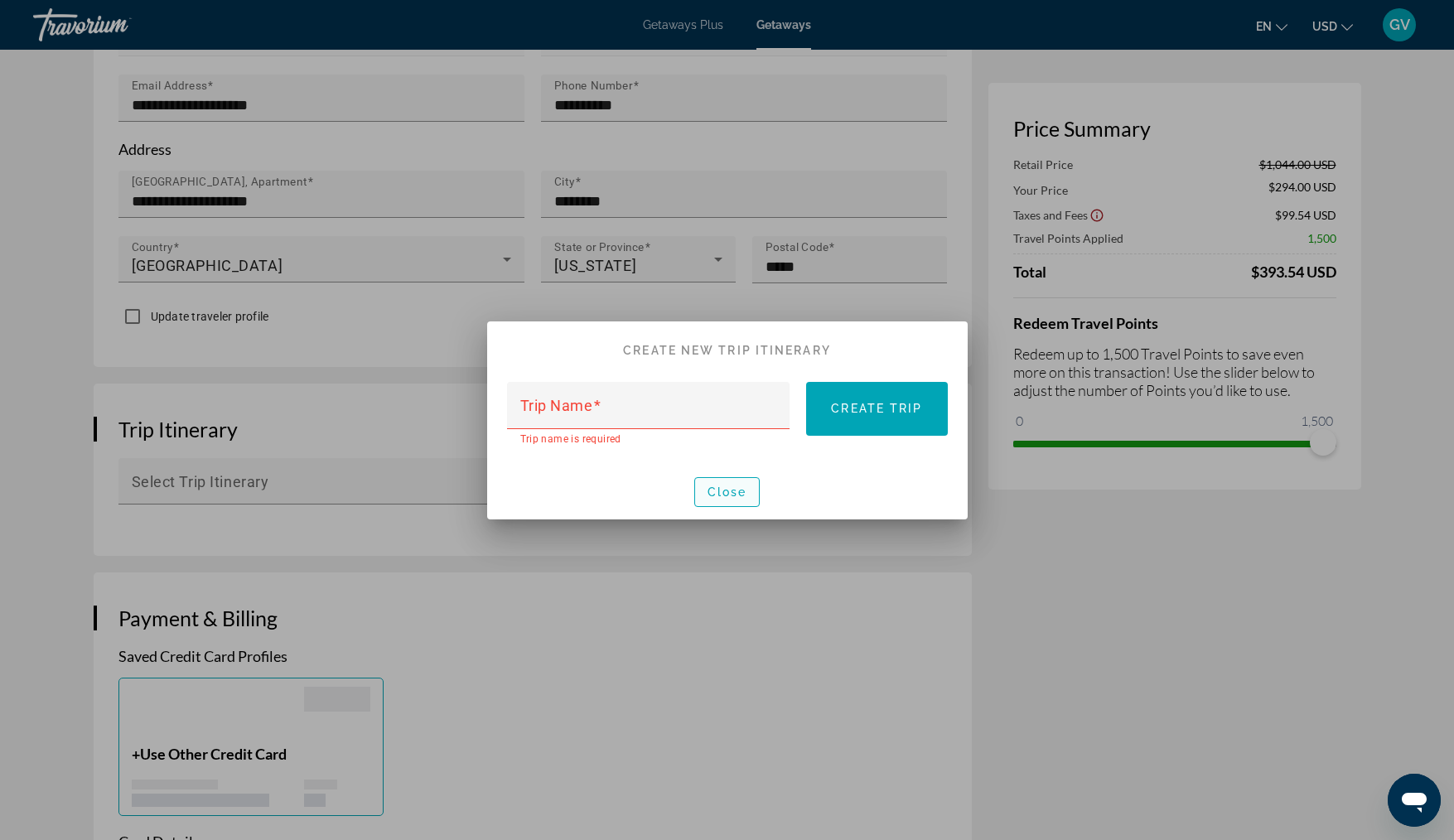
click at [729, 500] on span "button" at bounding box center [727, 492] width 65 height 40
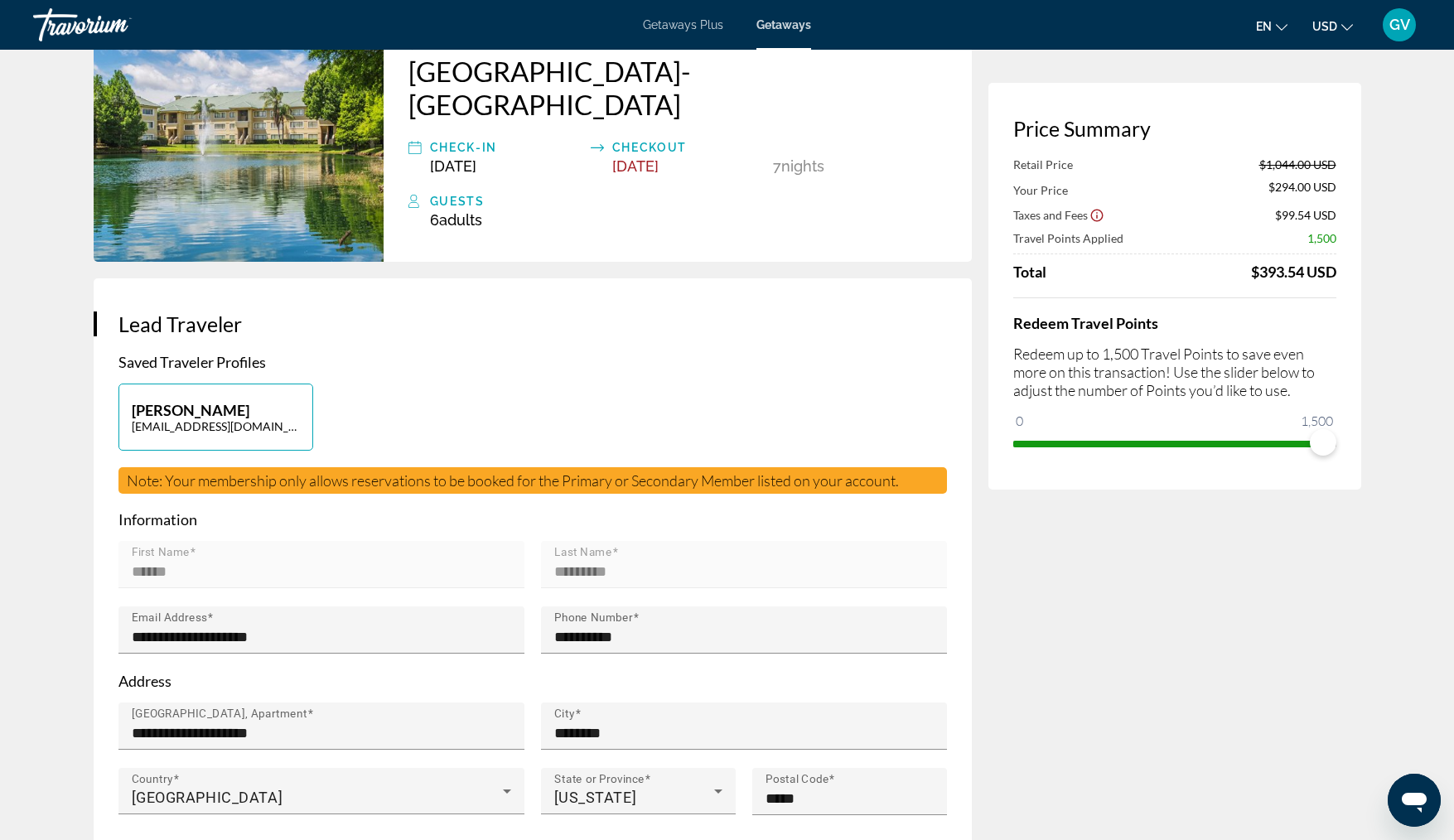
scroll to position [125, 0]
